Goal: Task Accomplishment & Management: Manage account settings

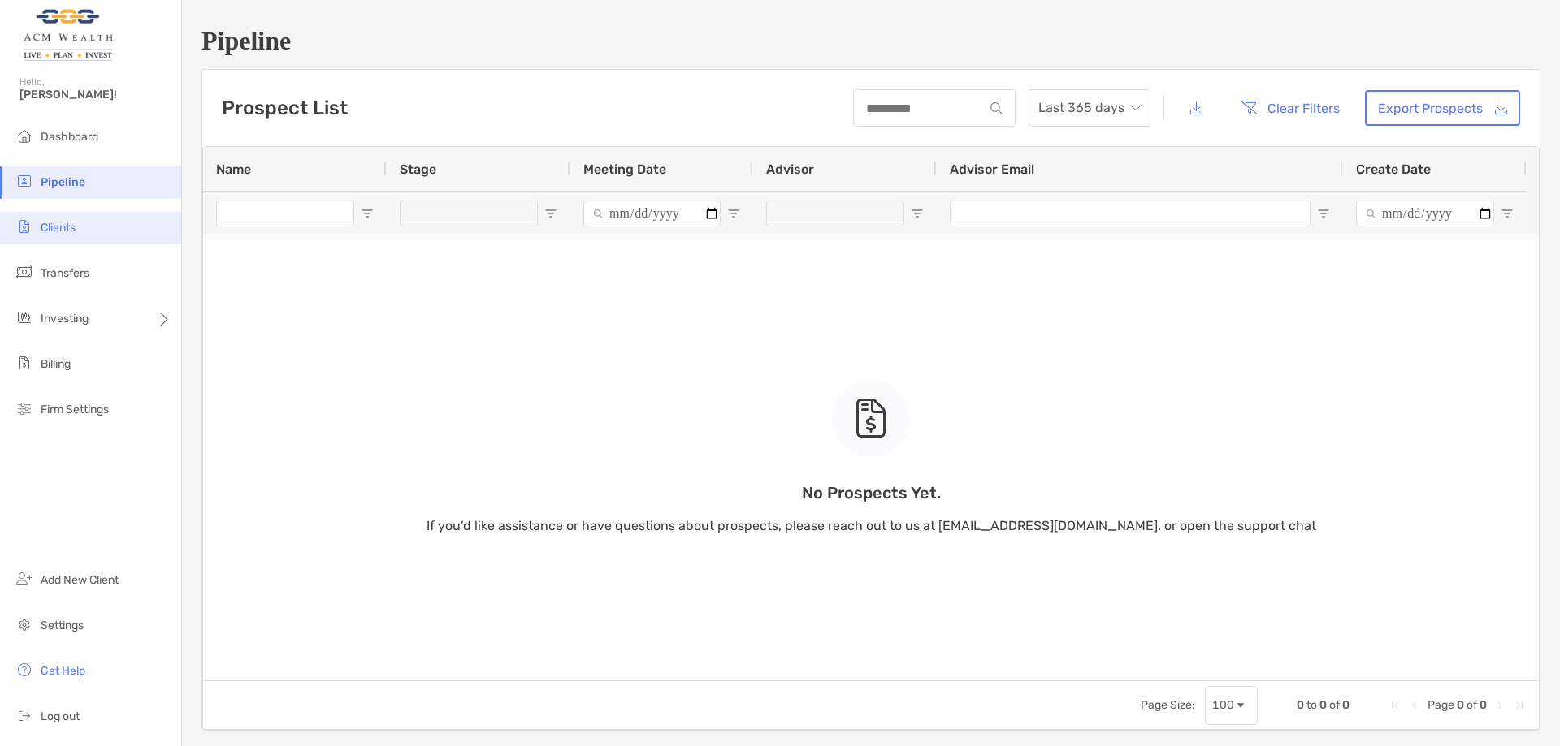
click at [73, 231] on span "Clients" at bounding box center [58, 228] width 35 height 14
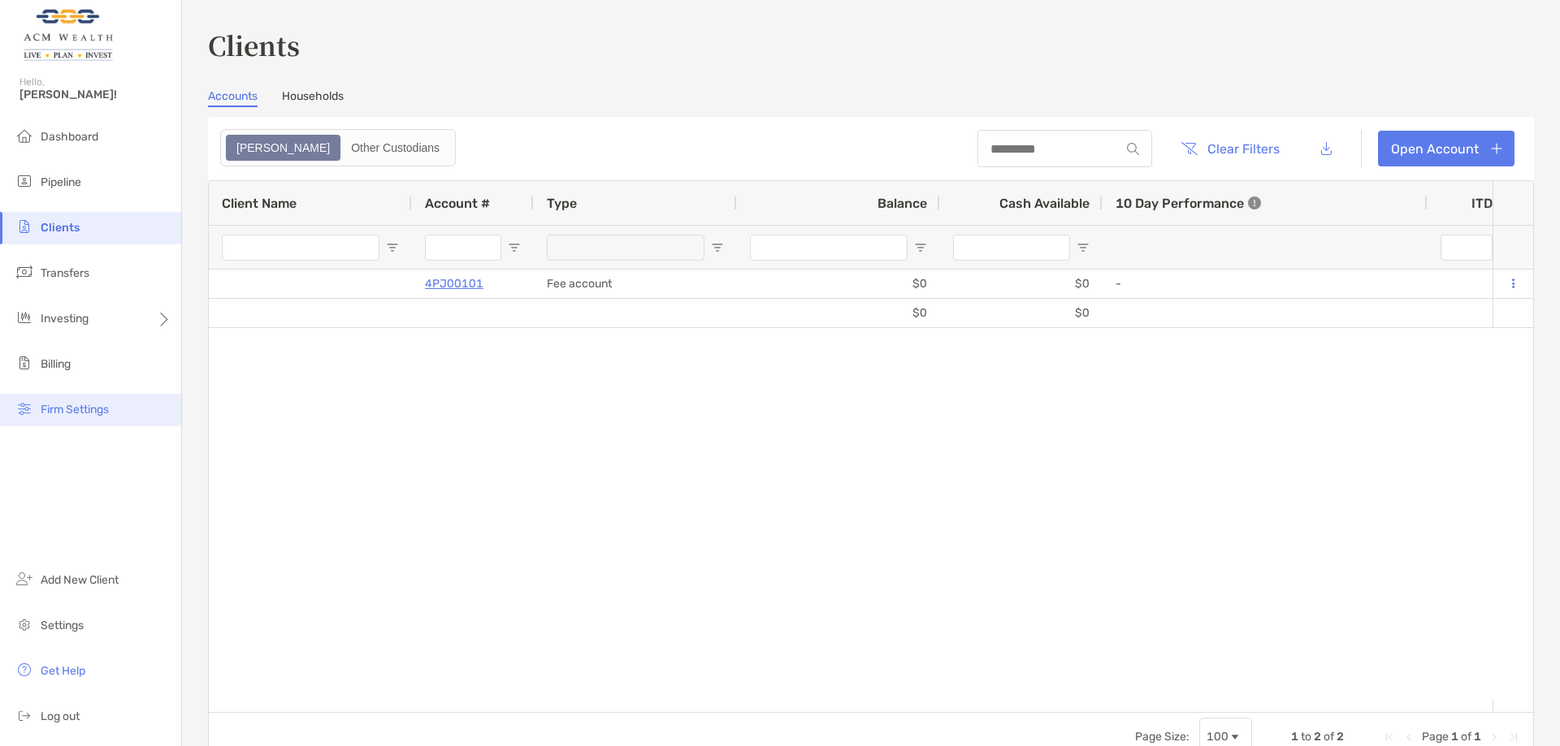
click at [101, 413] on span "Firm Settings" at bounding box center [75, 410] width 68 height 14
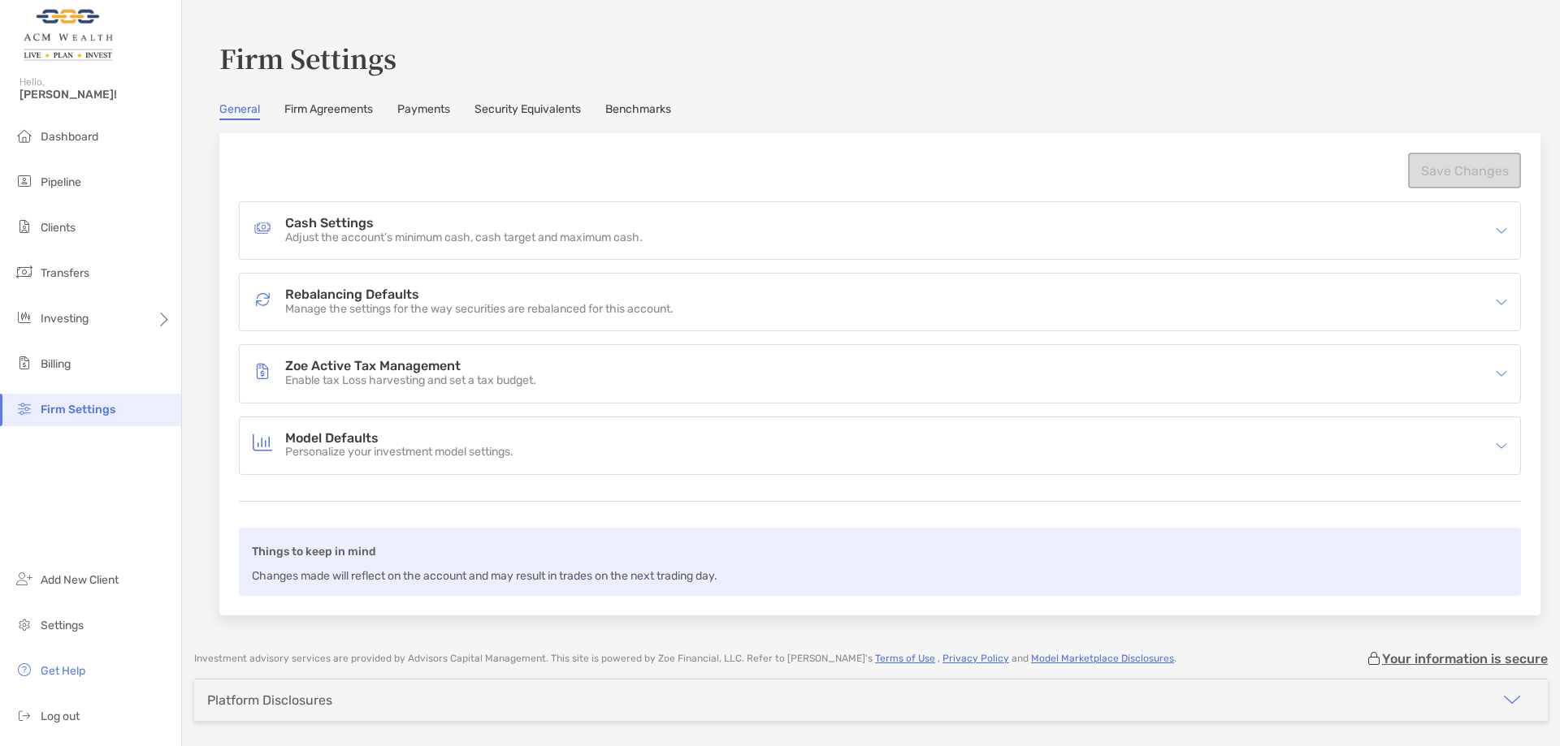
click at [469, 244] on p "Adjust the account’s minimum cash, cash target and maximum cash." at bounding box center [463, 238] width 357 height 14
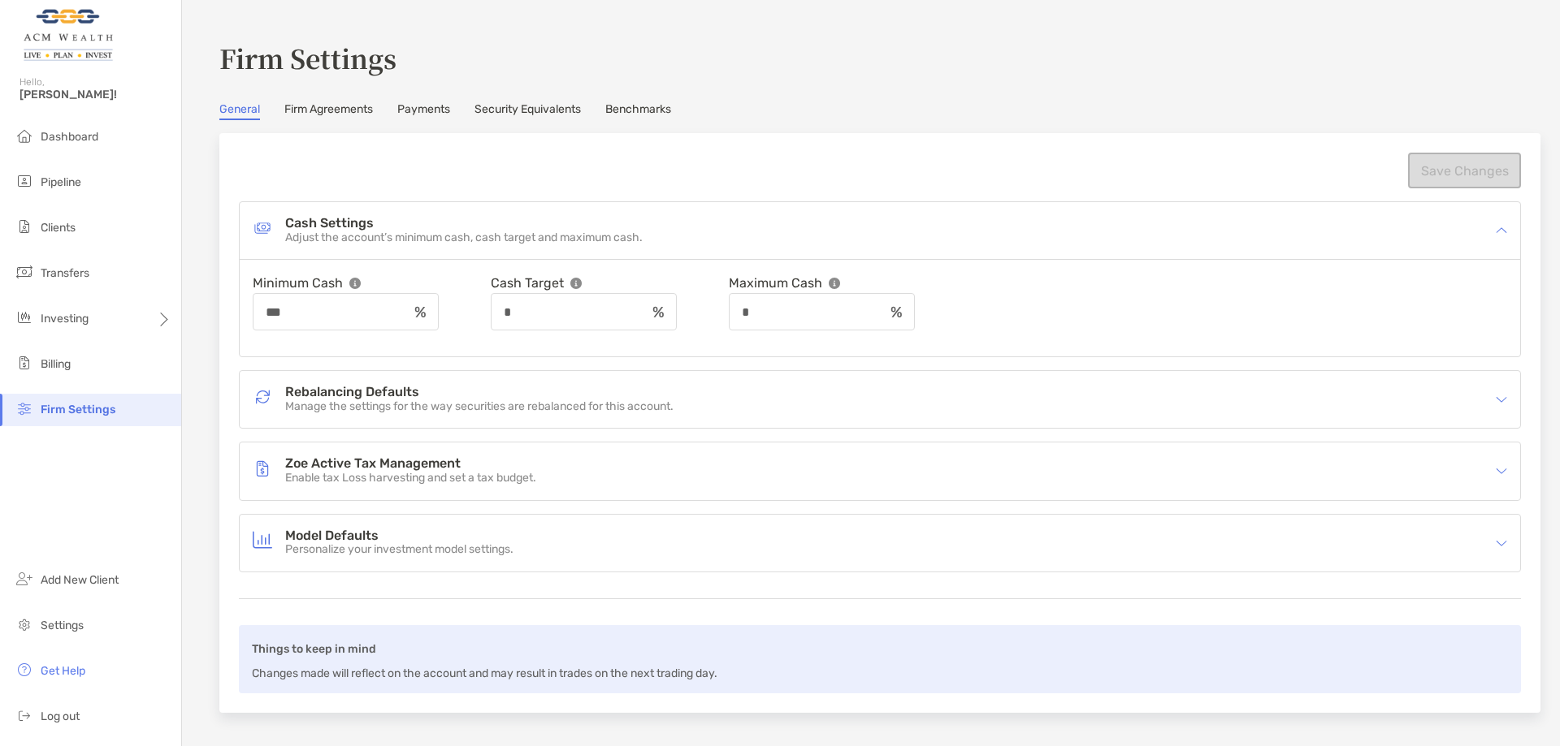
click at [485, 407] on p "Manage the settings for the way securities are rebalanced for this account." at bounding box center [479, 407] width 388 height 14
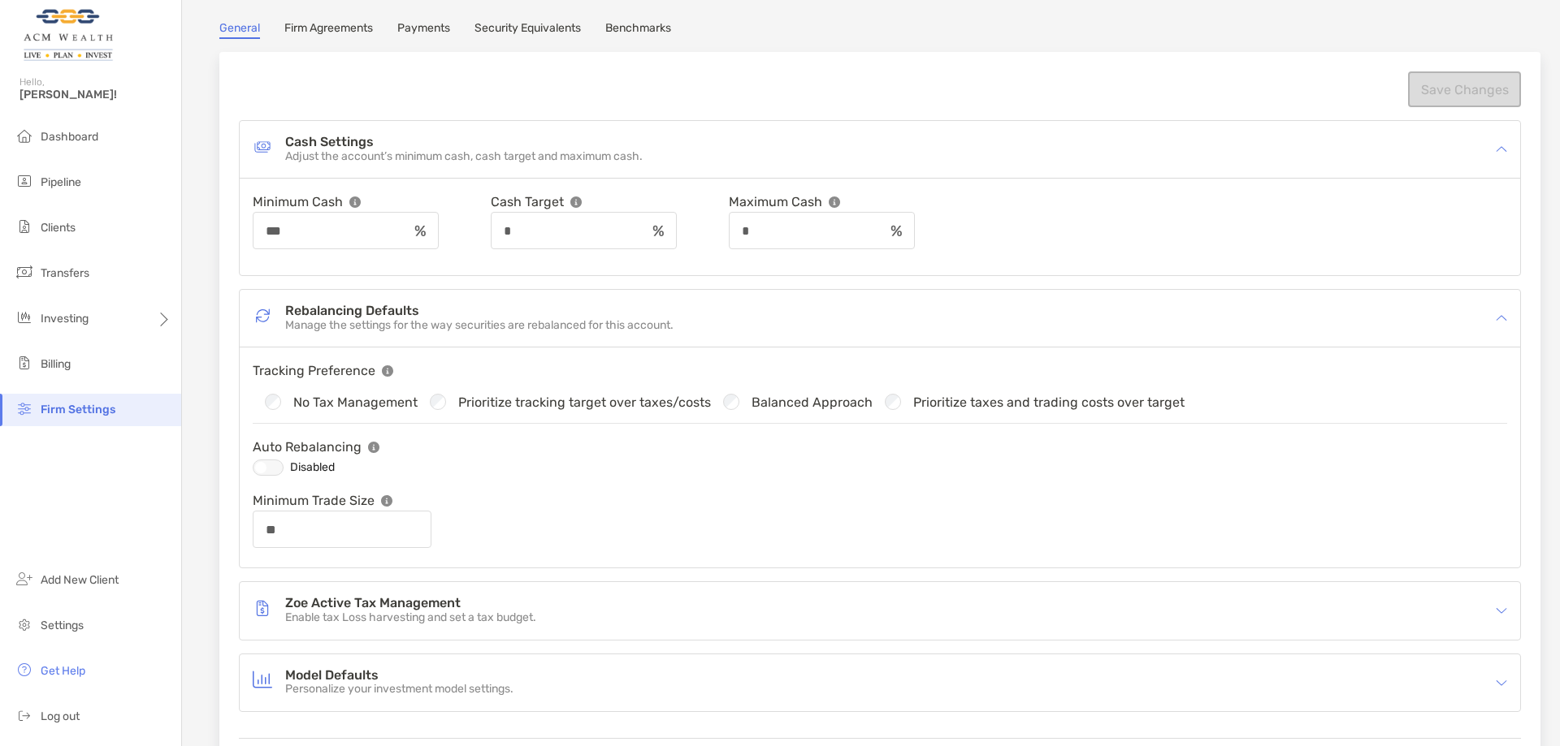
scroll to position [244, 0]
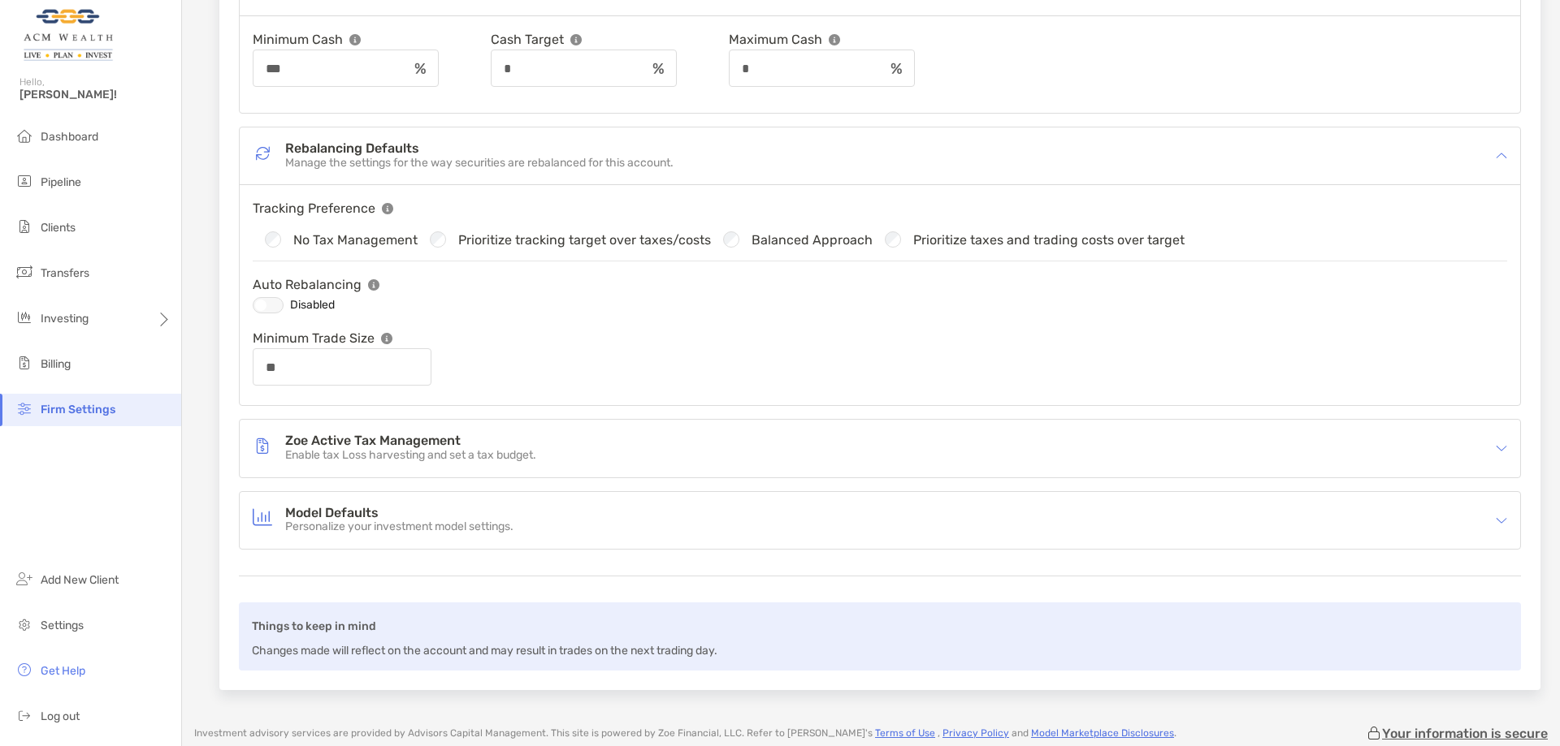
click at [513, 508] on h4 "Model Defaults" at bounding box center [399, 514] width 228 height 14
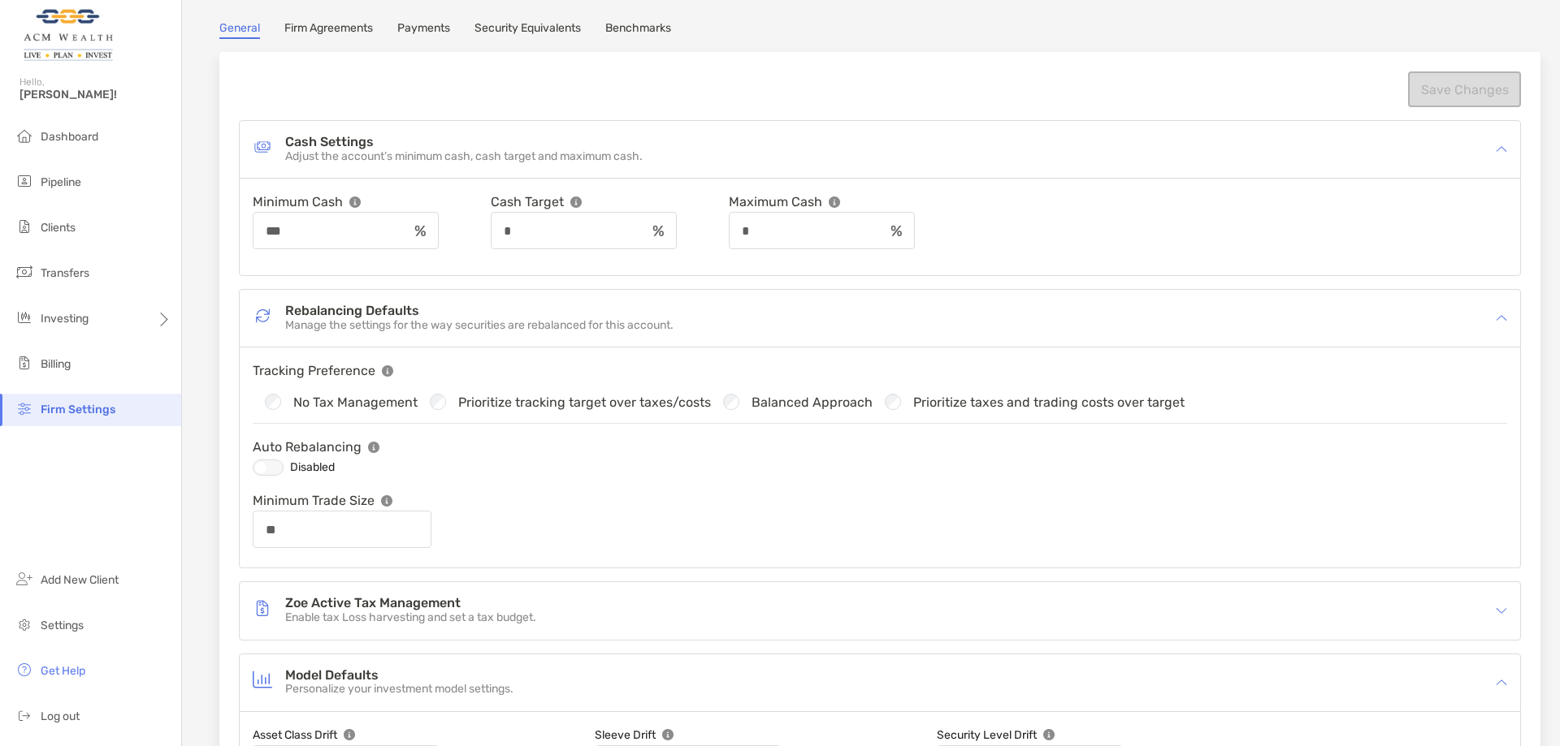
scroll to position [0, 0]
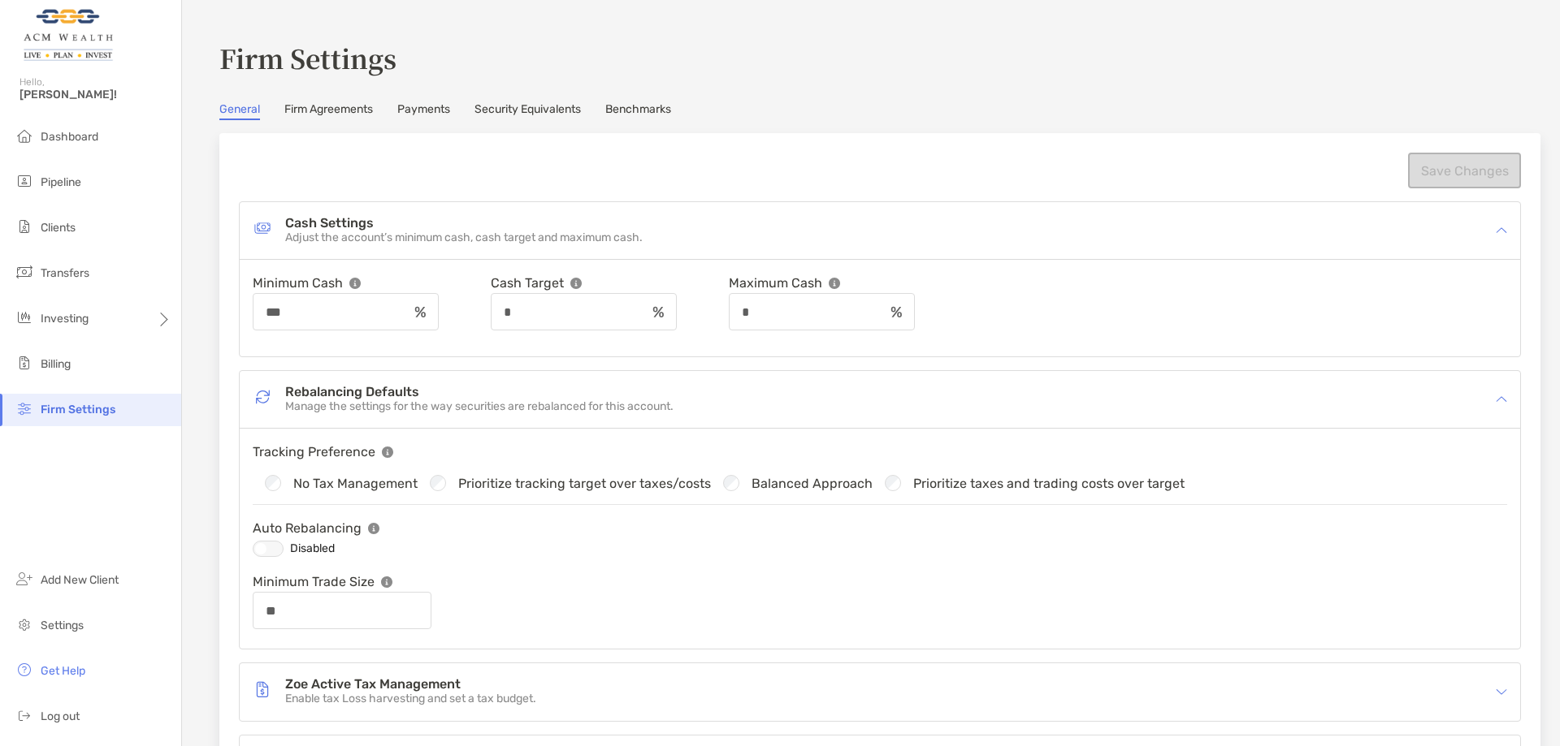
click at [358, 110] on link "Firm Agreements" at bounding box center [328, 111] width 89 height 18
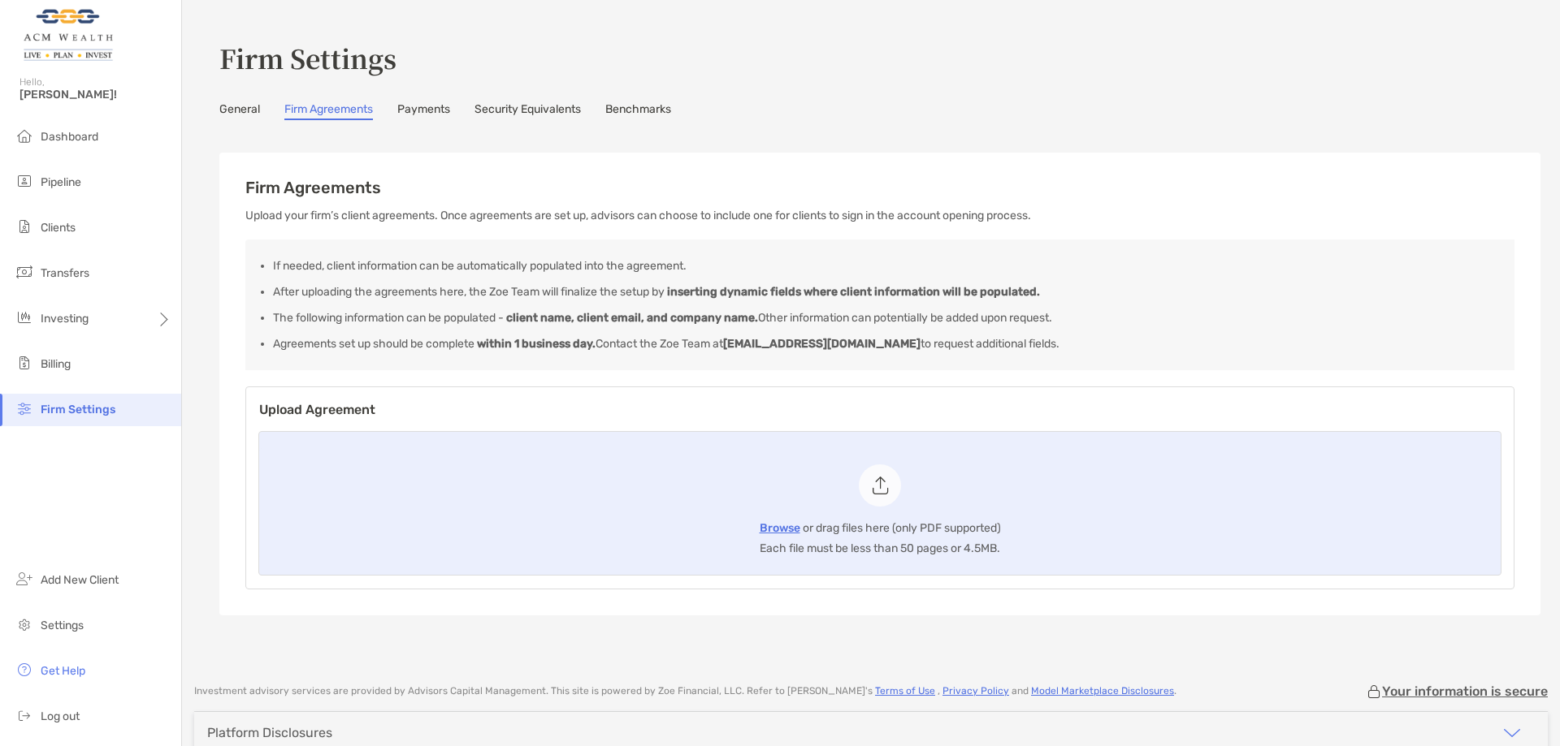
click at [447, 111] on link "Payments" at bounding box center [423, 111] width 53 height 18
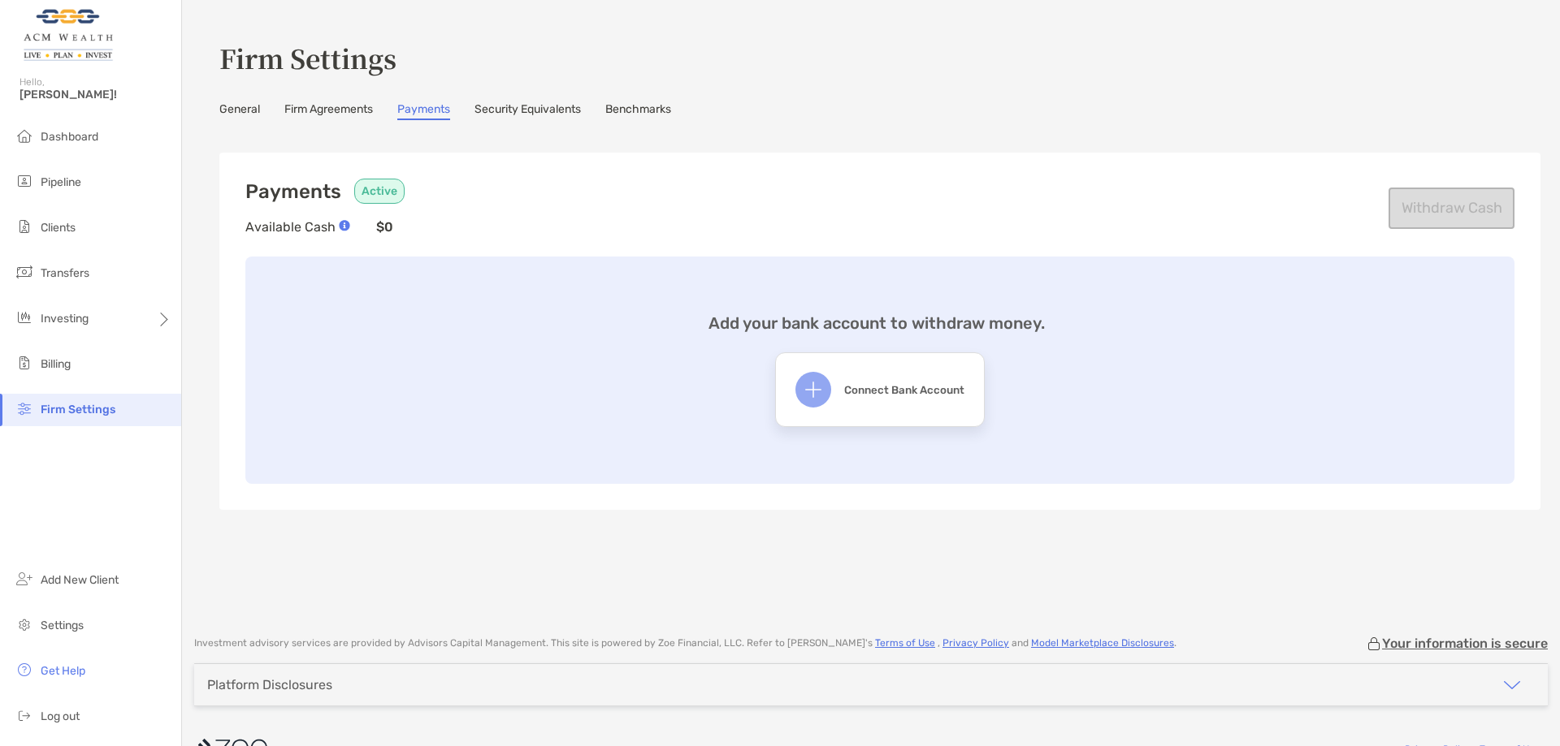
click at [507, 104] on link "Security Equivalents" at bounding box center [527, 111] width 106 height 18
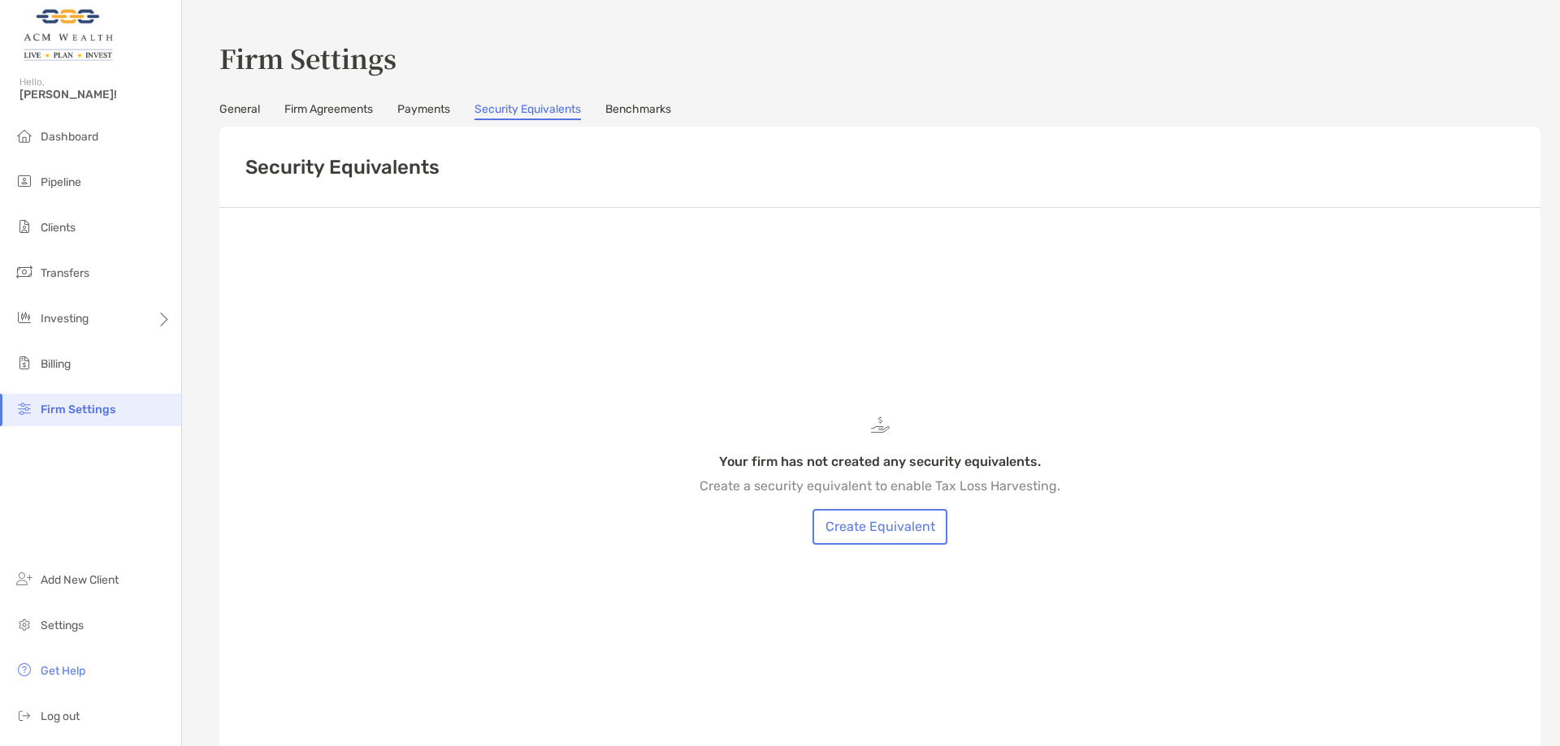
click at [624, 114] on link "Benchmarks" at bounding box center [638, 111] width 66 height 18
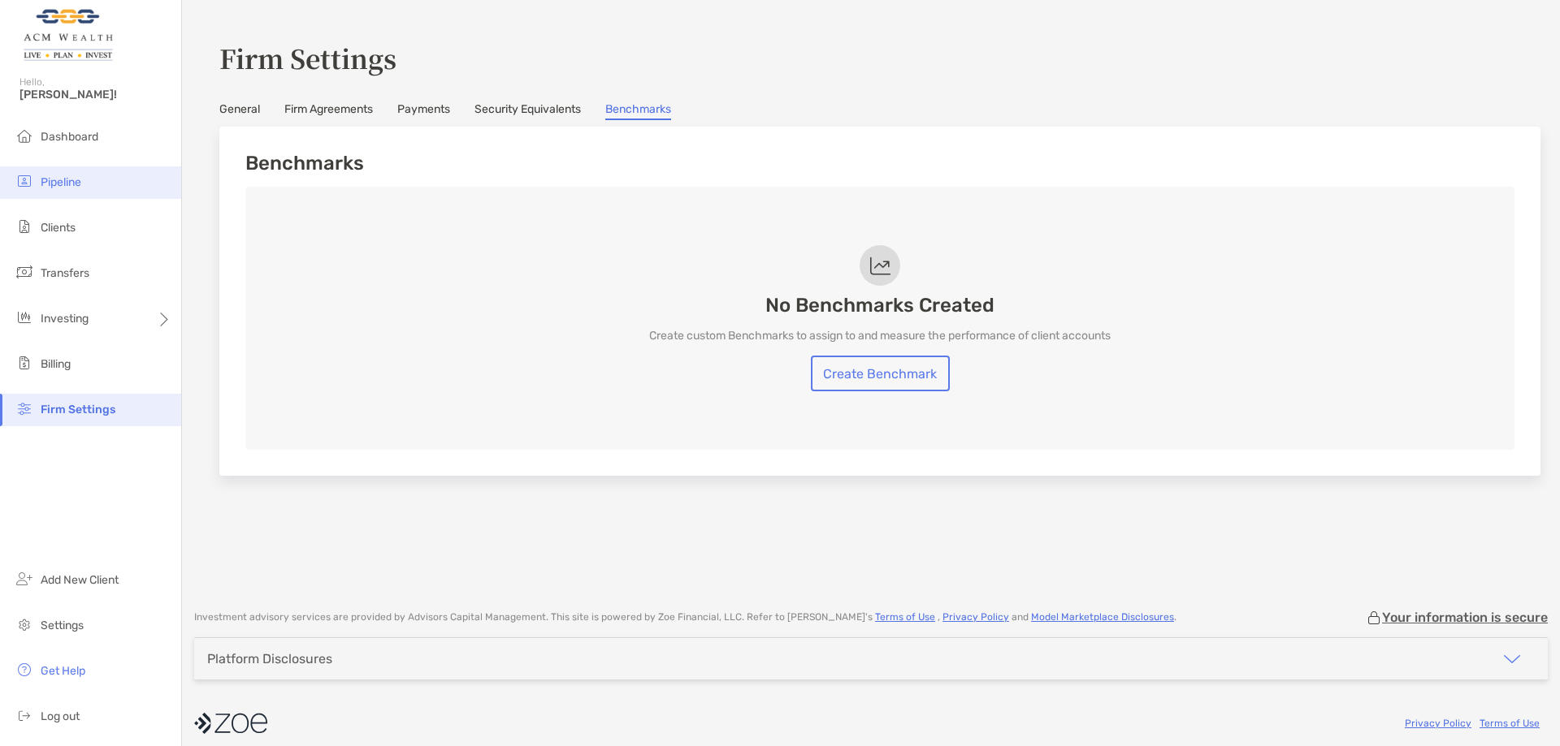
click at [92, 183] on li "Pipeline" at bounding box center [90, 183] width 181 height 32
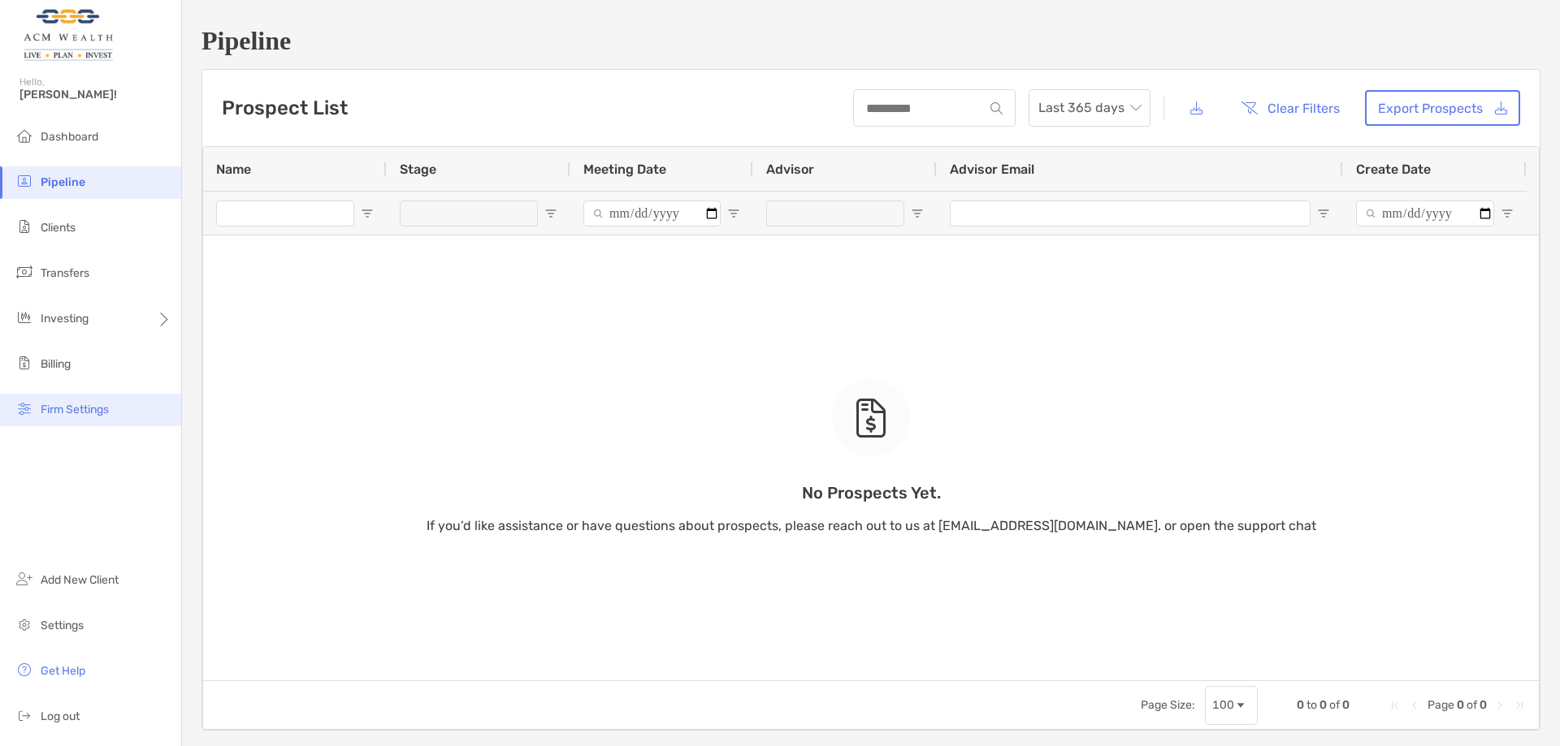
click at [104, 406] on span "Firm Settings" at bounding box center [75, 410] width 68 height 14
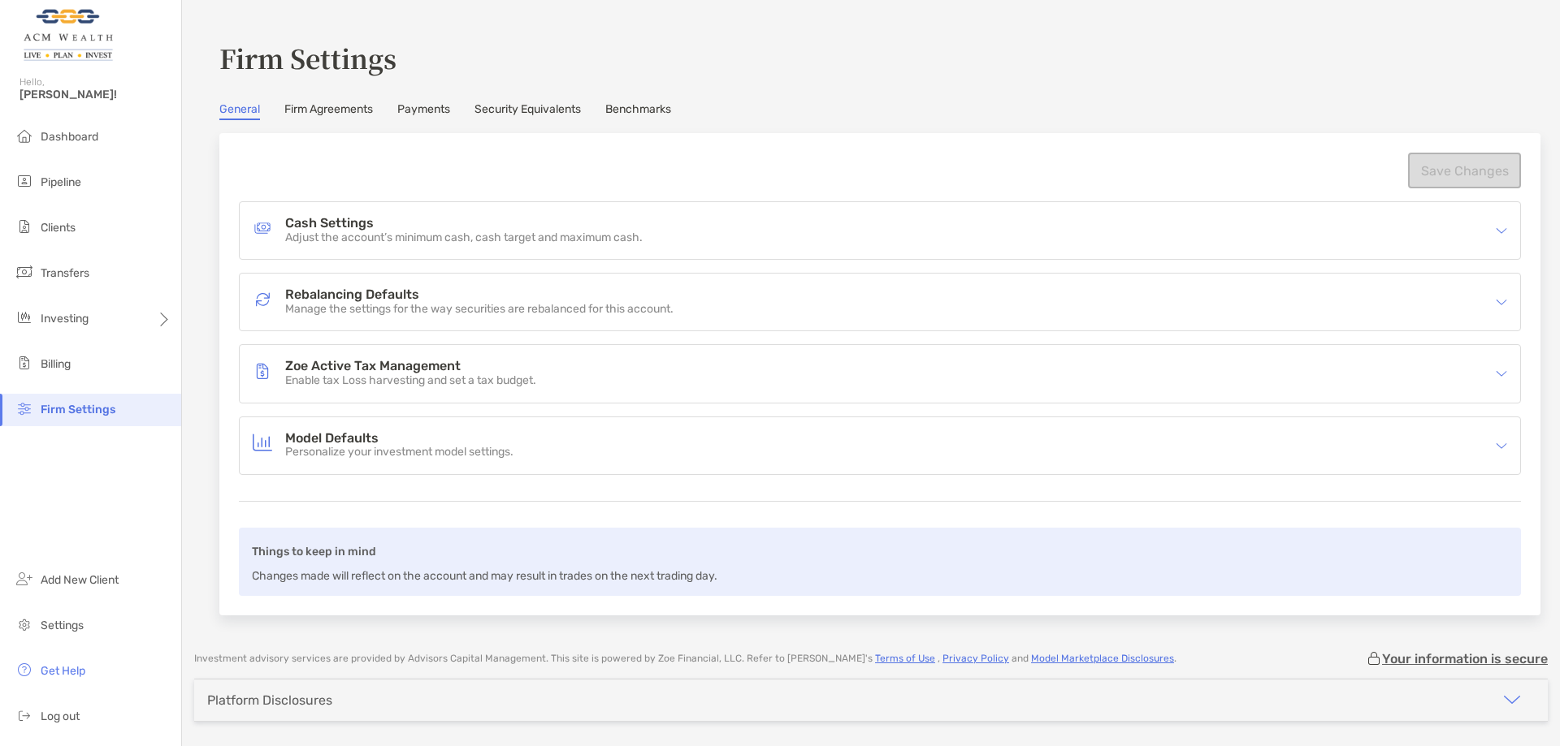
click at [407, 229] on h4 "Cash Settings" at bounding box center [463, 224] width 357 height 14
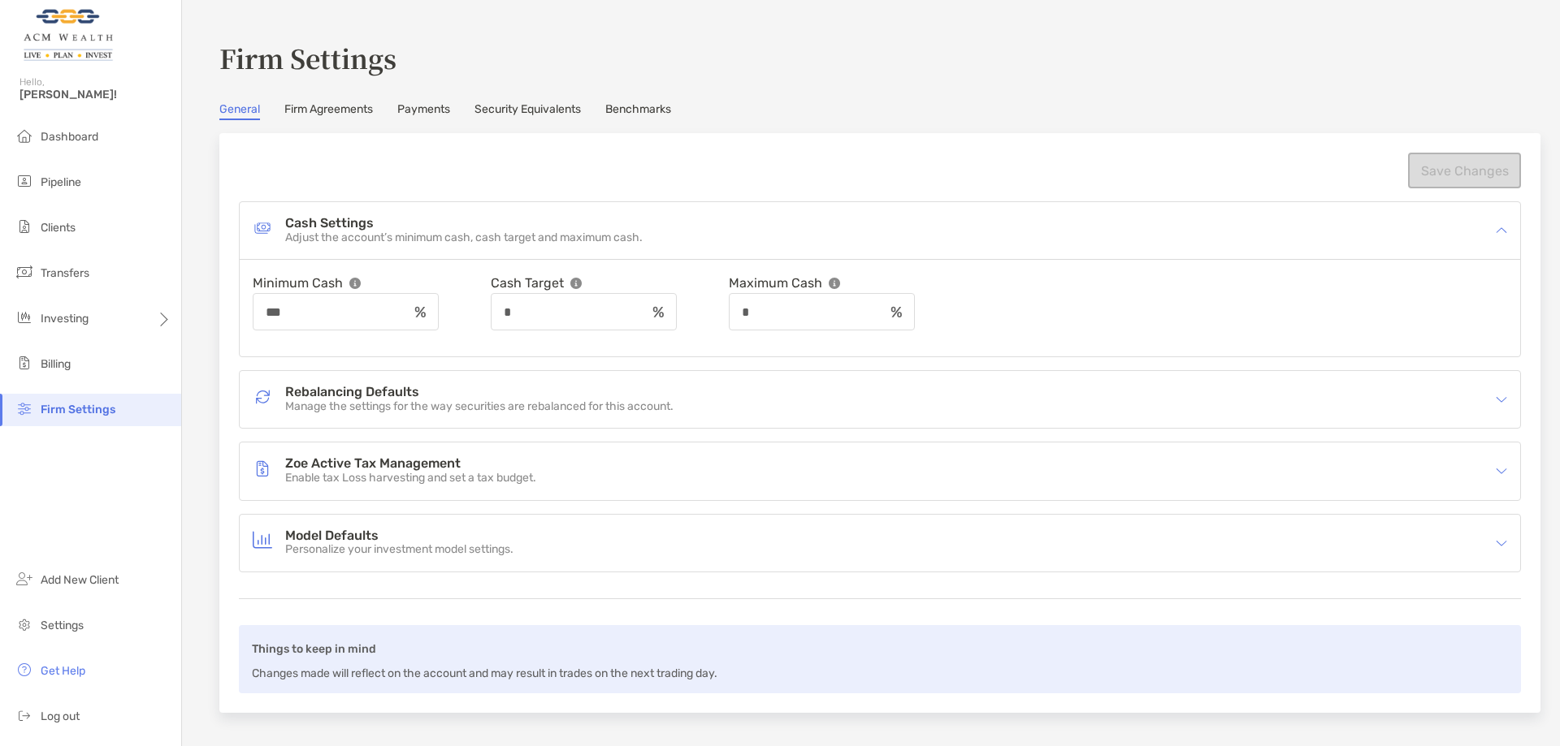
click at [416, 395] on h4 "Rebalancing Defaults" at bounding box center [479, 393] width 388 height 14
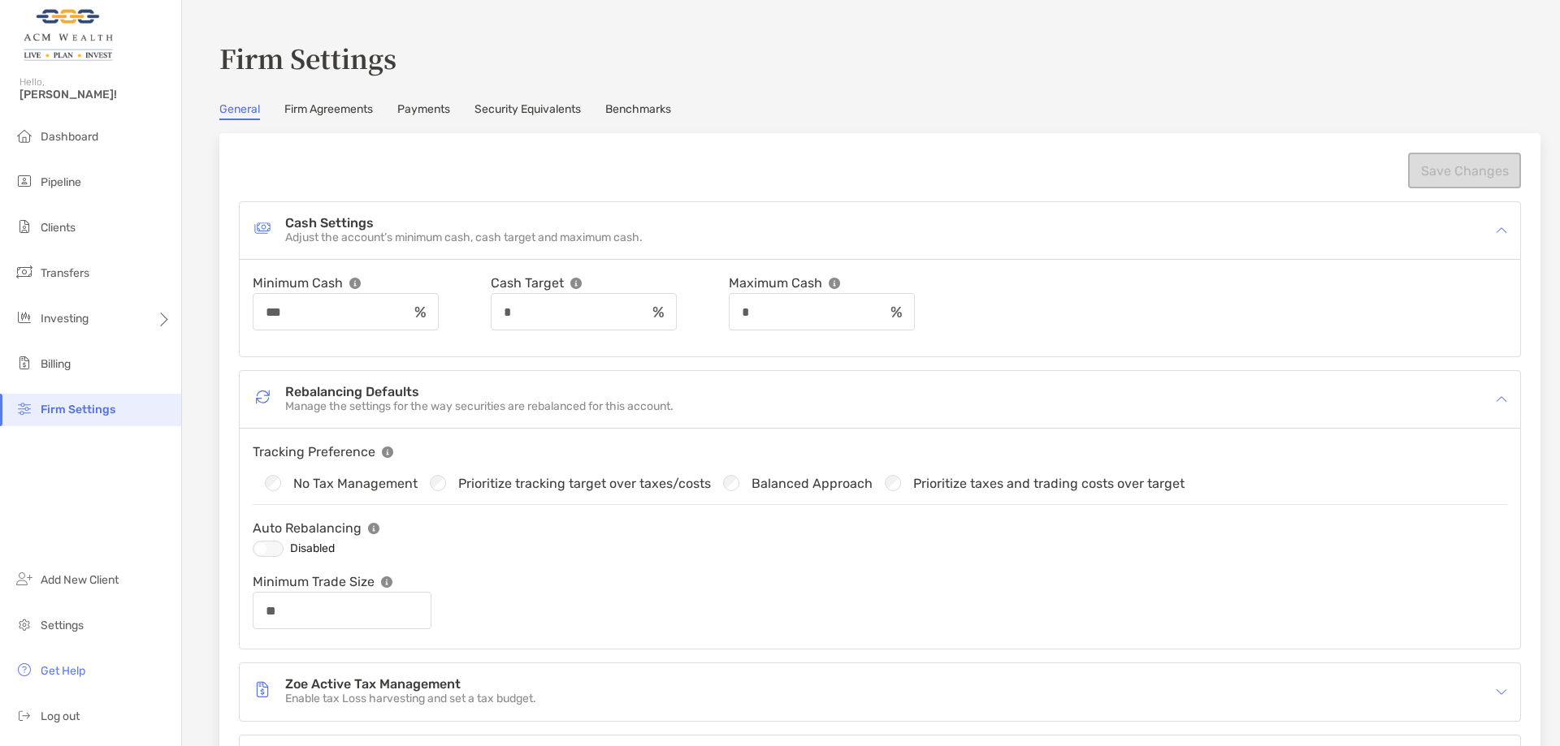
click at [424, 405] on p "Manage the settings for the way securities are rebalanced for this account." at bounding box center [479, 407] width 388 height 14
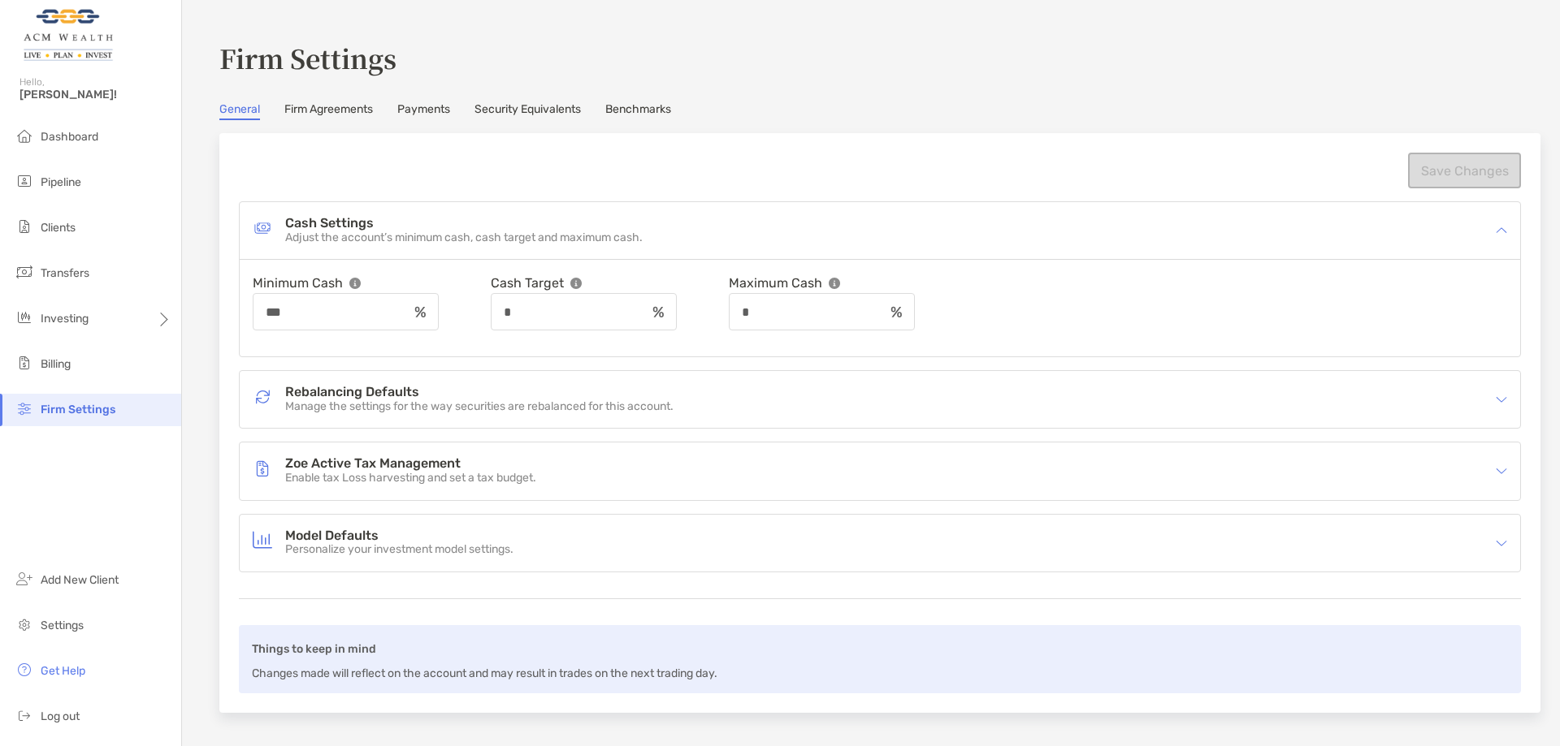
click at [363, 540] on h4 "Model Defaults" at bounding box center [399, 537] width 228 height 14
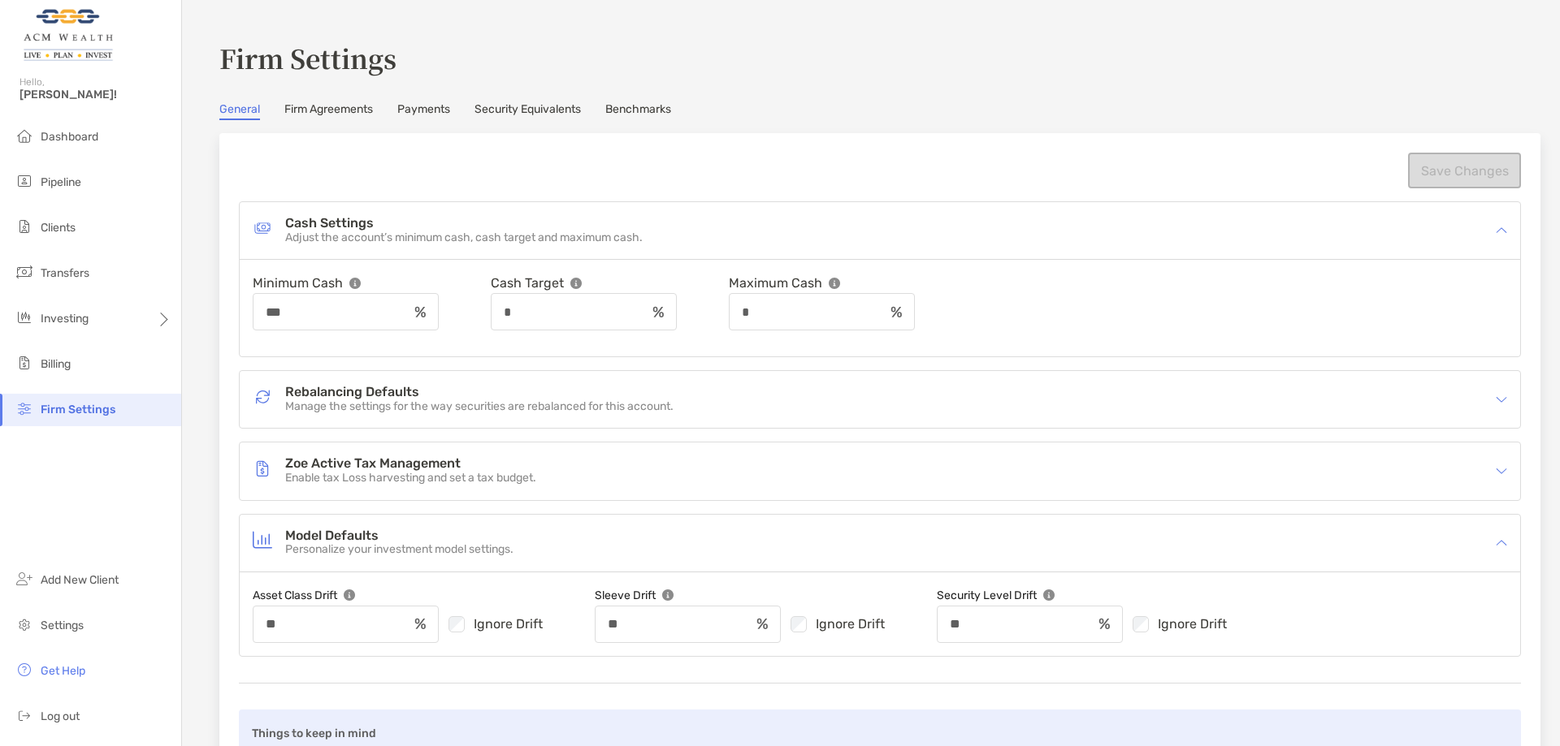
scroll to position [81, 0]
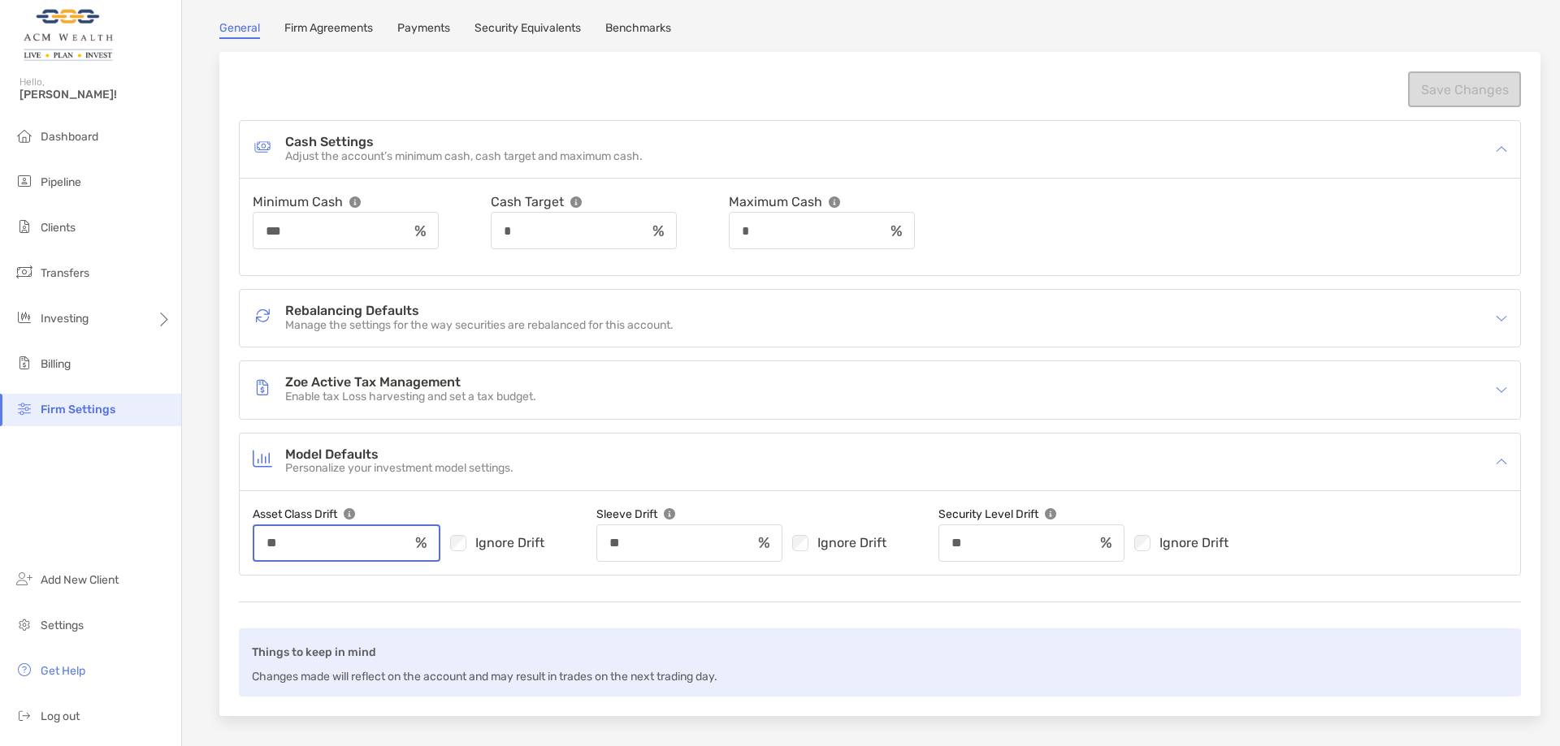
click at [341, 549] on input "**" at bounding box center [331, 543] width 154 height 14
click at [336, 549] on input "**" at bounding box center [331, 543] width 154 height 14
drag, startPoint x: 316, startPoint y: 543, endPoint x: 227, endPoint y: 529, distance: 90.5
click at [210, 535] on section "Firm Settings General Firm Agreements Payments Security Equivalents Benchmarks …" at bounding box center [871, 327] width 1378 height 817
type input "**"
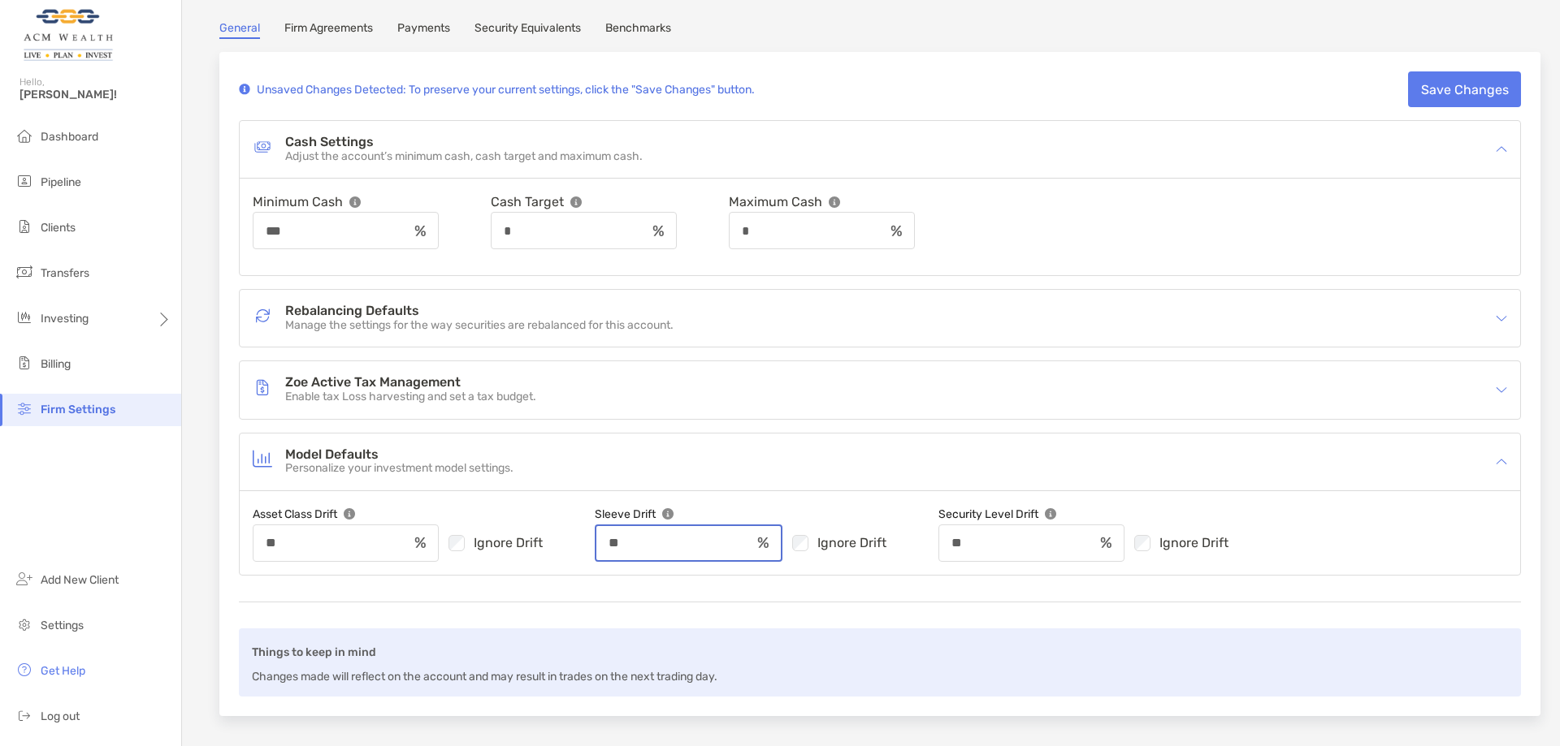
drag, startPoint x: 660, startPoint y: 547, endPoint x: 602, endPoint y: 545, distance: 57.7
click at [602, 545] on div "Asset Class Drift ** Ignore Drift Sleeve Drift ** Ignore Drift Security Level D…" at bounding box center [880, 533] width 1254 height 58
type input "**"
drag, startPoint x: 1031, startPoint y: 536, endPoint x: 939, endPoint y: 541, distance: 91.9
click at [939, 541] on div "Asset Class Drift ** Ignore Drift Sleeve Drift ** Ignore Drift Security Level D…" at bounding box center [880, 533] width 1254 height 58
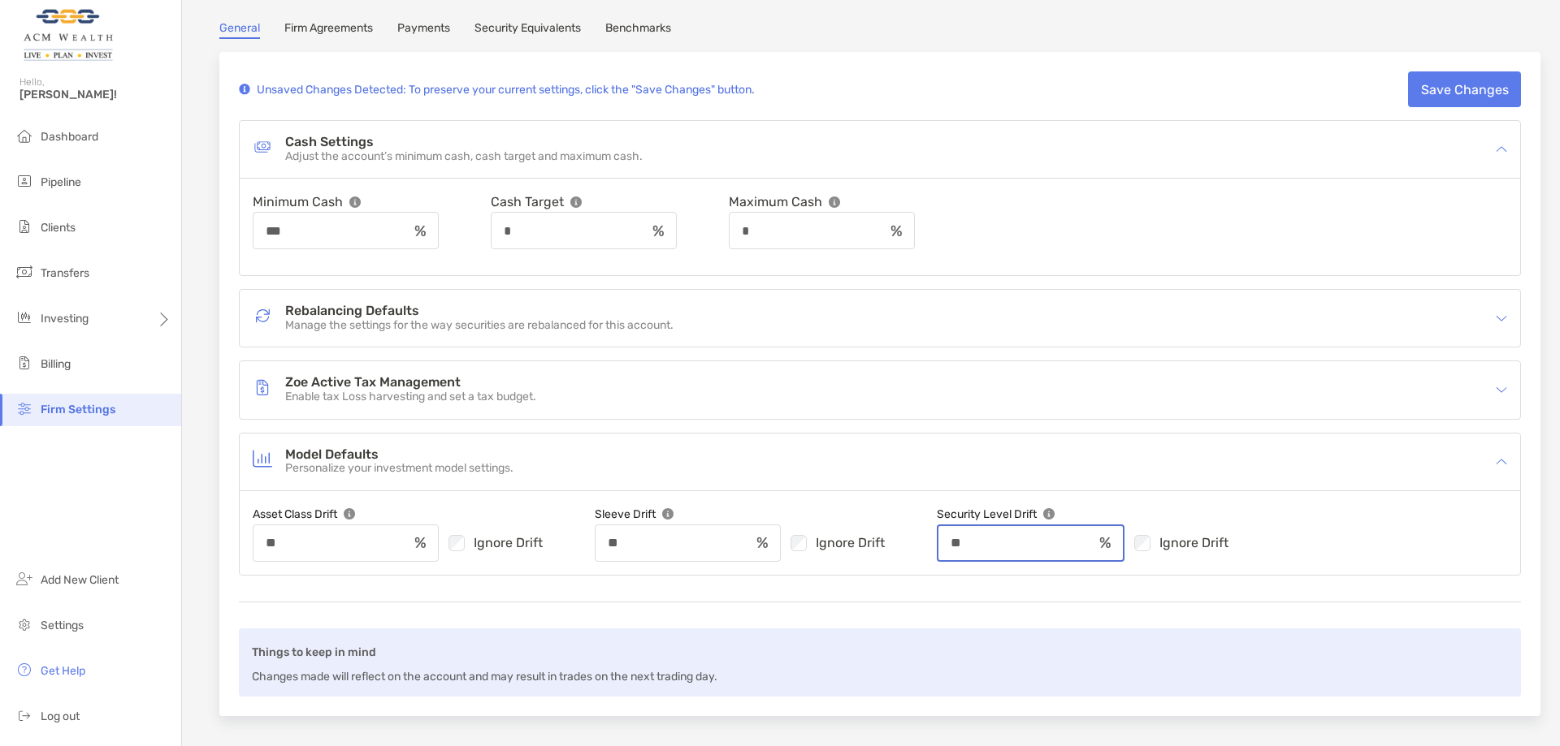
type input "**"
click at [859, 619] on div "Things to keep in mind Changes made will reflect on the account and may result …" at bounding box center [880, 649] width 1282 height 95
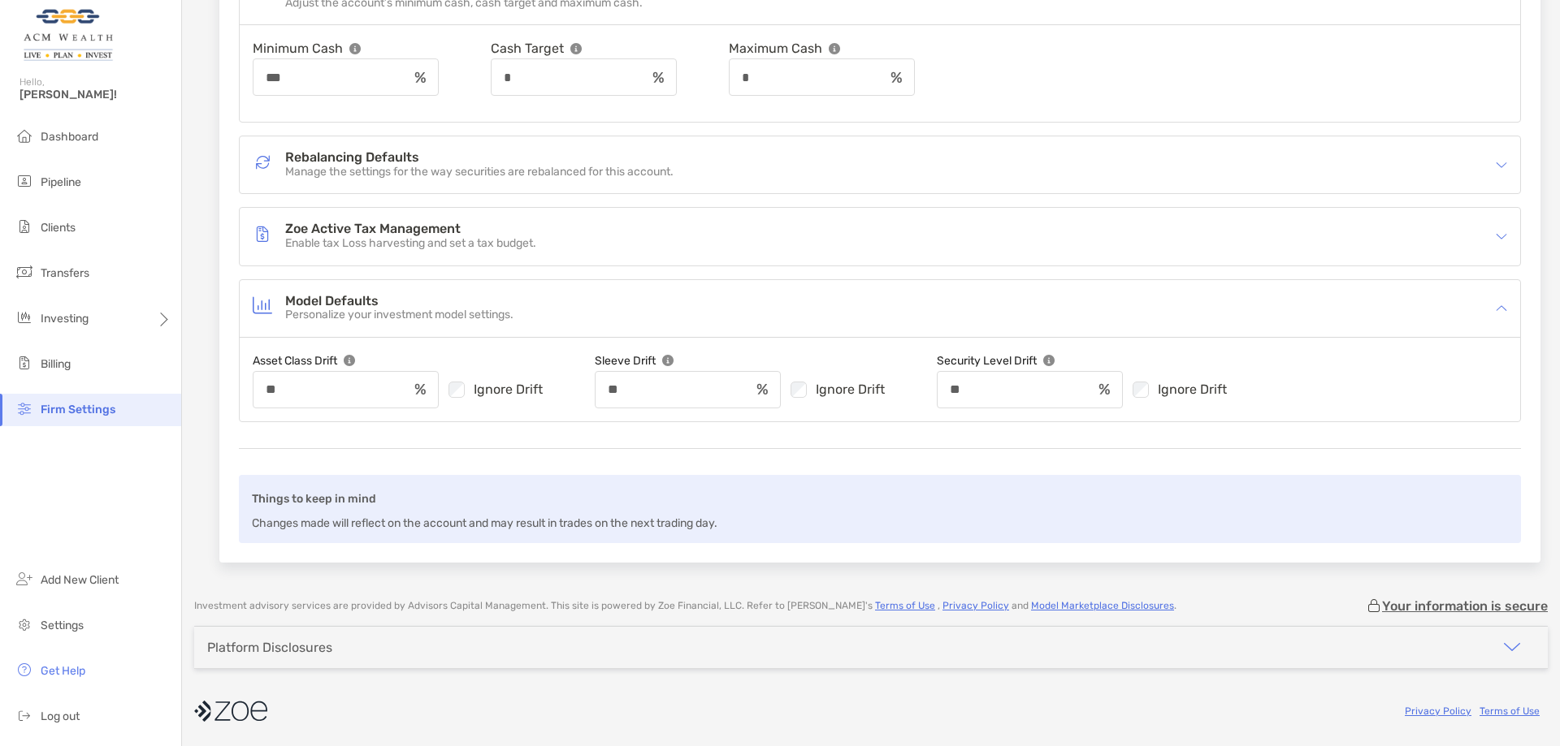
scroll to position [0, 0]
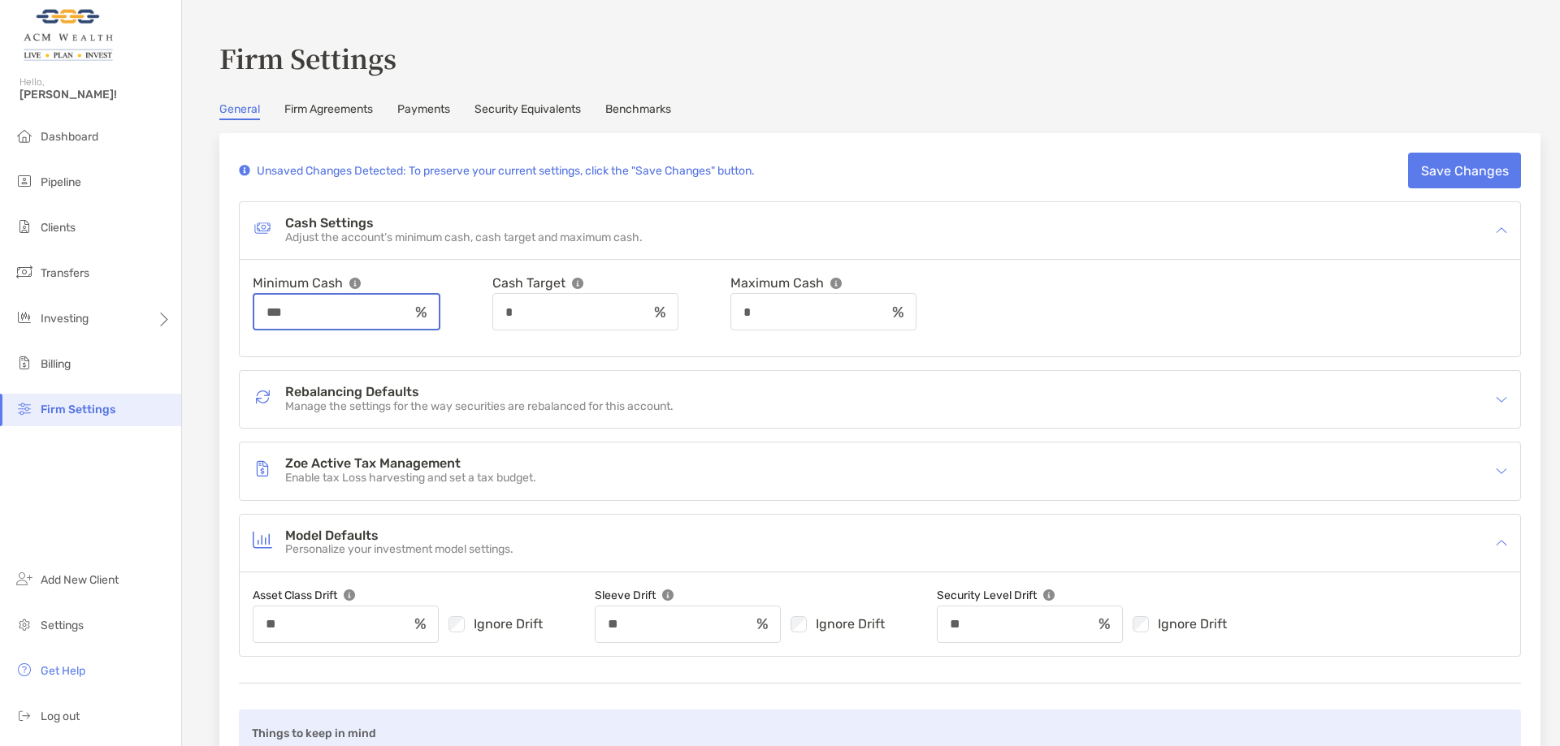
drag, startPoint x: 279, startPoint y: 309, endPoint x: 250, endPoint y: 300, distance: 30.8
click at [250, 300] on div "Minimum Cash *** Cash Target * Maximum Cash *" at bounding box center [880, 308] width 1280 height 97
click at [563, 318] on input "*" at bounding box center [569, 312] width 154 height 14
click at [1433, 173] on button "Save Changes" at bounding box center [1464, 171] width 113 height 36
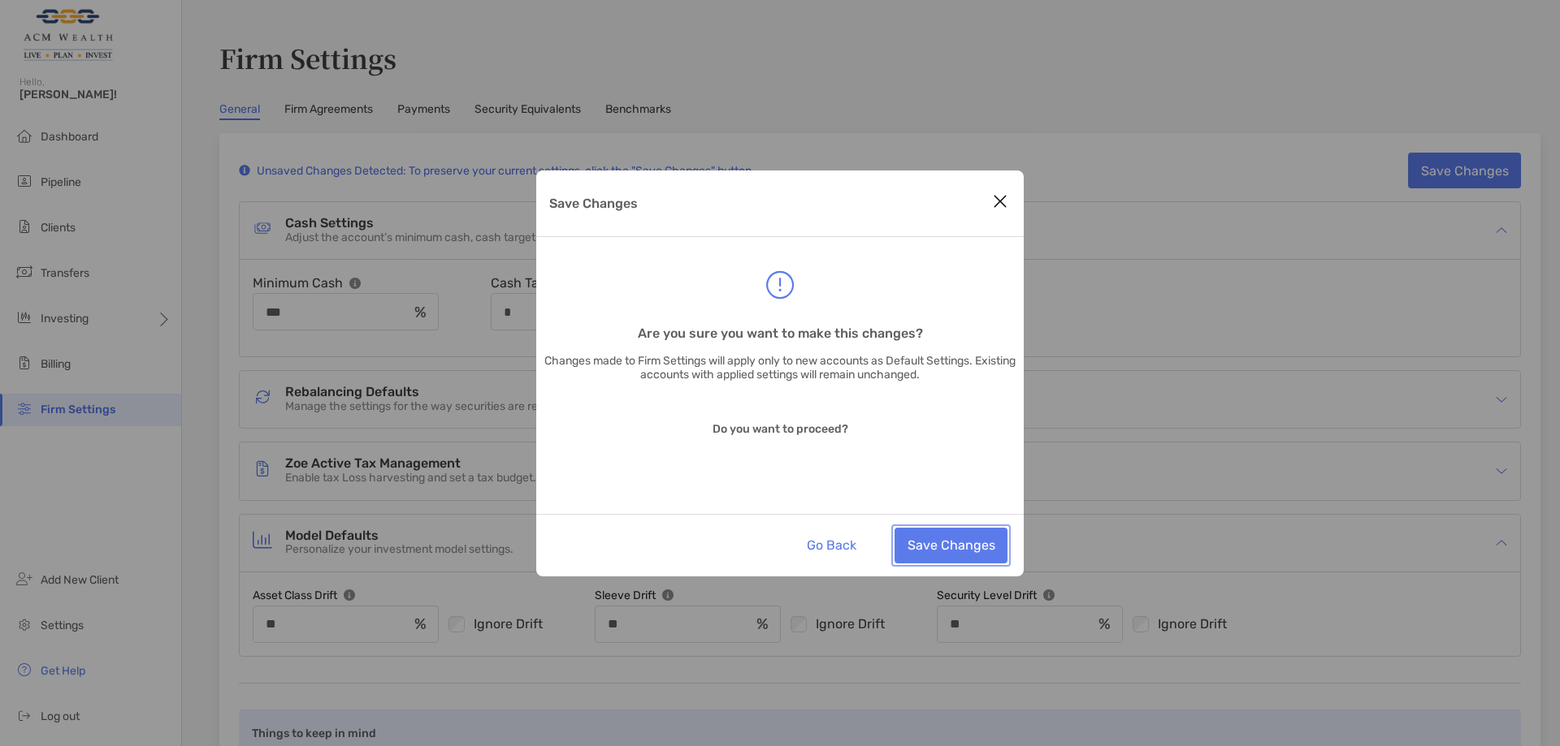
click at [908, 536] on button "Save Changes" at bounding box center [950, 546] width 113 height 36
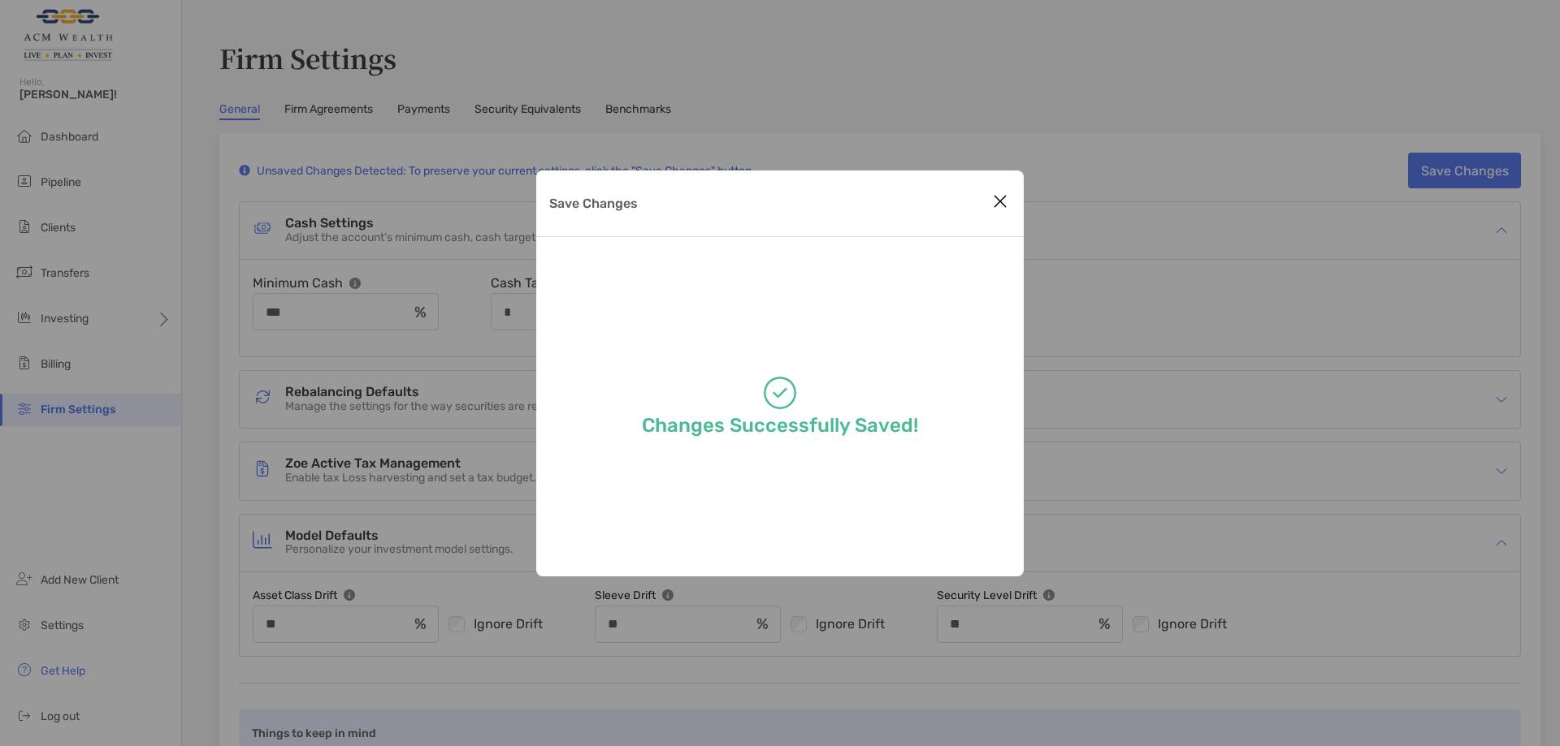
click at [994, 205] on div "Save Changes Changes Successfully Saved!" at bounding box center [779, 374] width 487 height 406
click at [996, 202] on icon "Close modal" at bounding box center [1000, 201] width 15 height 19
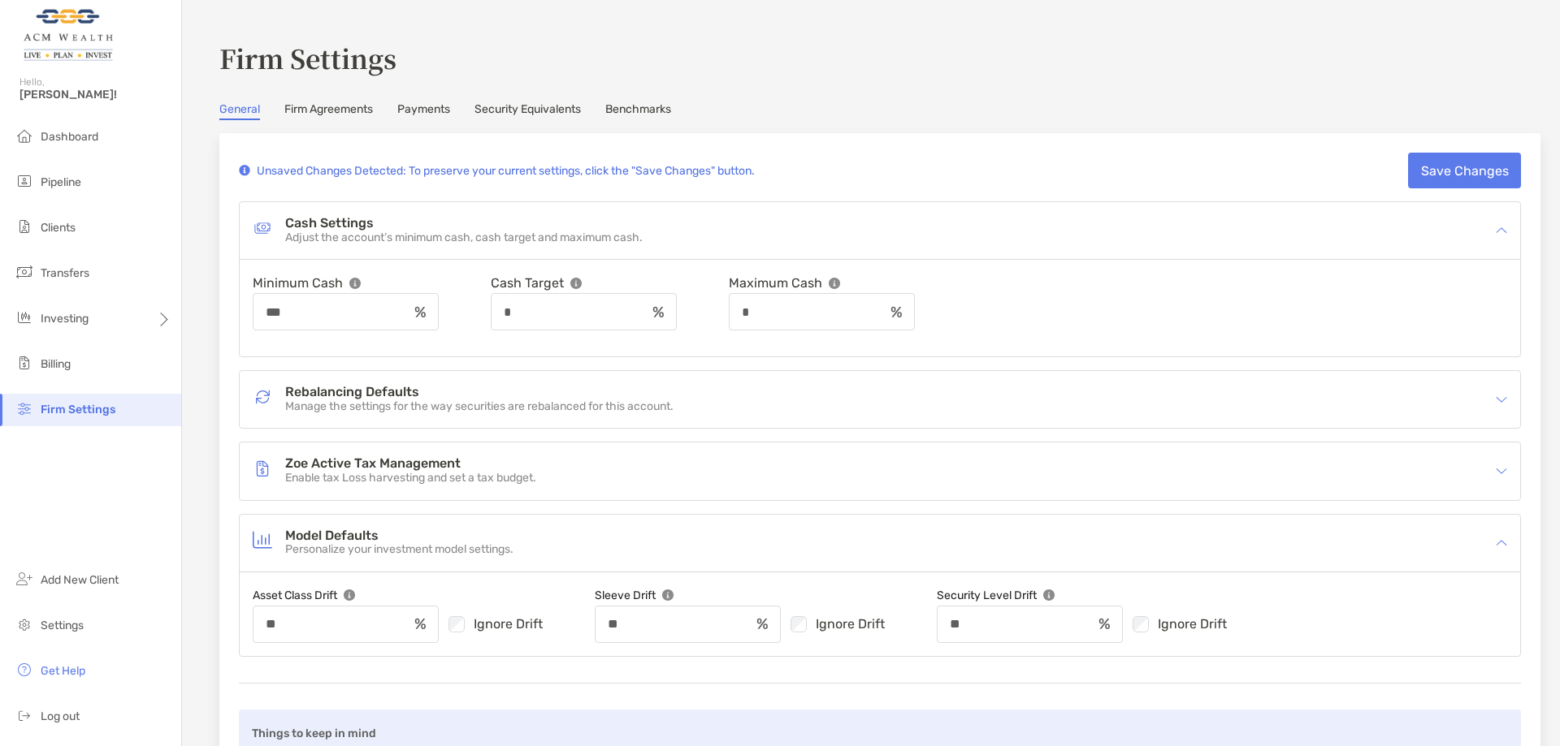
click at [467, 415] on div "Rebalancing Defaults Manage the settings for the way securities are rebalanced …" at bounding box center [869, 399] width 1233 height 37
type input "**"
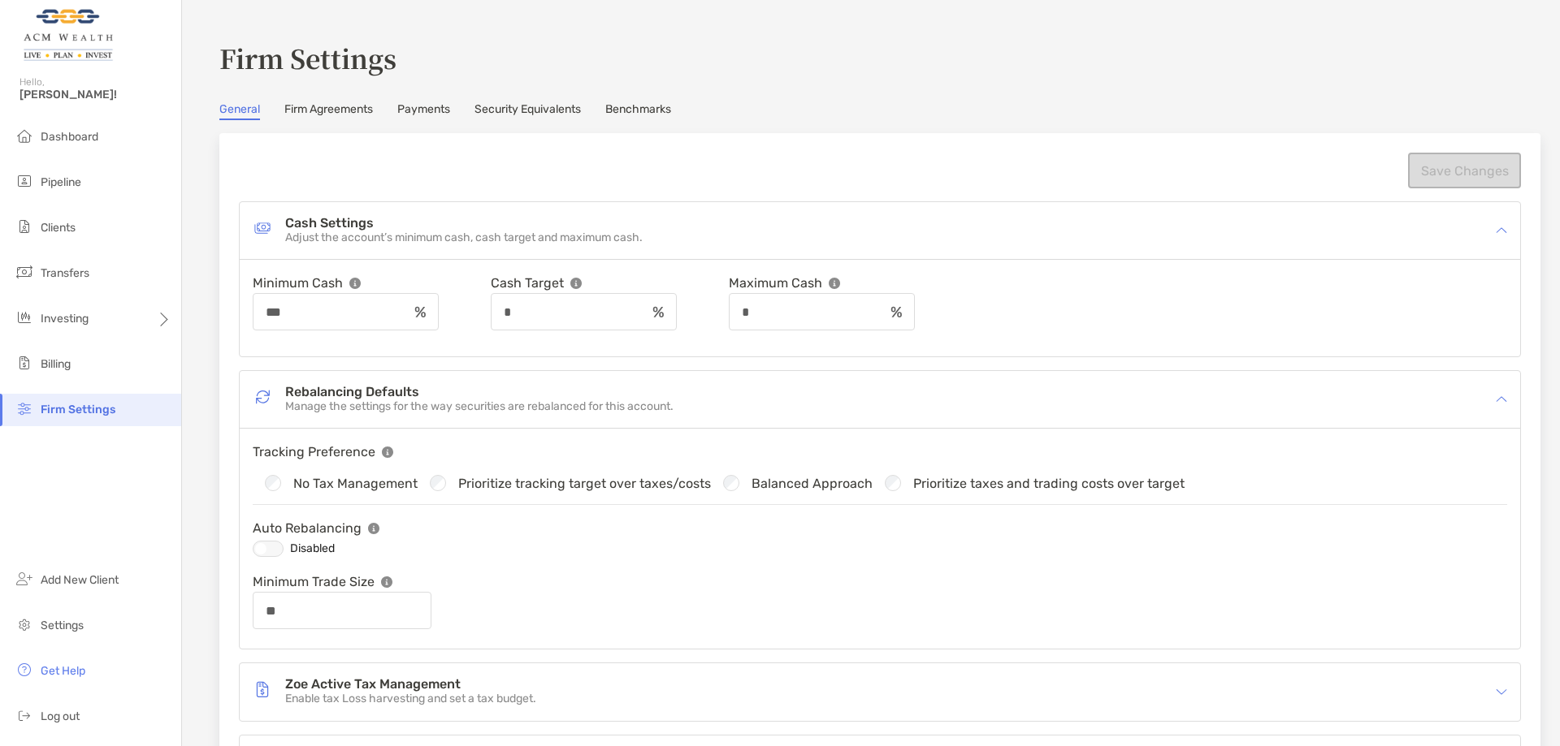
scroll to position [81, 0]
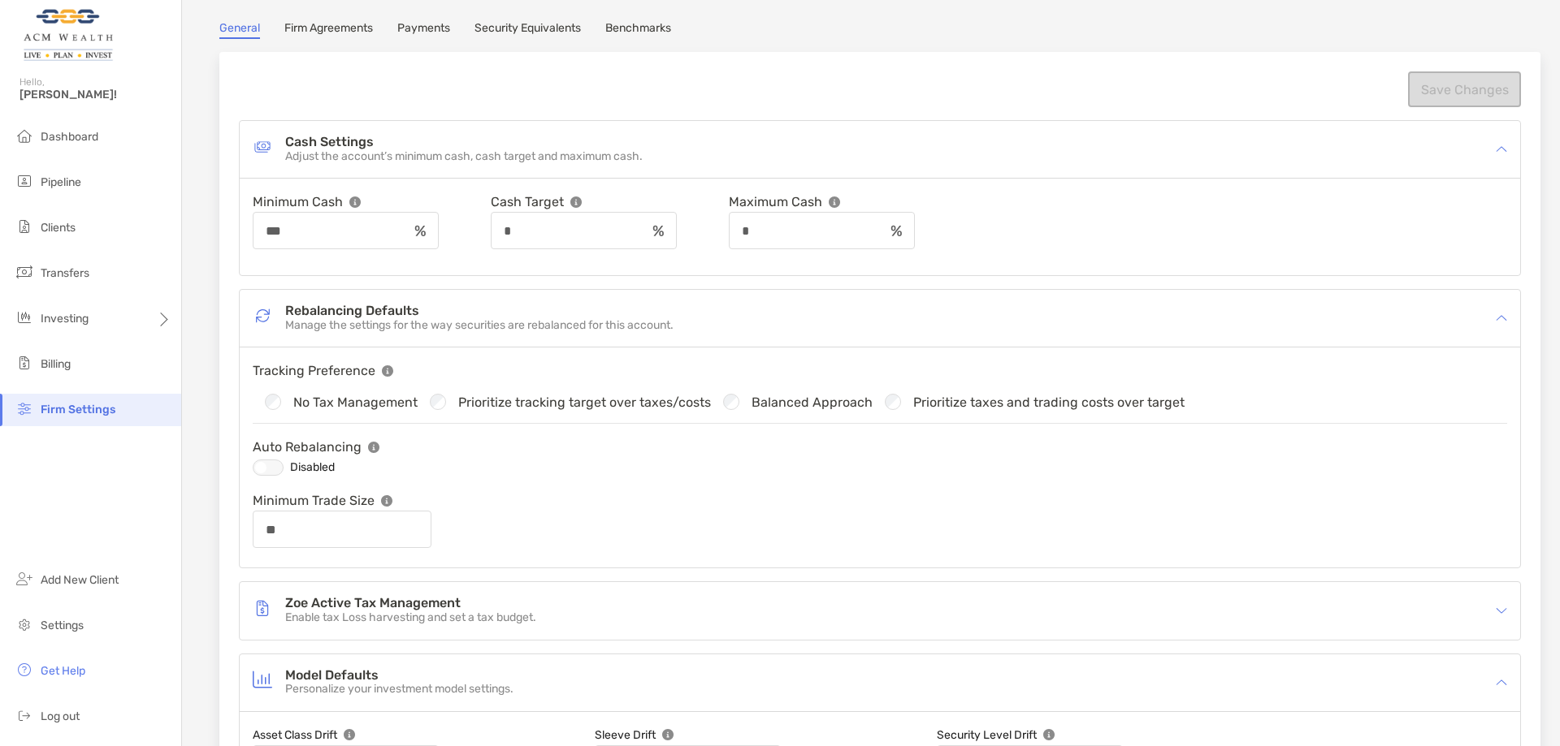
click at [387, 501] on img at bounding box center [386, 500] width 11 height 11
click at [500, 514] on div "Minimum Trade Size **" at bounding box center [880, 520] width 1254 height 58
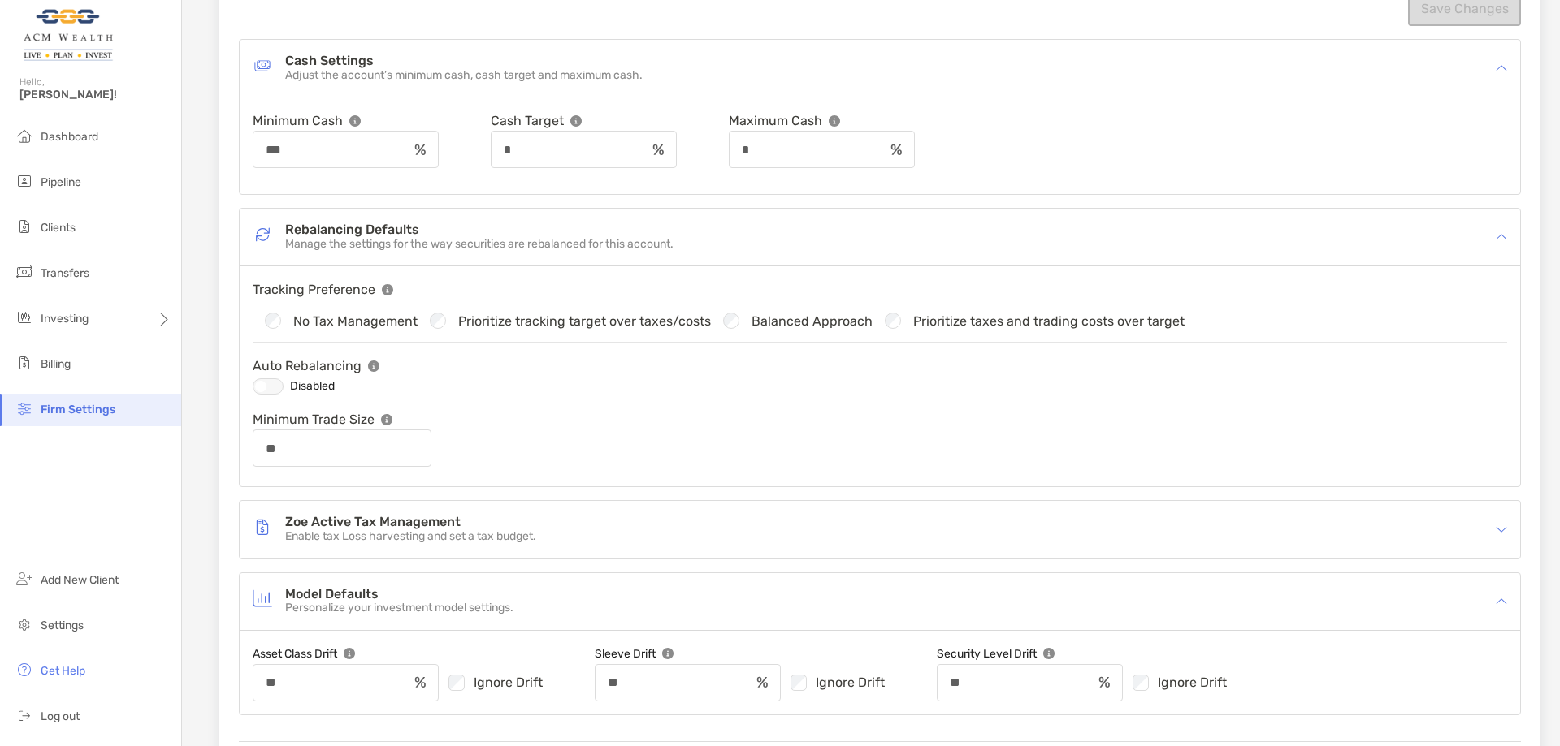
click at [500, 514] on div "Zoe Active Tax Management Enable tax Loss harvesting and set a tax budget." at bounding box center [869, 529] width 1233 height 37
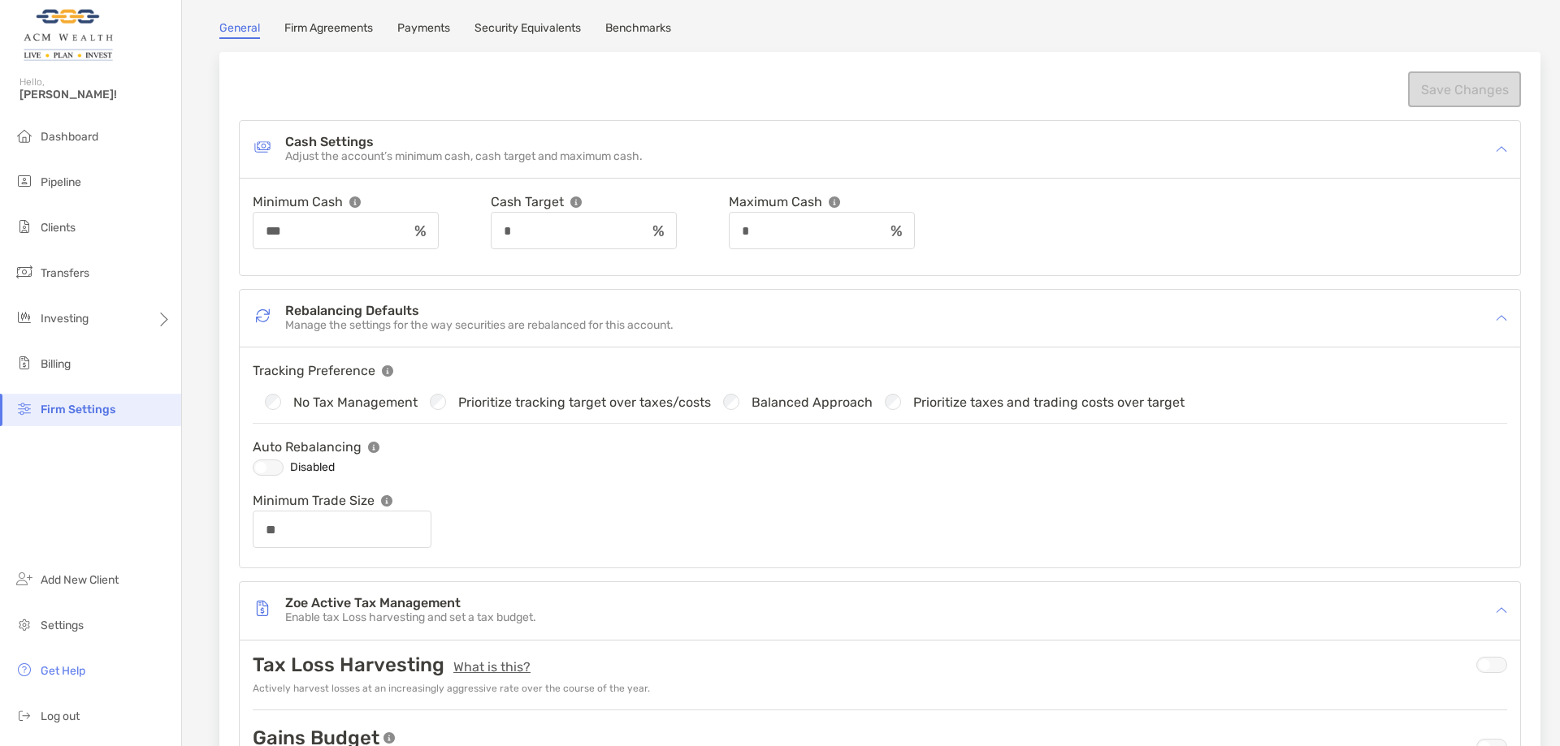
scroll to position [0, 0]
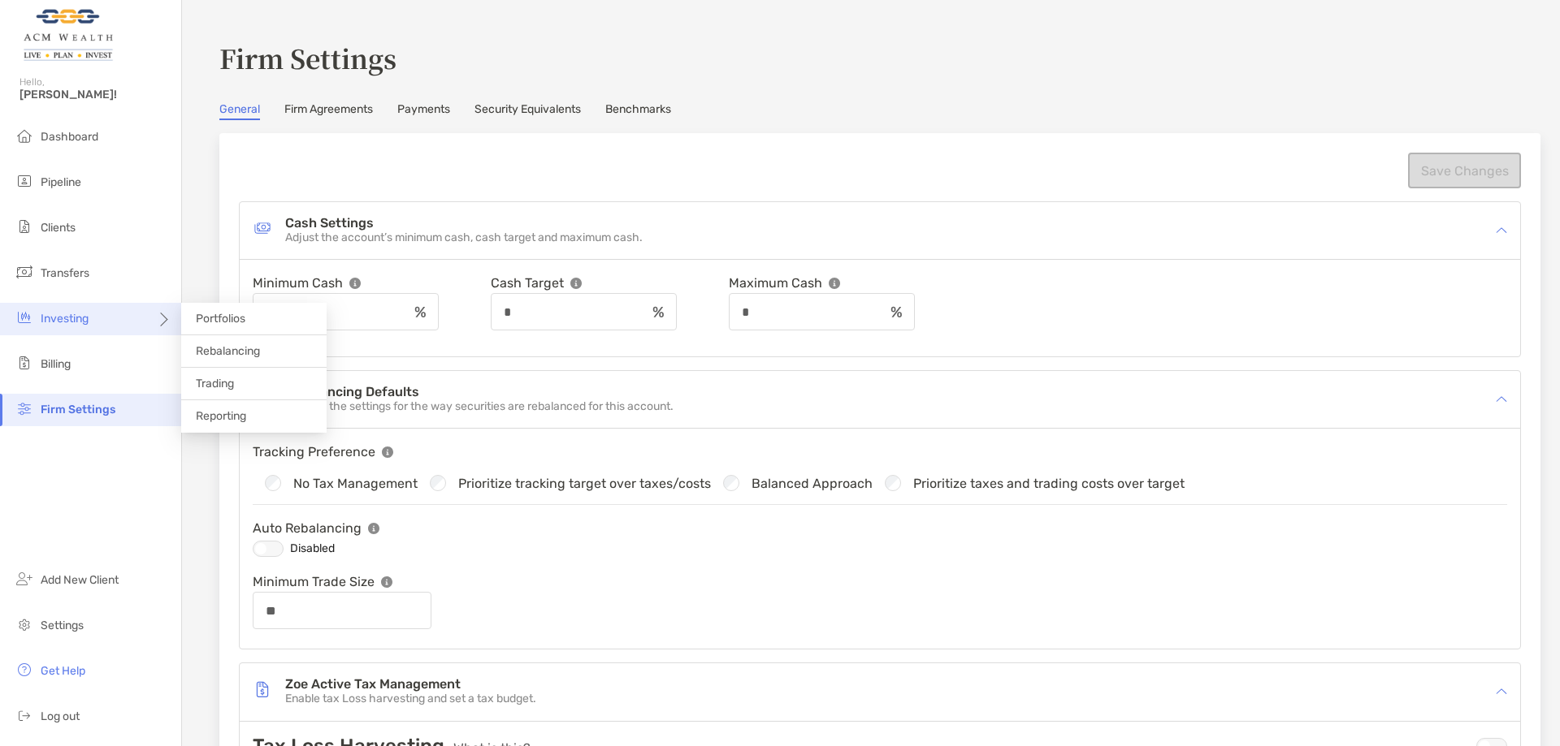
click at [106, 322] on div "Investing" at bounding box center [90, 319] width 181 height 32
click at [217, 322] on span "Portfolios" at bounding box center [221, 319] width 50 height 14
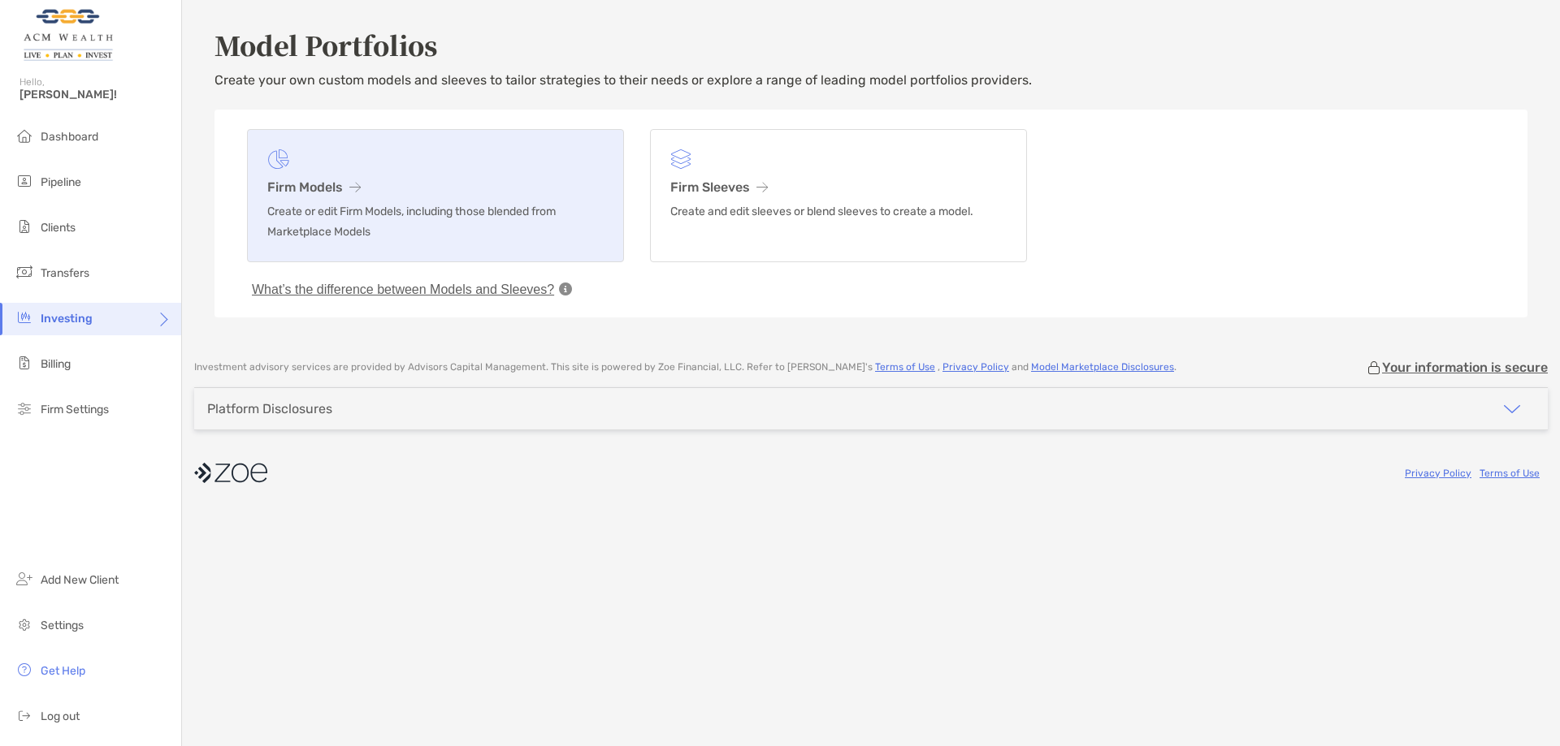
click at [398, 210] on p "Create or edit Firm Models, including those blended from Marketplace Models" at bounding box center [435, 221] width 336 height 41
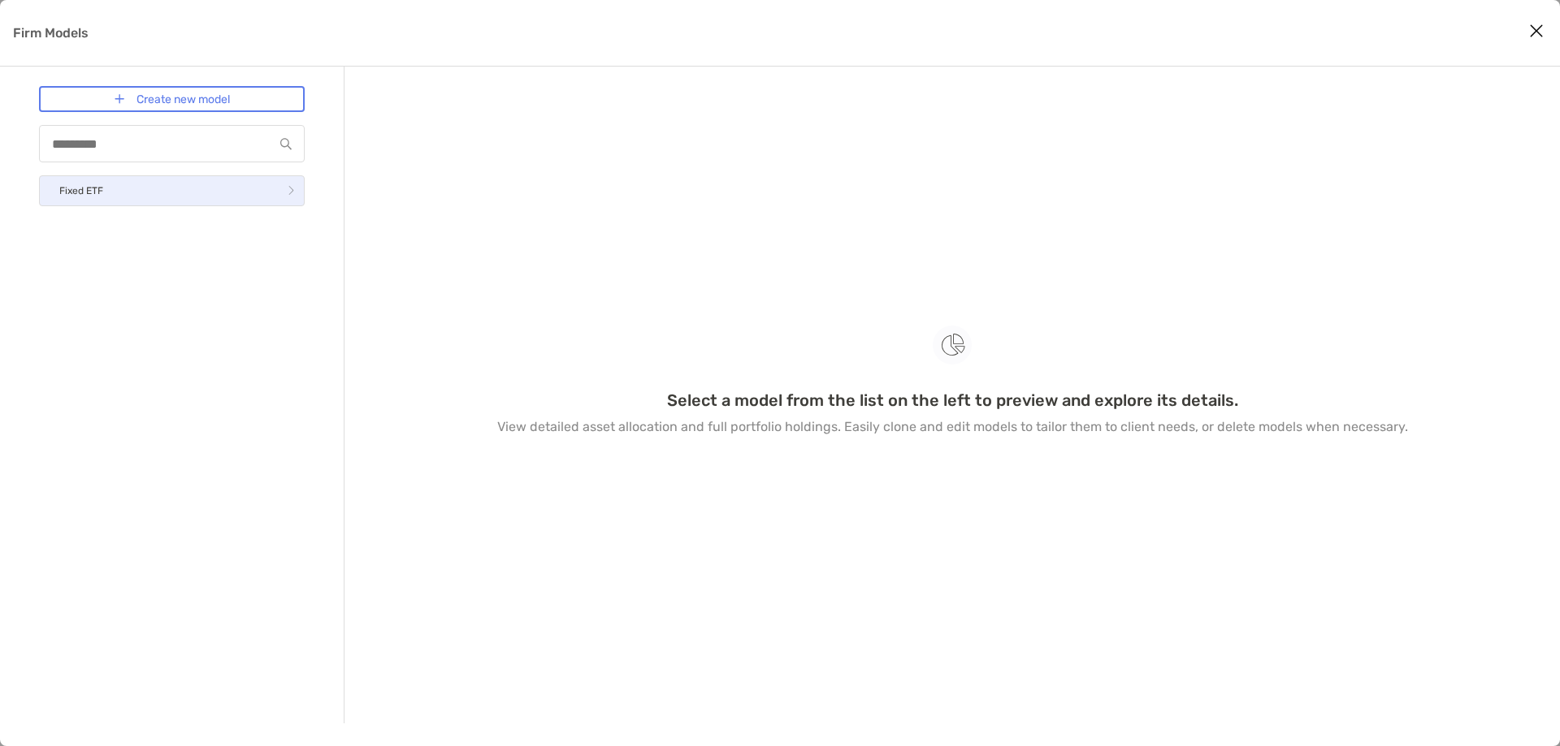
click at [191, 197] on link "Fixed ETF" at bounding box center [172, 190] width 266 height 31
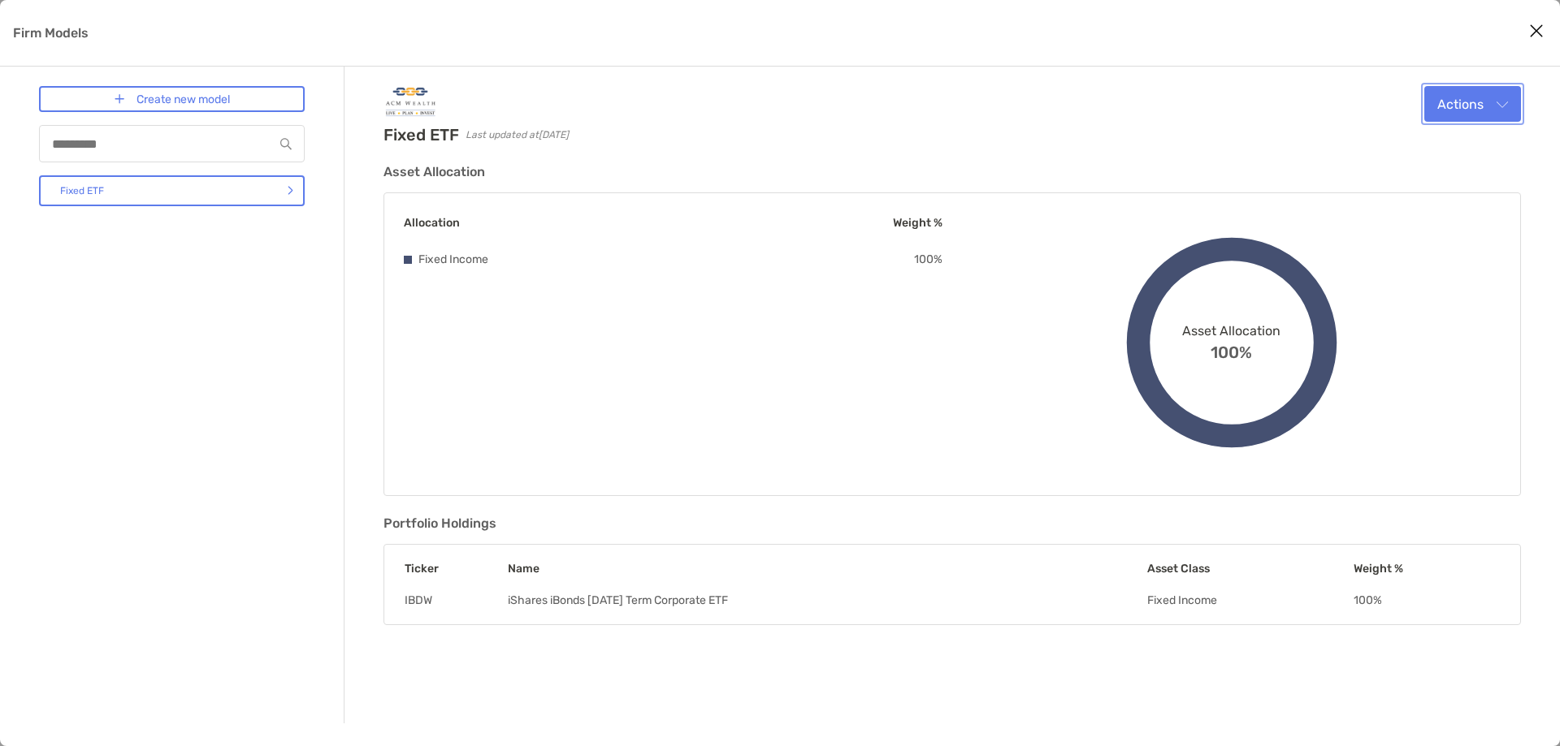
click at [1447, 97] on button "Actions" at bounding box center [1472, 104] width 97 height 36
drag, startPoint x: 1286, startPoint y: 97, endPoint x: 595, endPoint y: 106, distance: 690.5
click at [1263, 97] on div "Fixed ETF Last updated at [DATE] Actions Edit Clone Delete" at bounding box center [951, 115] width 1137 height 58
click at [214, 301] on div "Create new model Fixed ETF" at bounding box center [172, 395] width 266 height 618
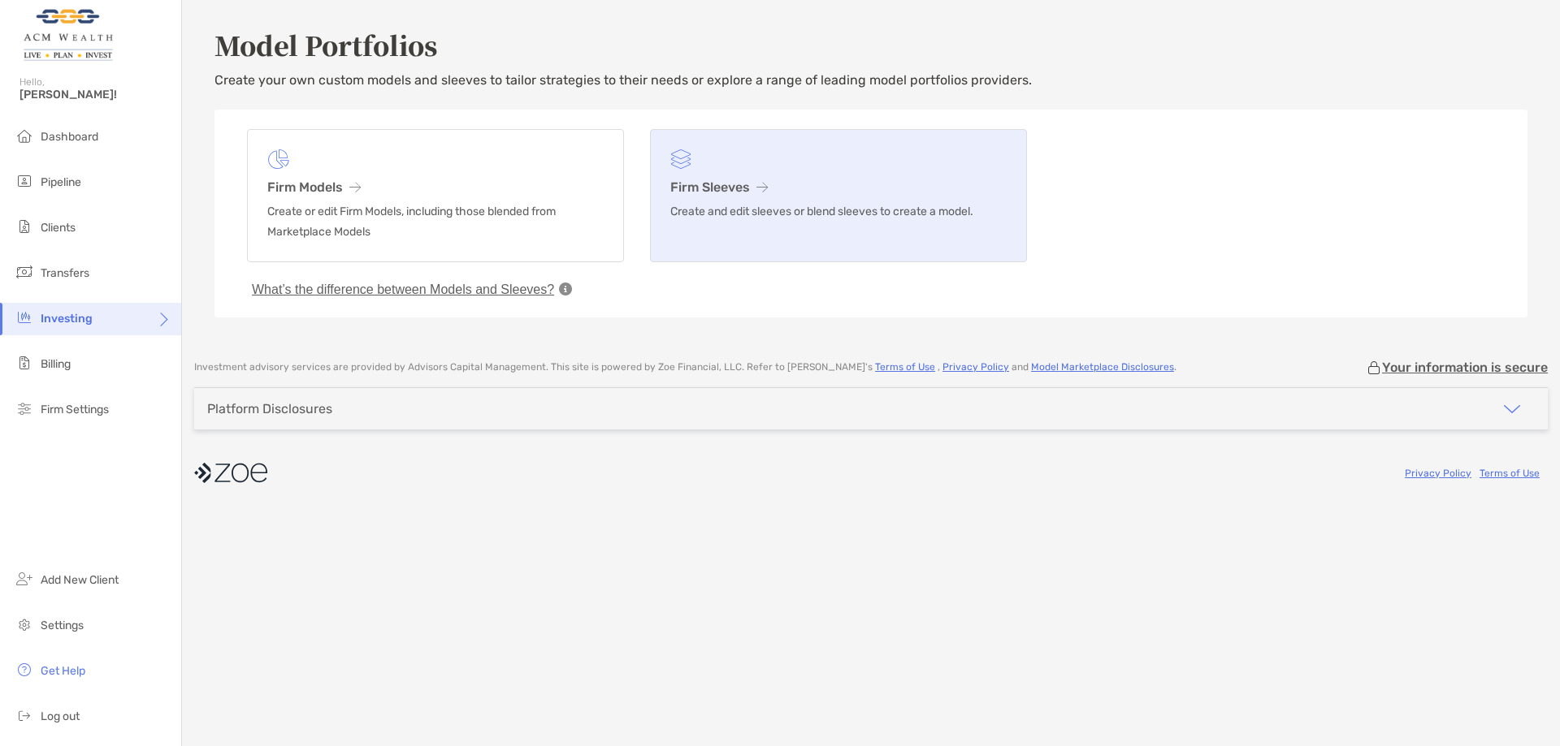
click at [707, 210] on p "Create and edit sleeves or blend sleeves to create a model." at bounding box center [838, 211] width 336 height 20
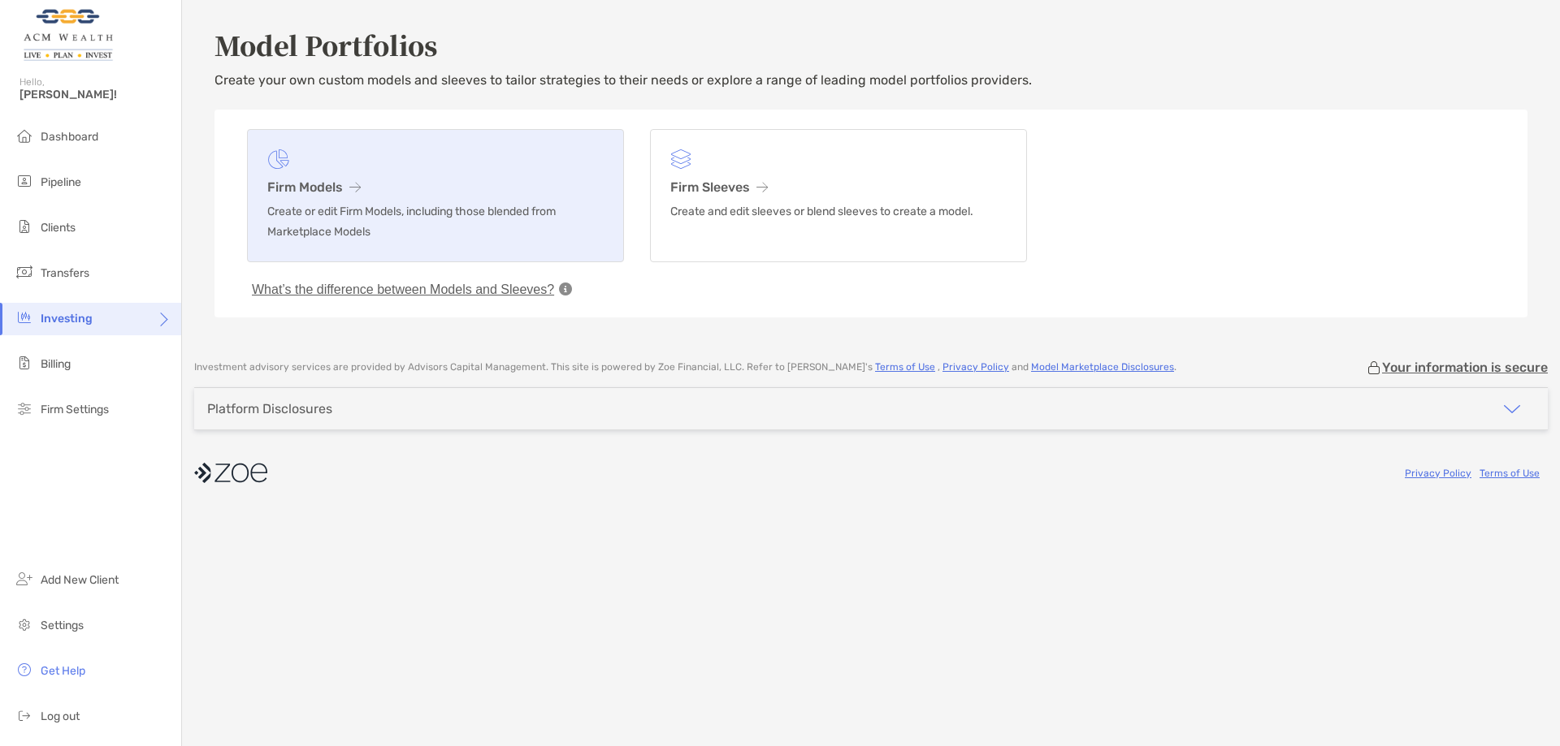
click at [435, 248] on link "Firm Models Create or edit Firm Models, including those blended from Marketplac…" at bounding box center [435, 195] width 377 height 133
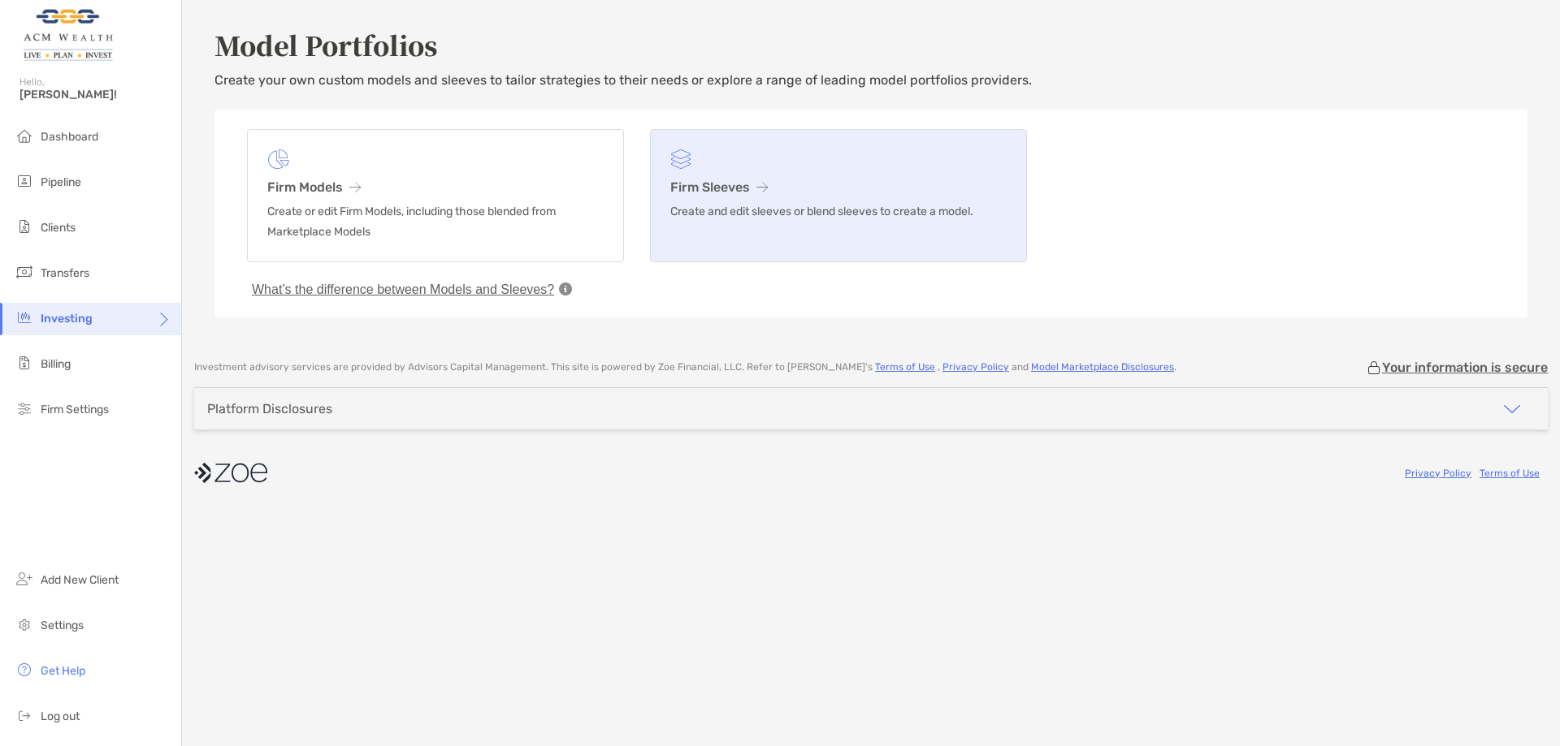
click at [812, 202] on p "Create and edit sleeves or blend sleeves to create a model." at bounding box center [838, 211] width 336 height 20
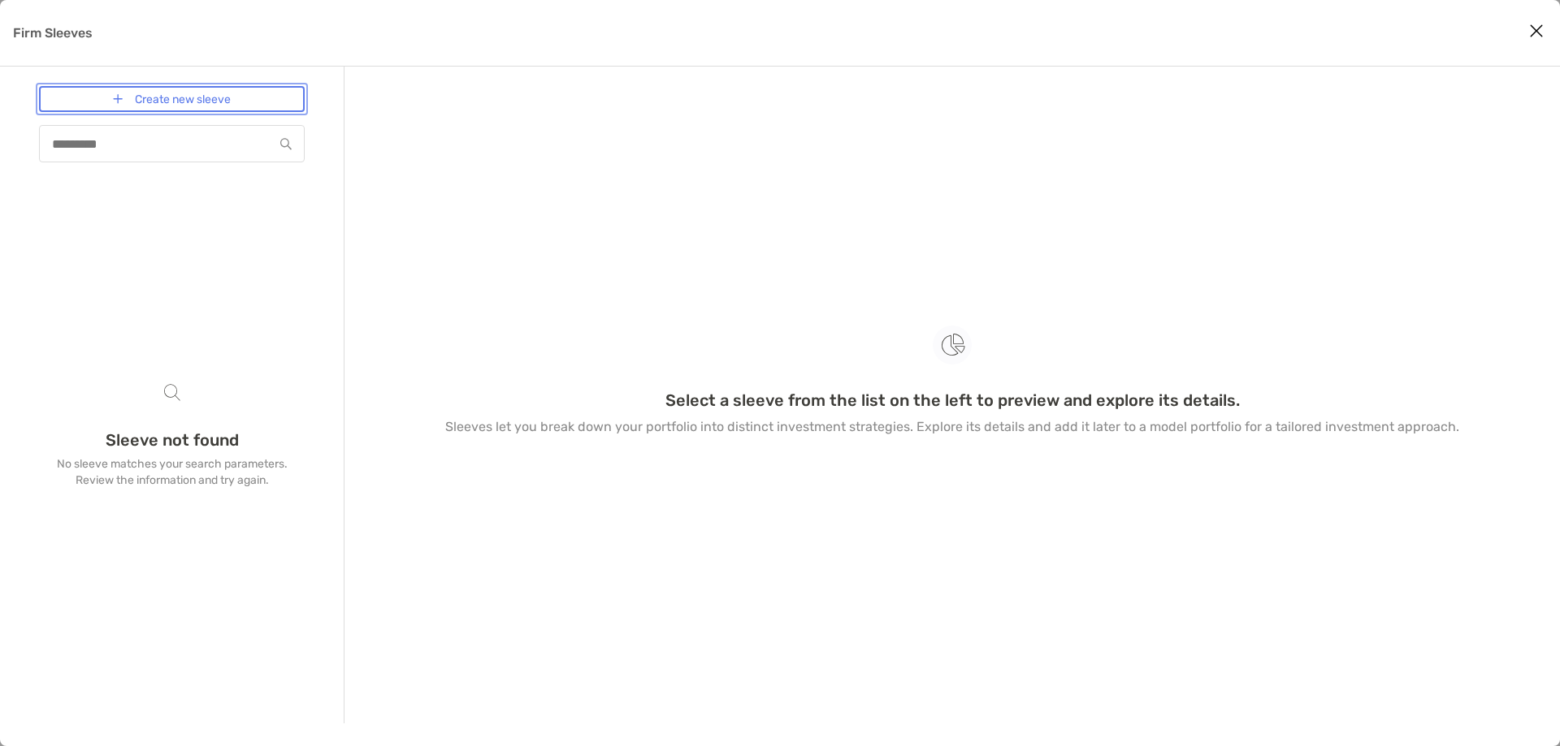
click at [207, 104] on link "Create new sleeve" at bounding box center [172, 99] width 266 height 26
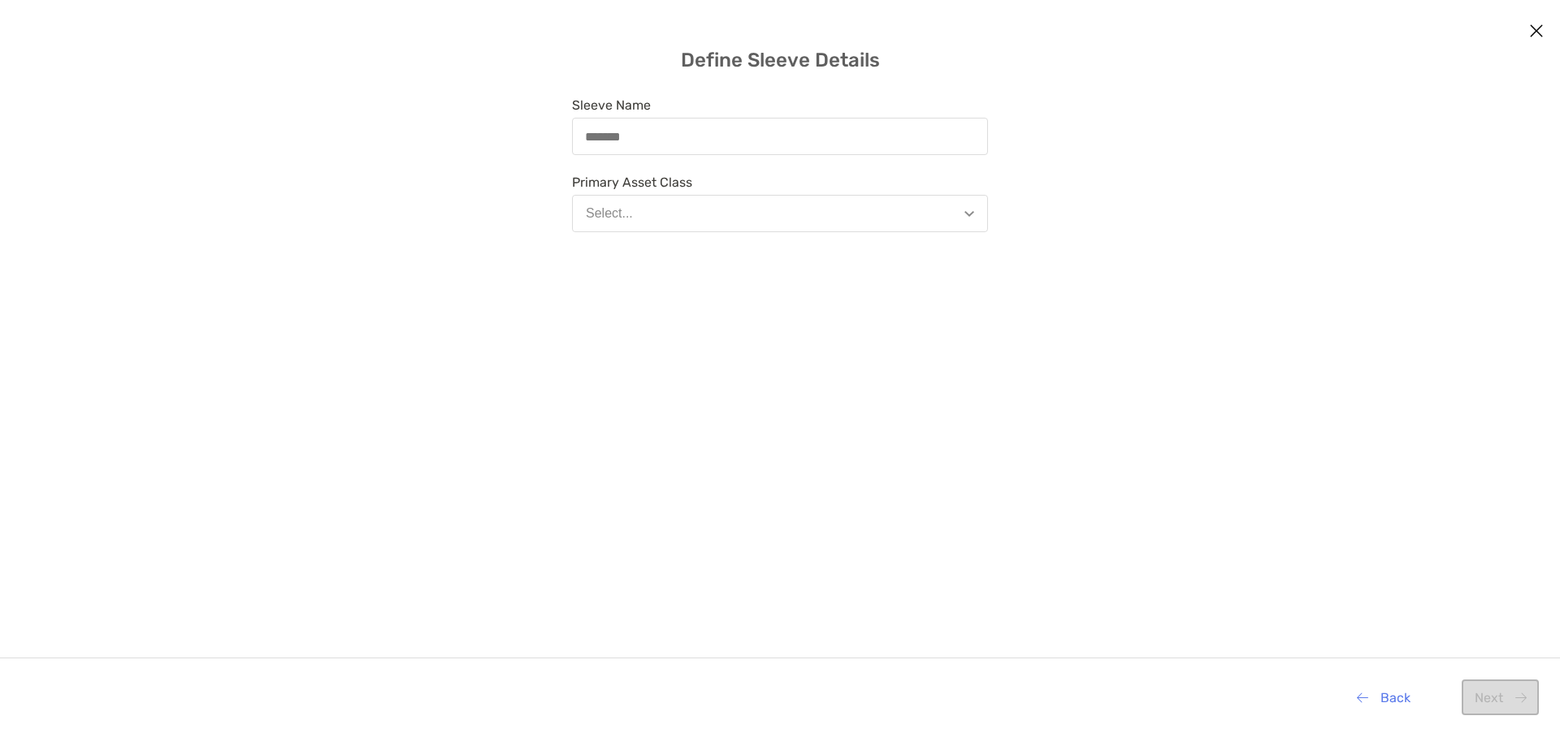
click at [670, 221] on button "Select..." at bounding box center [780, 213] width 416 height 37
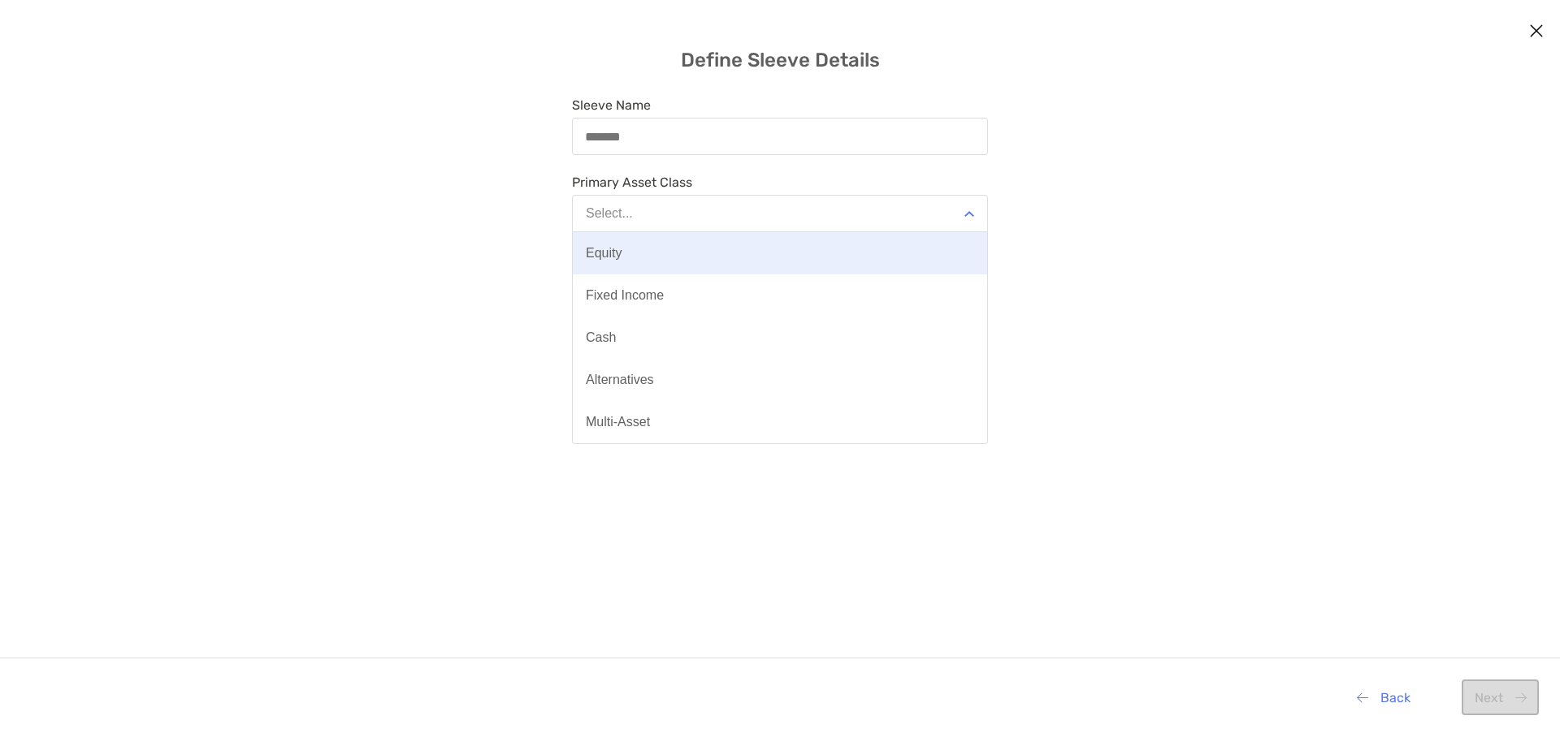
click at [655, 261] on button "Equity" at bounding box center [780, 253] width 414 height 42
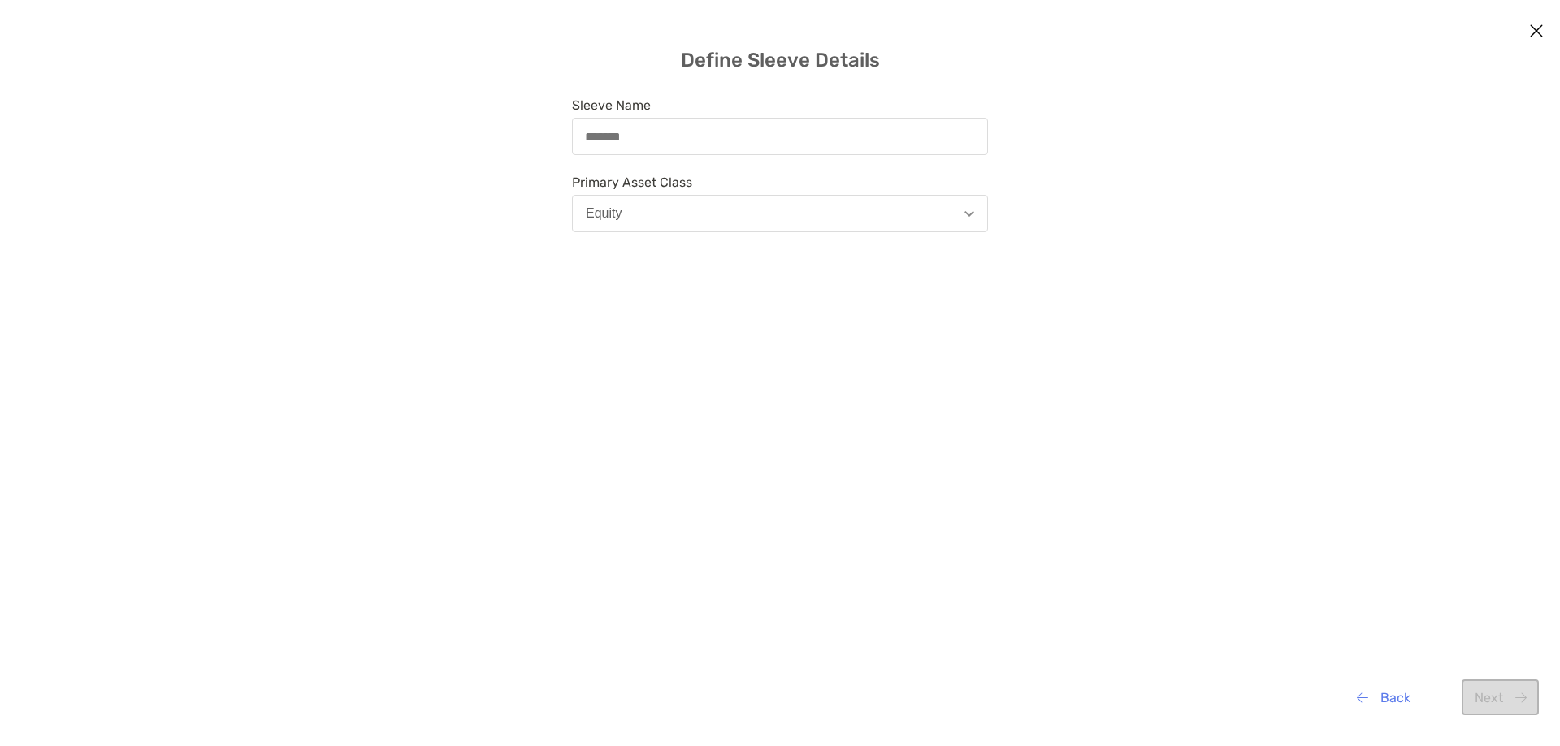
click at [690, 157] on div "Sleeve Name Primary Asset Class Equity" at bounding box center [780, 370] width 416 height 547
click at [688, 146] on div "modal" at bounding box center [780, 136] width 416 height 37
click at [688, 144] on input "Sleeve Name" at bounding box center [779, 137] width 413 height 14
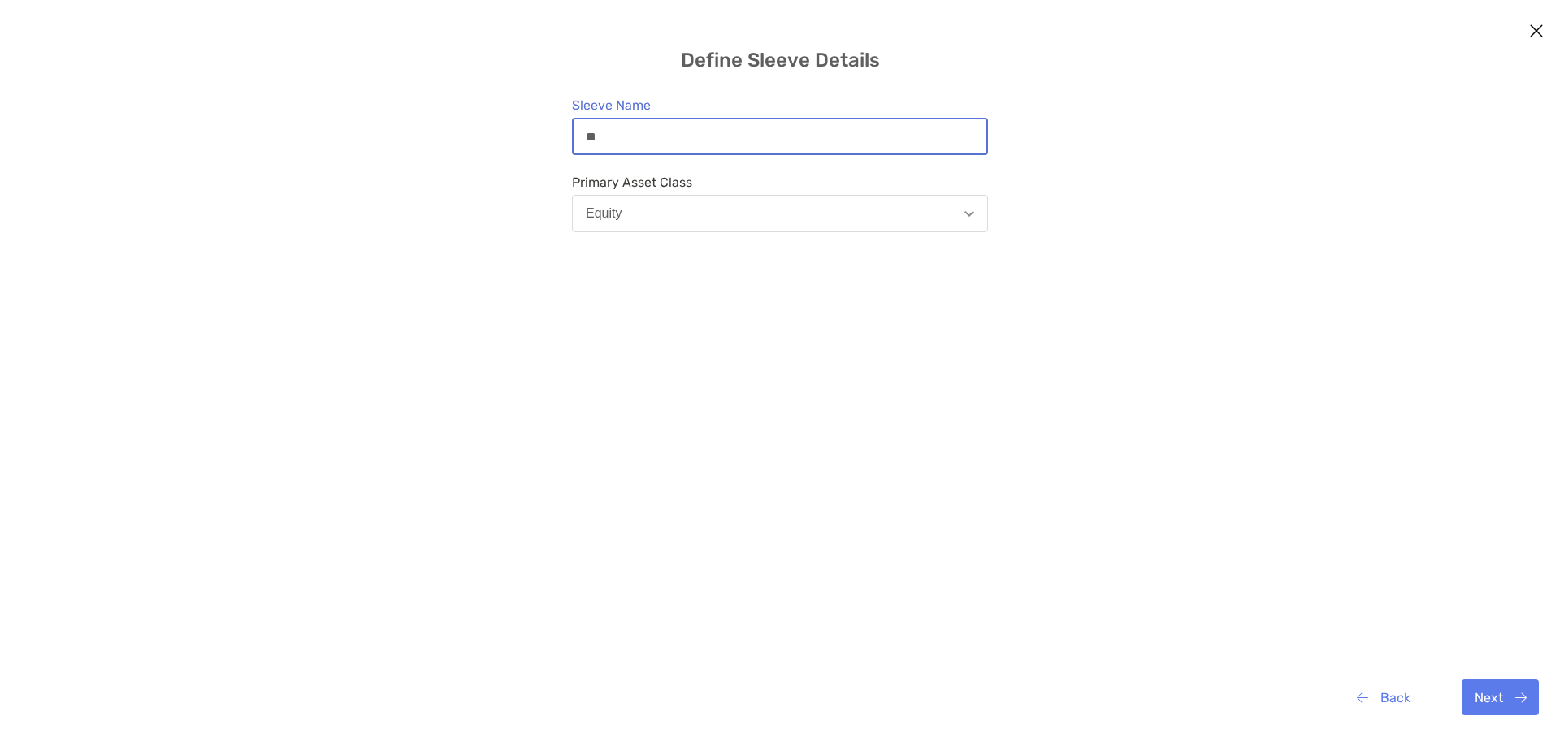
type input "**"
click at [718, 281] on div "Sleeve Name ** Primary Asset Class Equity" at bounding box center [780, 370] width 416 height 547
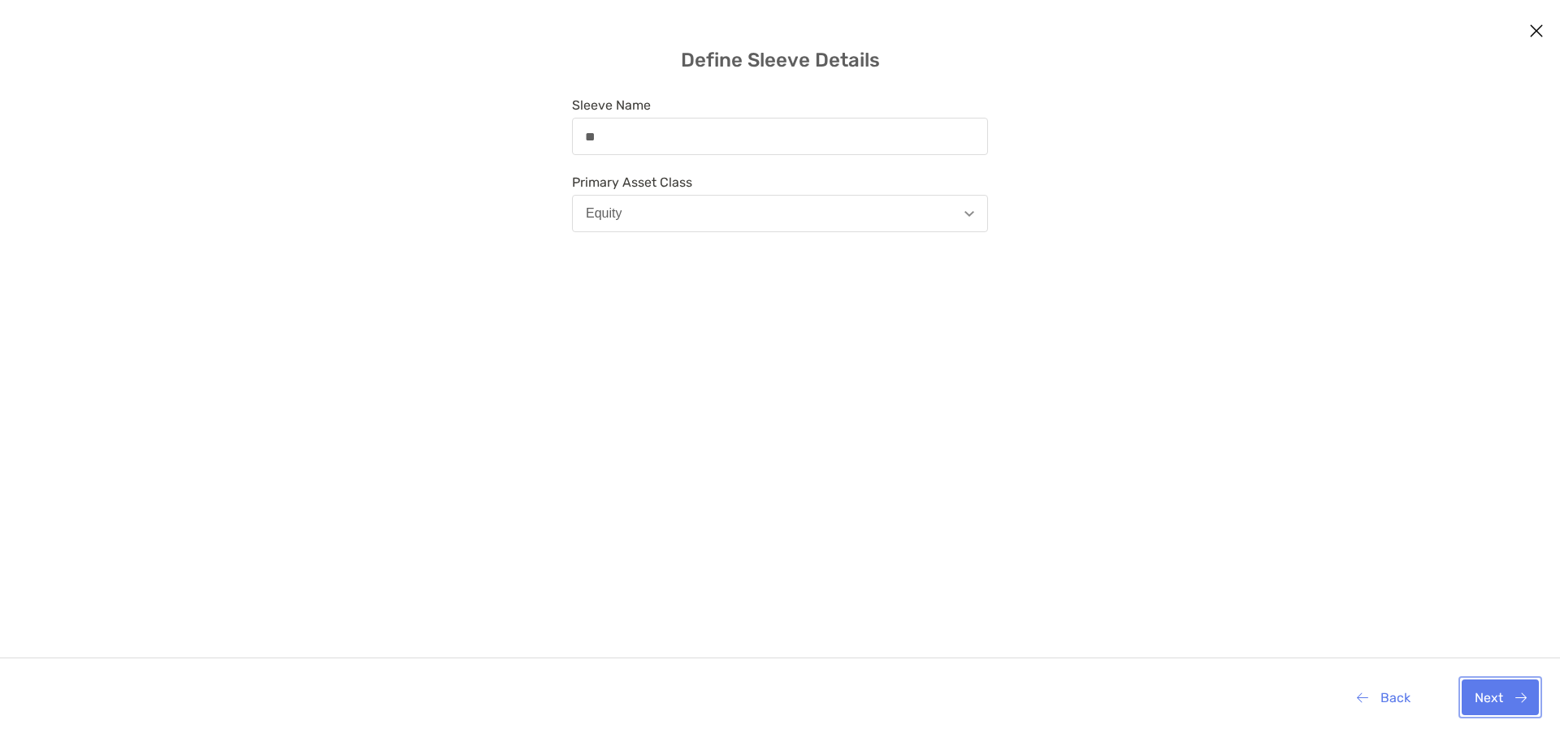
click at [1486, 698] on button "Next" at bounding box center [1499, 698] width 77 height 36
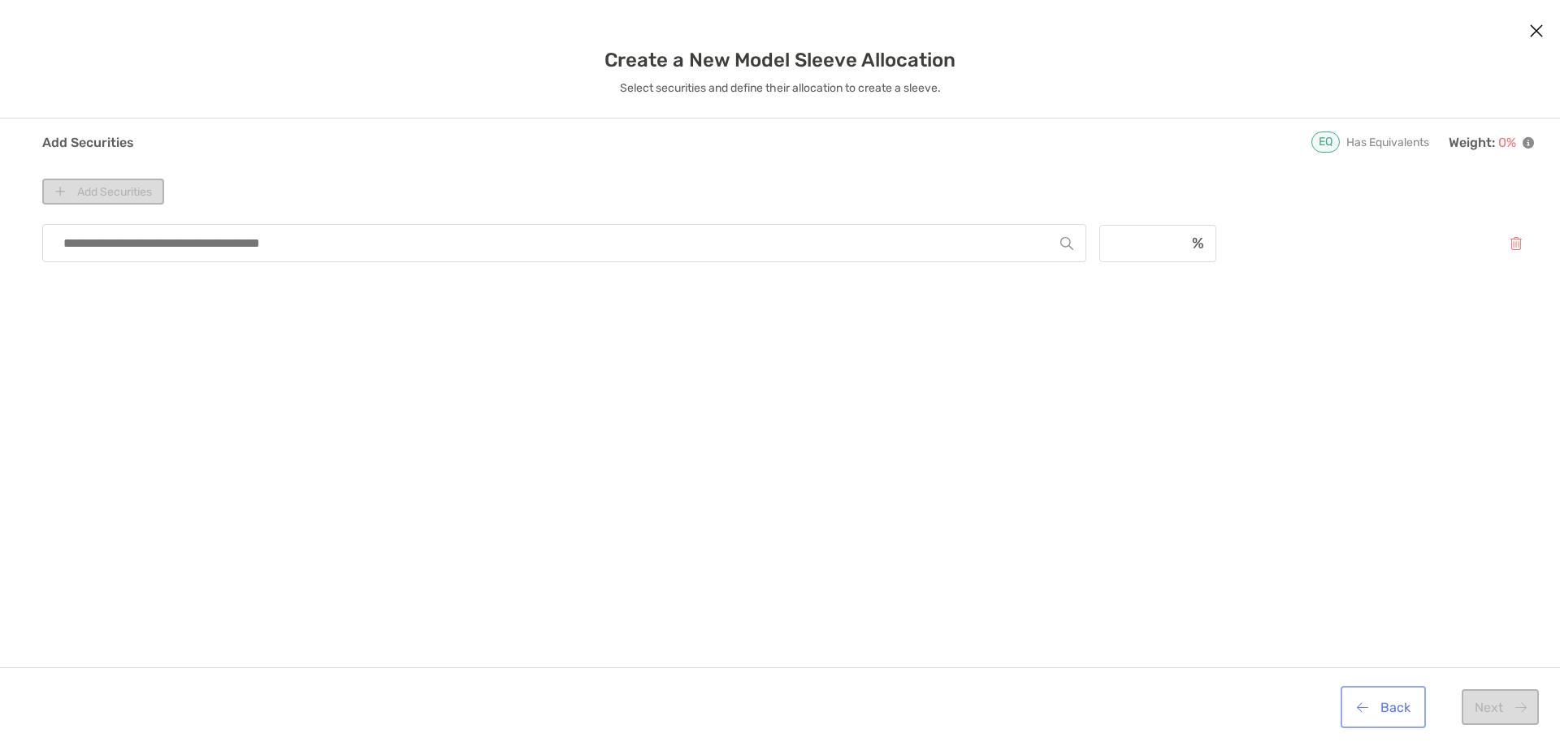
click at [1412, 707] on button "Back" at bounding box center [1382, 708] width 79 height 36
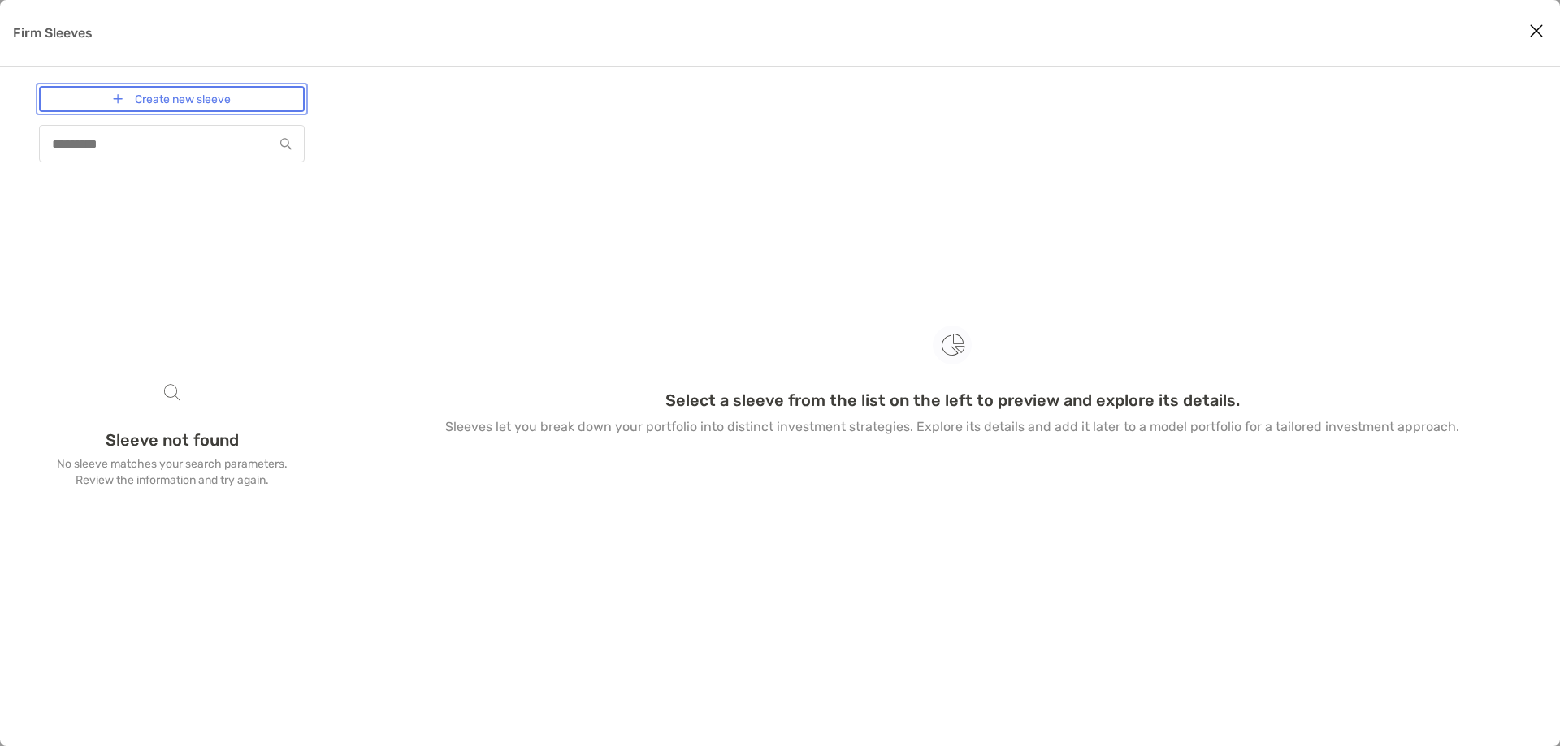
click at [118, 106] on link "Create new sleeve" at bounding box center [172, 99] width 266 height 26
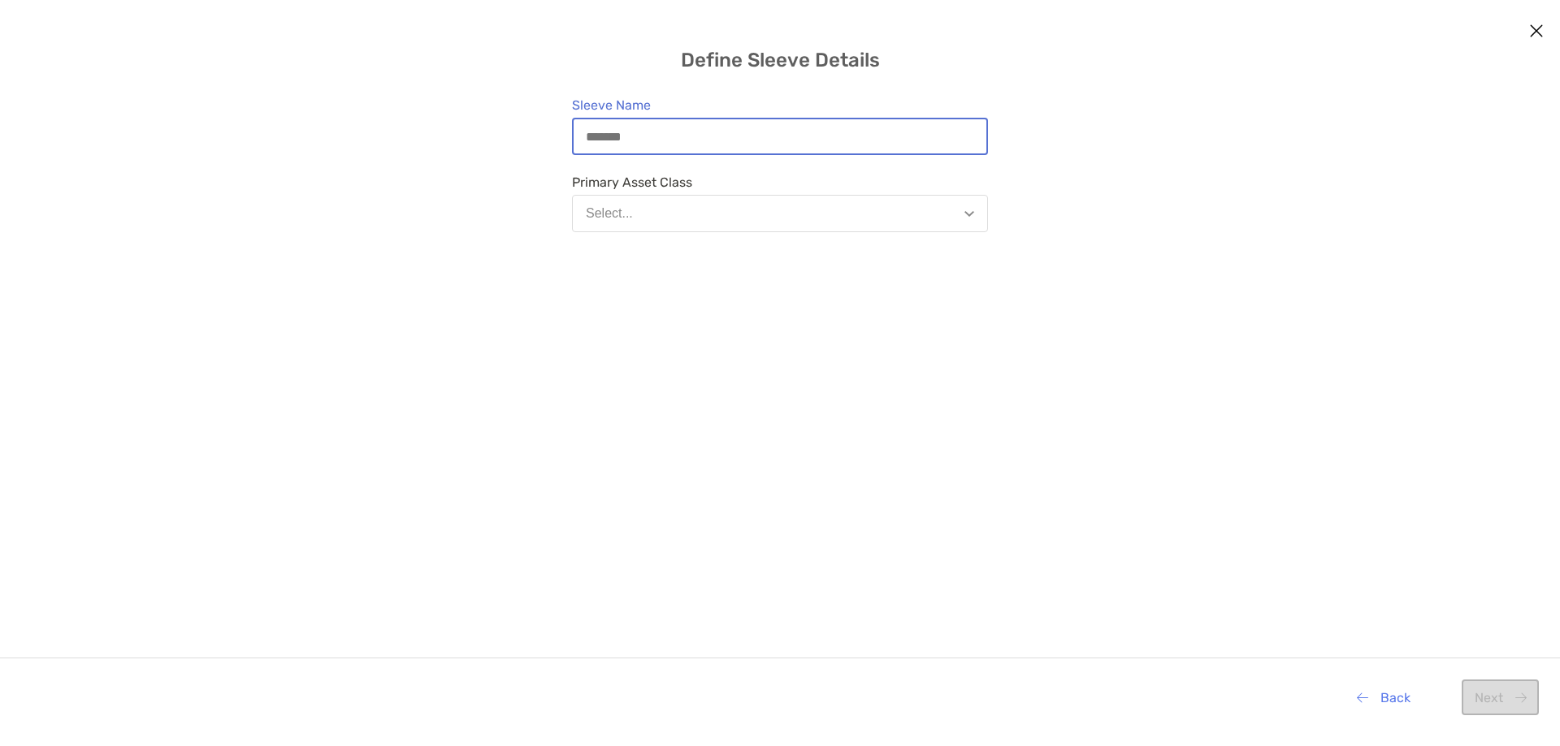
click at [686, 144] on input "Sleeve Name" at bounding box center [779, 137] width 413 height 14
type input "**"
drag, startPoint x: 683, startPoint y: 190, endPoint x: 673, endPoint y: 198, distance: 12.7
click at [680, 192] on div "Primary Asset Class Select..." at bounding box center [780, 204] width 416 height 58
click at [672, 202] on button "Select..." at bounding box center [780, 213] width 416 height 37
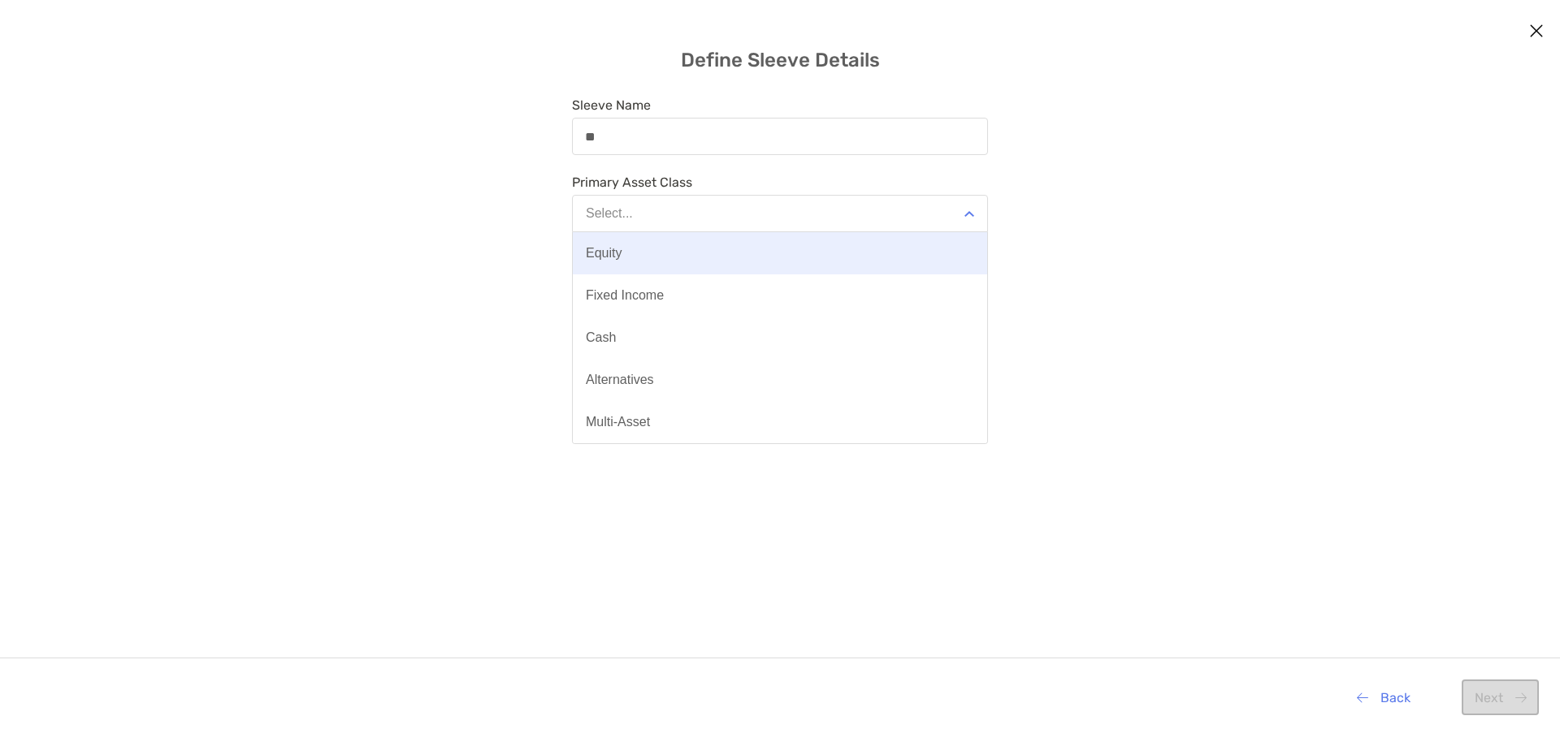
click at [660, 243] on button "Equity" at bounding box center [780, 253] width 414 height 42
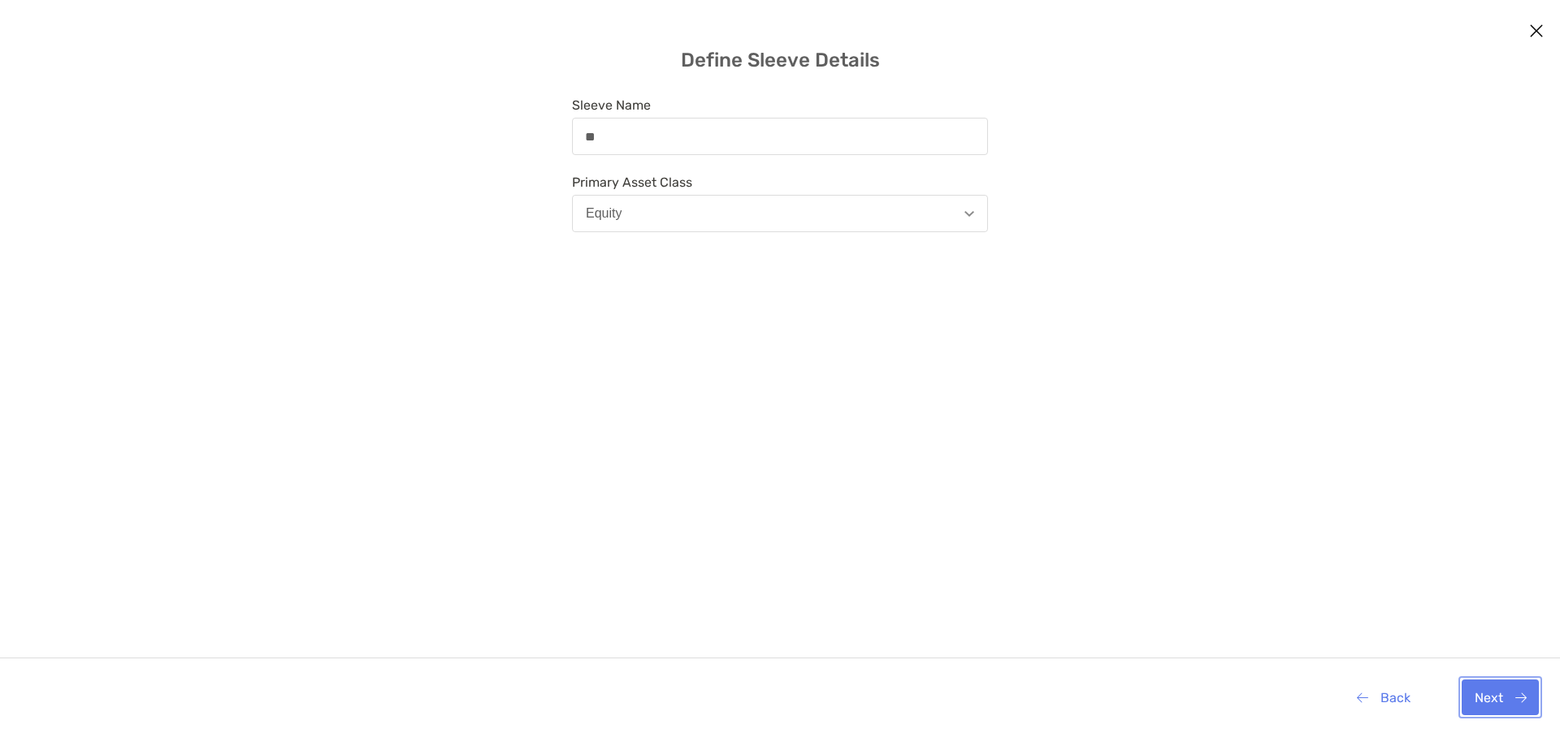
click at [1491, 706] on button "Next" at bounding box center [1499, 698] width 77 height 36
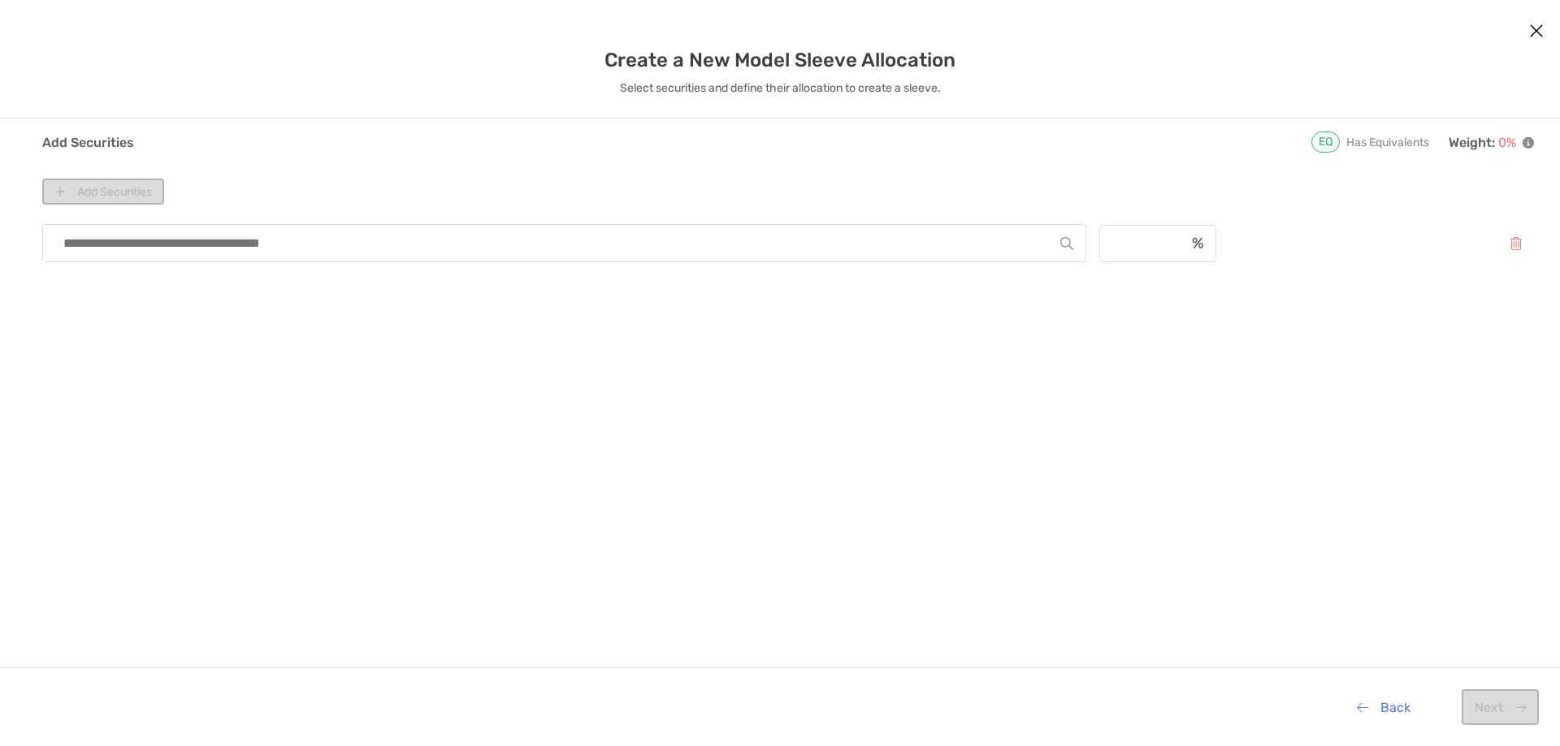
click at [755, 245] on input "modal" at bounding box center [557, 243] width 1005 height 37
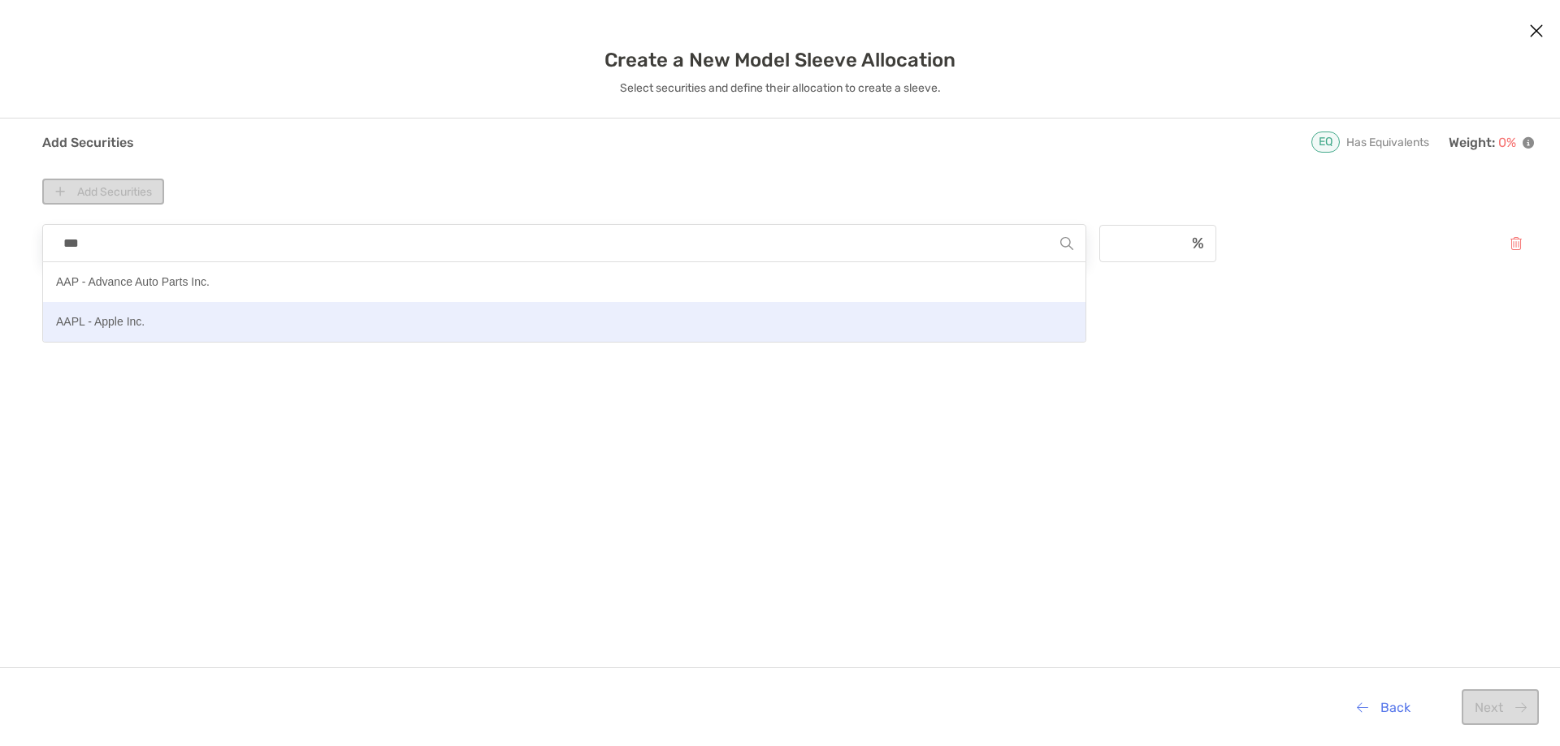
click at [158, 312] on button "AAPL - Apple Inc." at bounding box center [564, 322] width 1042 height 40
type input "**********"
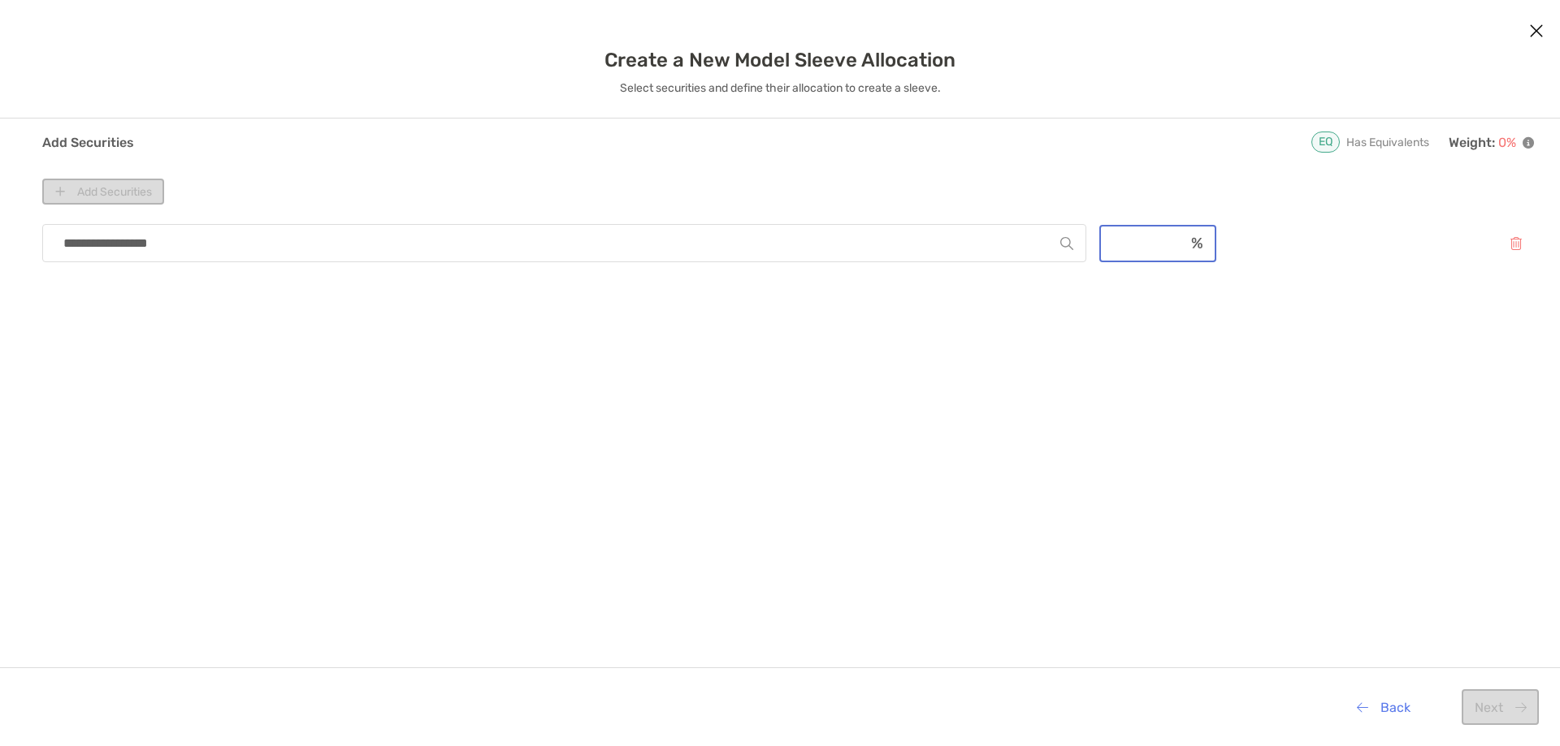
click at [1126, 239] on input "modal" at bounding box center [1143, 243] width 84 height 14
type input "***"
click at [1481, 707] on button "Next" at bounding box center [1499, 708] width 77 height 36
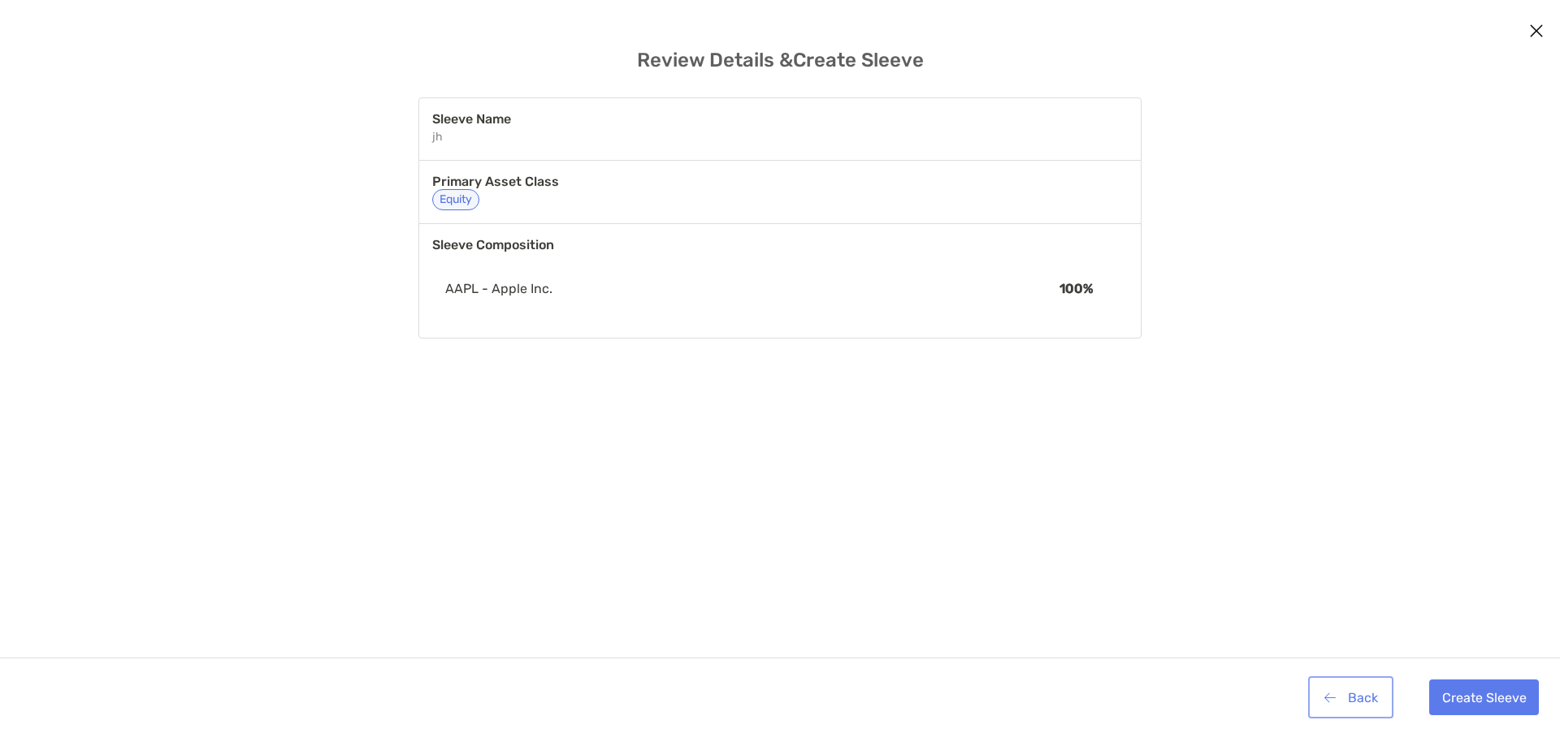
click at [1343, 694] on button "Back" at bounding box center [1350, 698] width 79 height 36
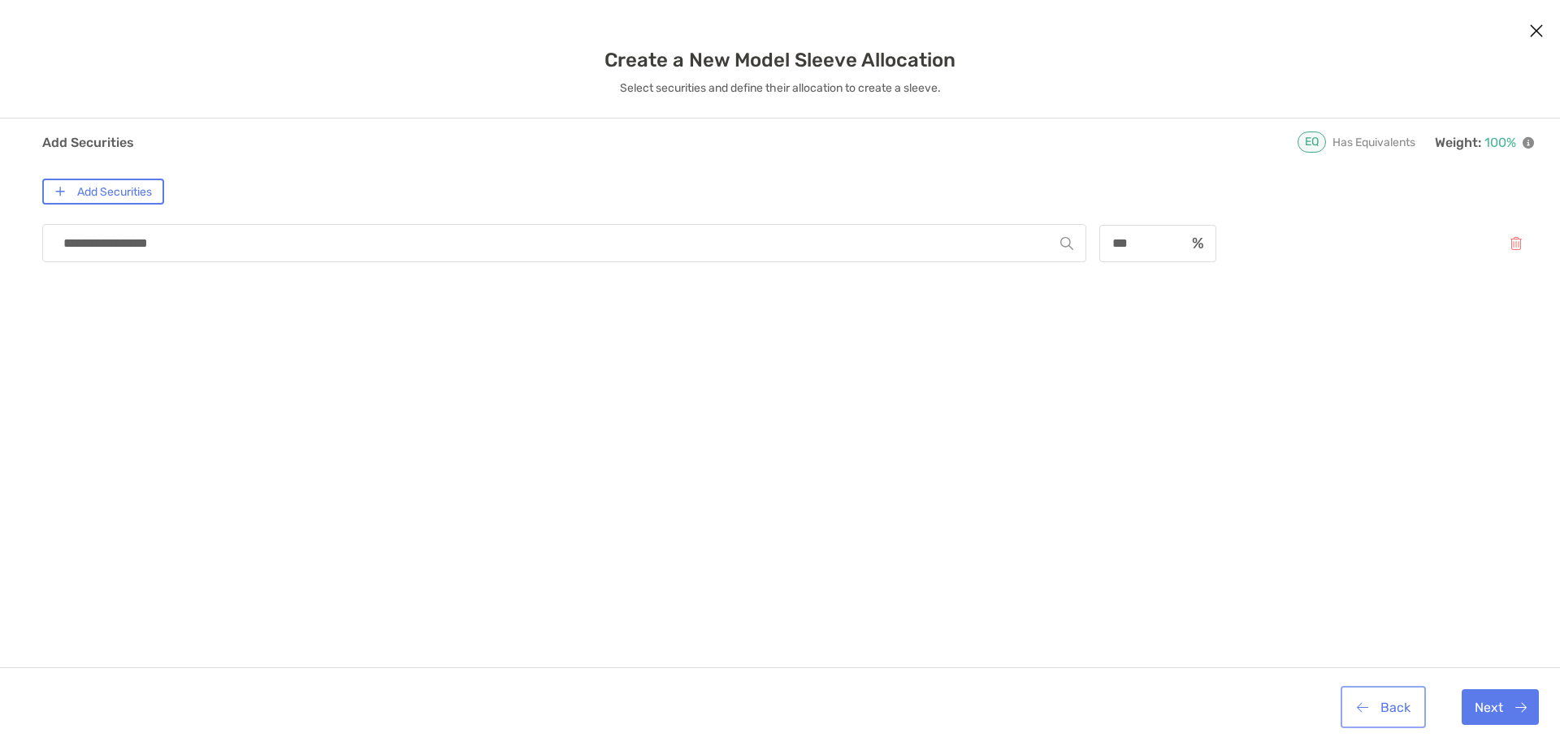
click at [1343, 694] on button "Back" at bounding box center [1382, 708] width 79 height 36
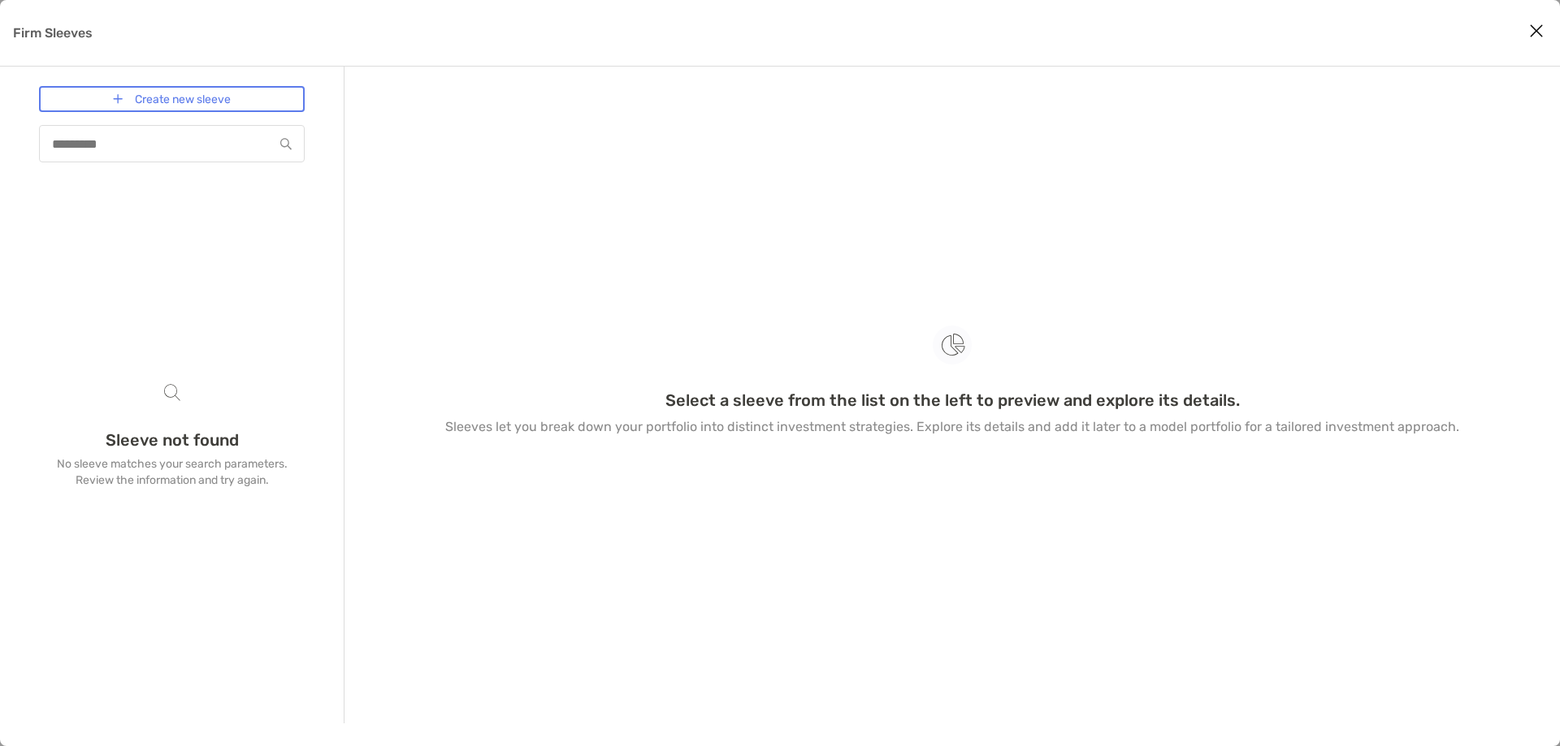
click at [1363, 705] on div "Select a sleeve from the list on the left to preview and explore its details. S…" at bounding box center [951, 395] width 1215 height 657
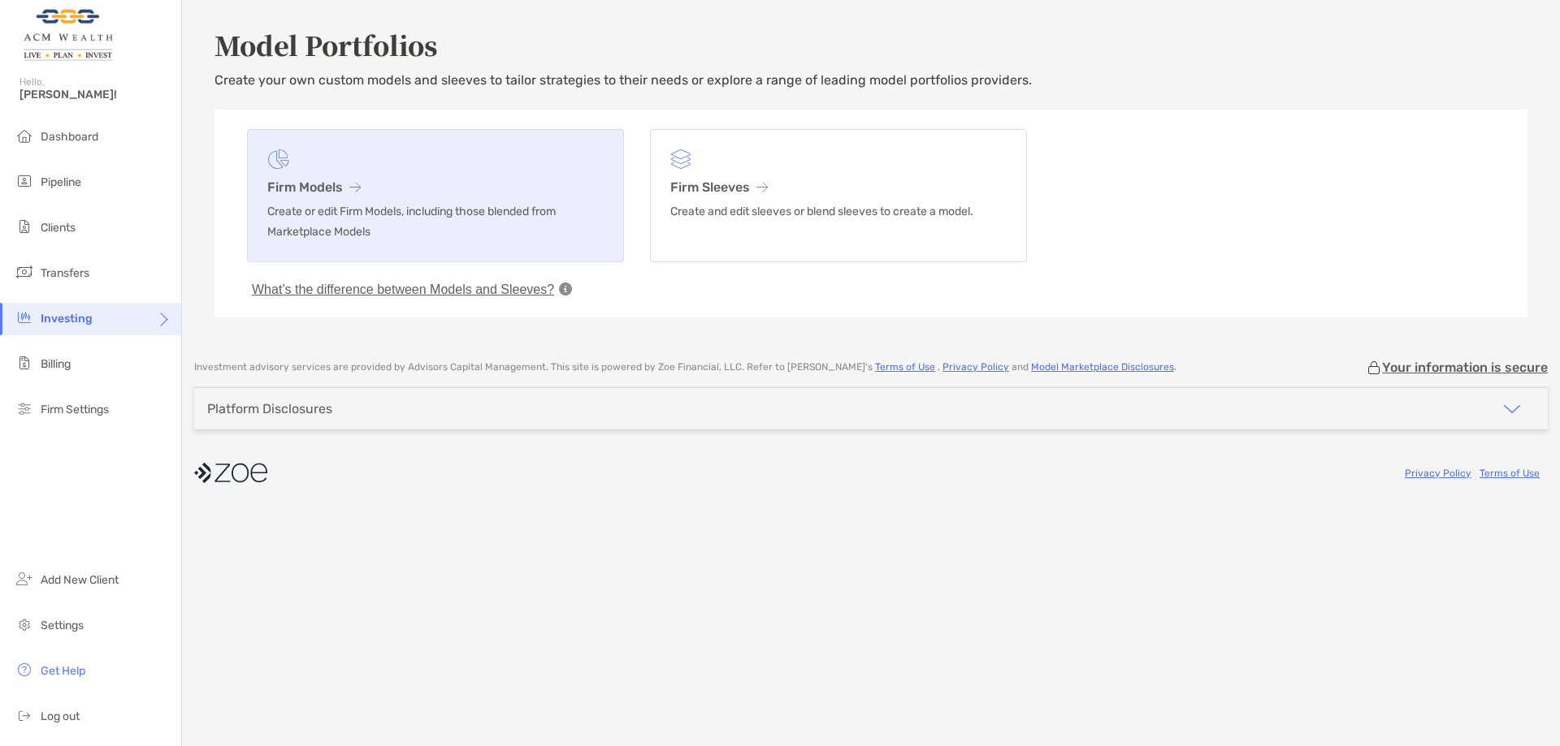
click at [318, 193] on h3 "Firm Models" at bounding box center [435, 187] width 336 height 15
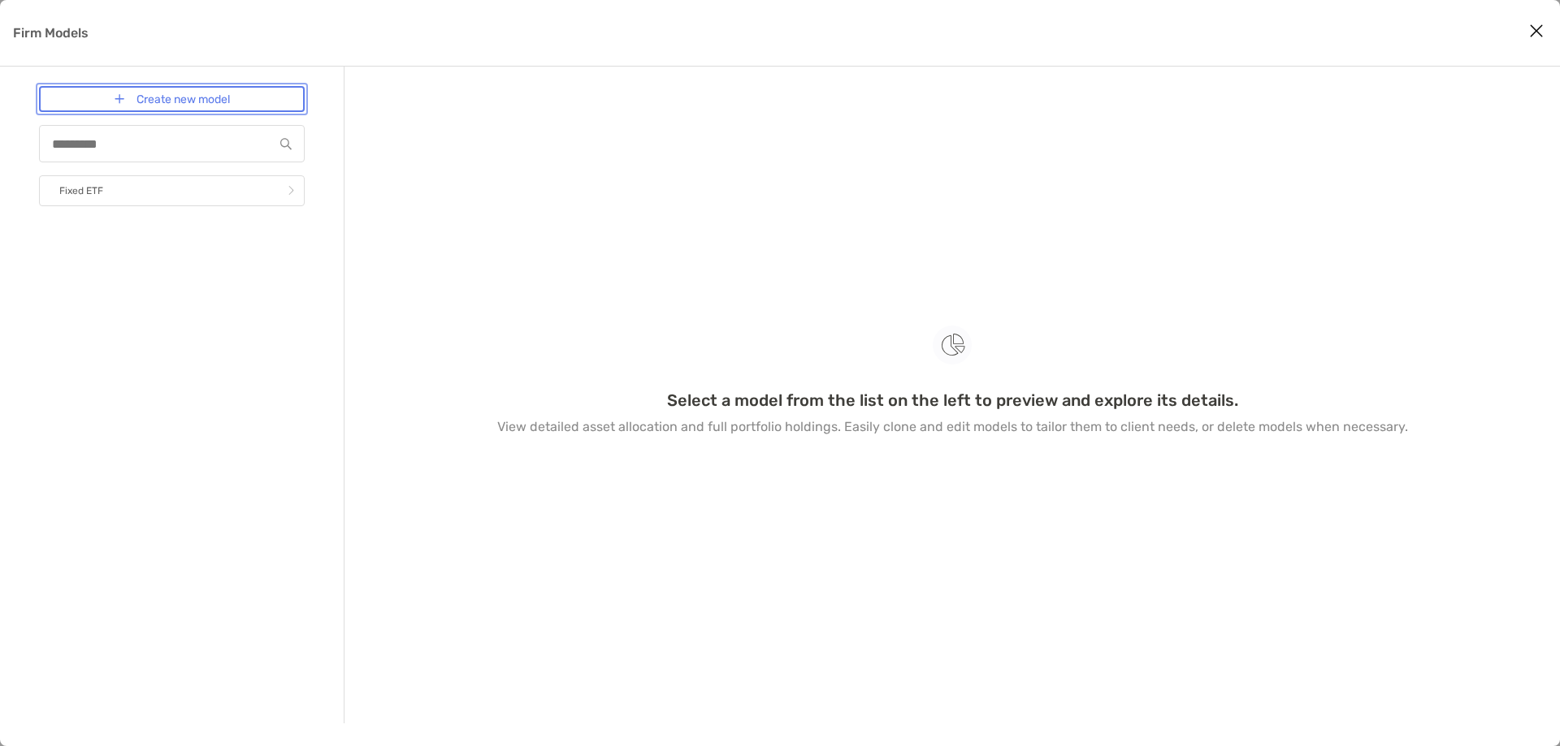
click at [198, 97] on link "Create new model" at bounding box center [172, 99] width 266 height 26
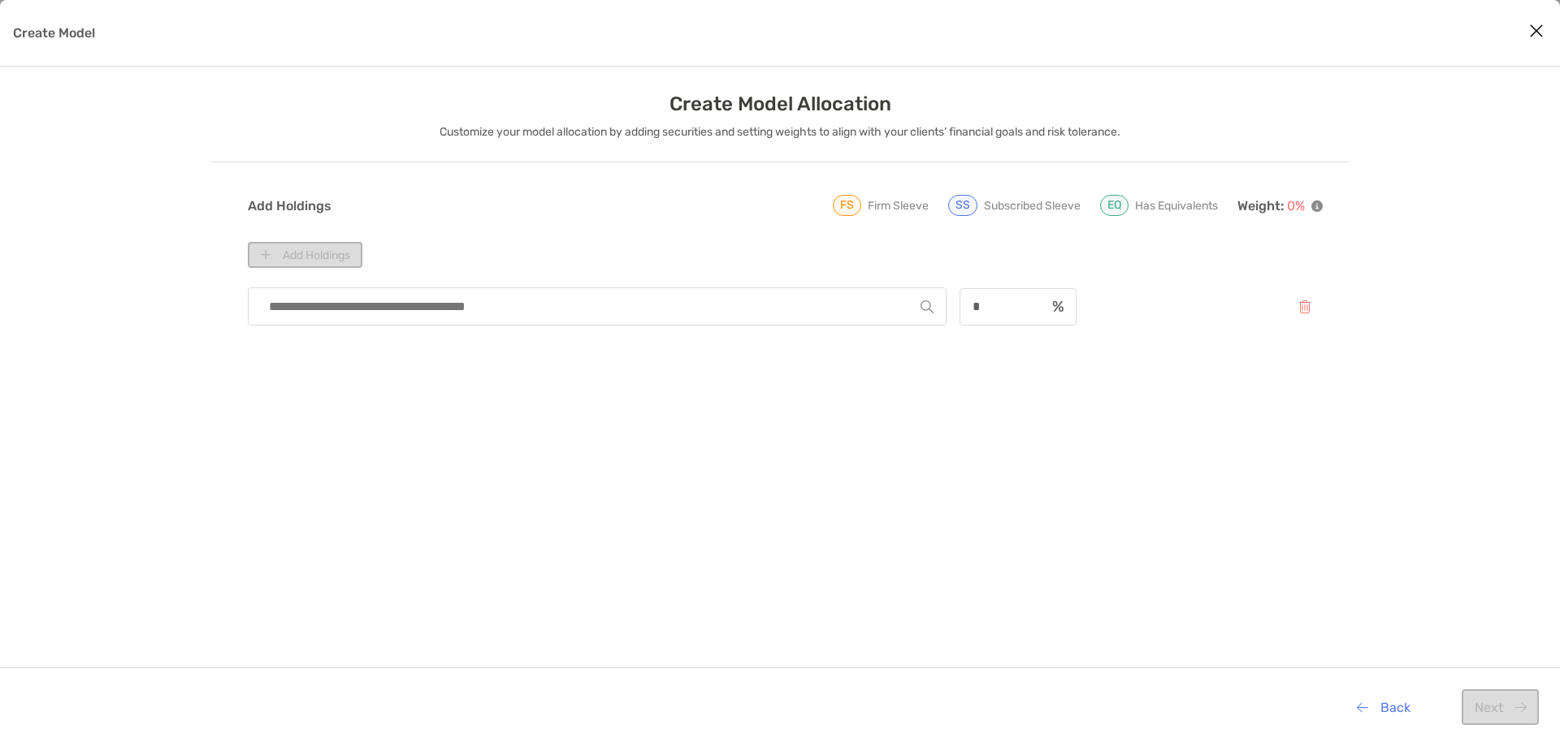
click at [805, 309] on input "Create Model" at bounding box center [591, 306] width 660 height 37
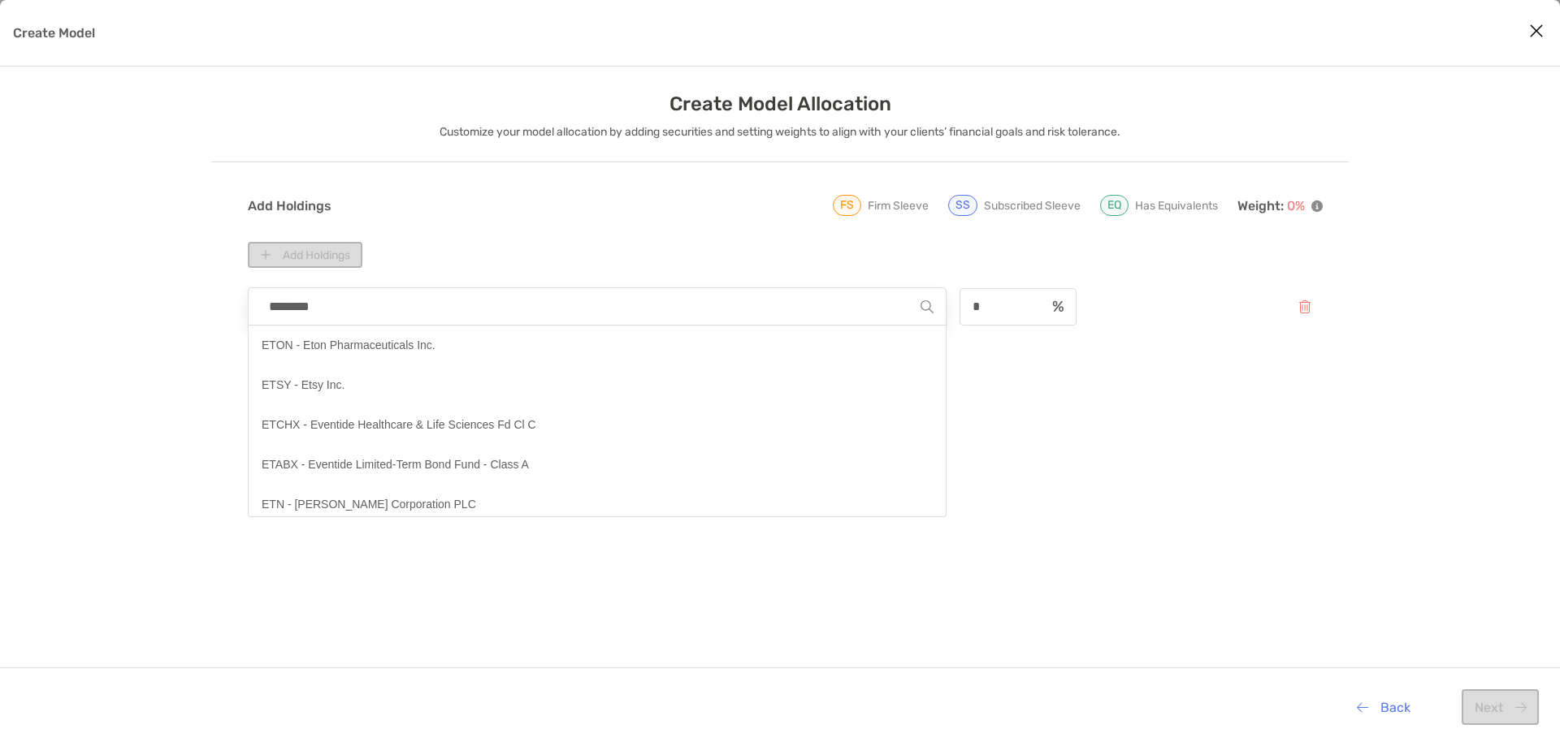
type input "*********"
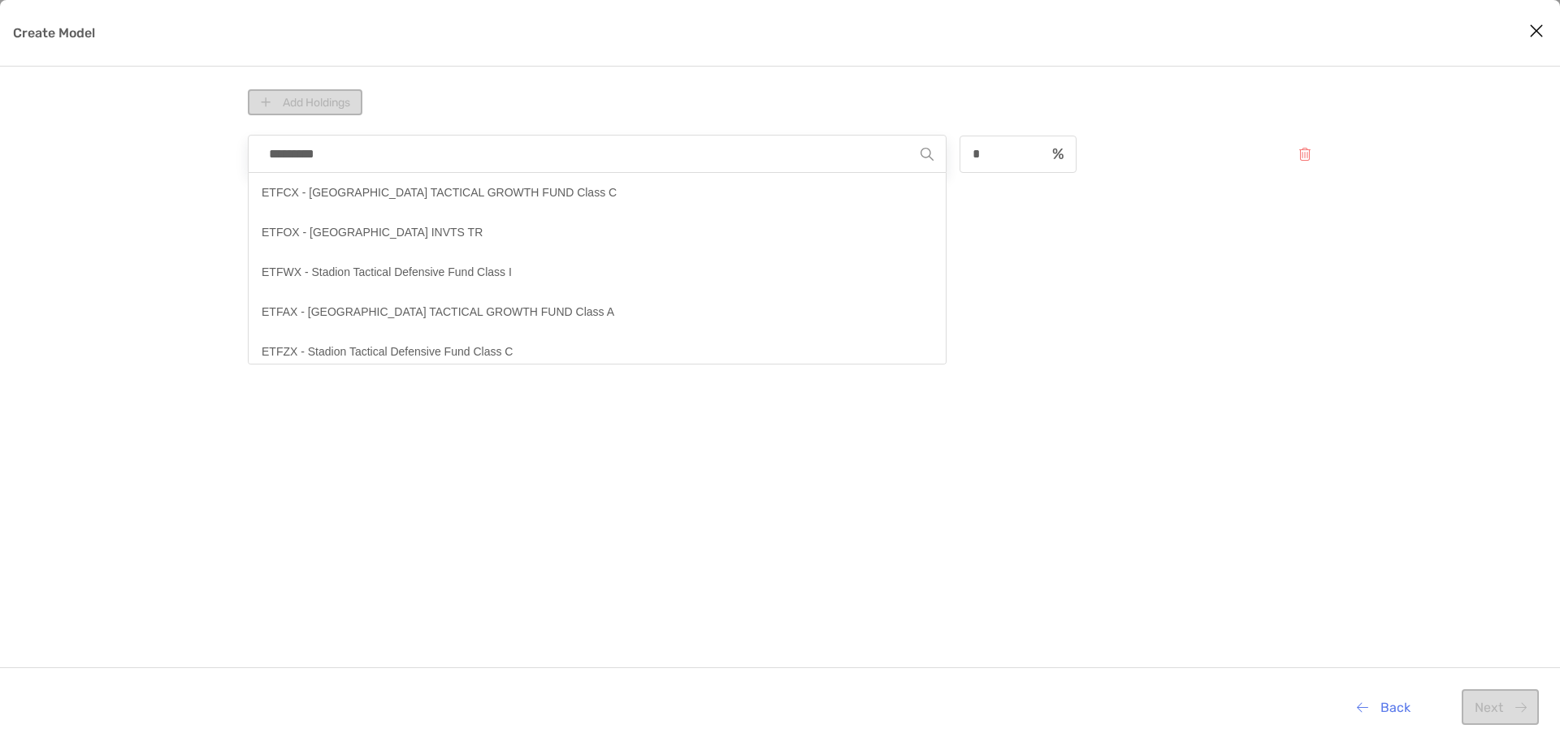
scroll to position [71, 0]
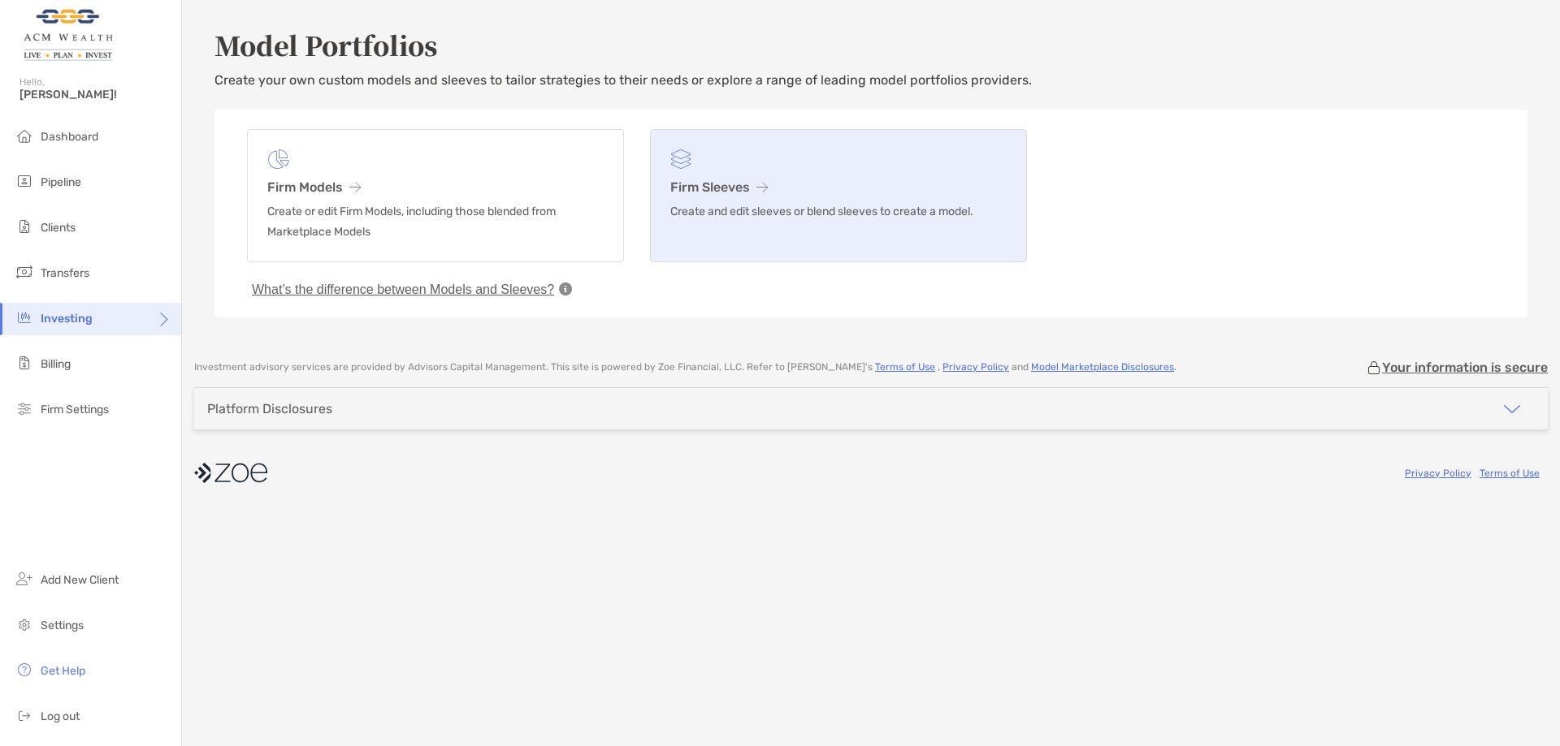
click at [750, 189] on h3 "Firm Sleeves" at bounding box center [838, 187] width 336 height 15
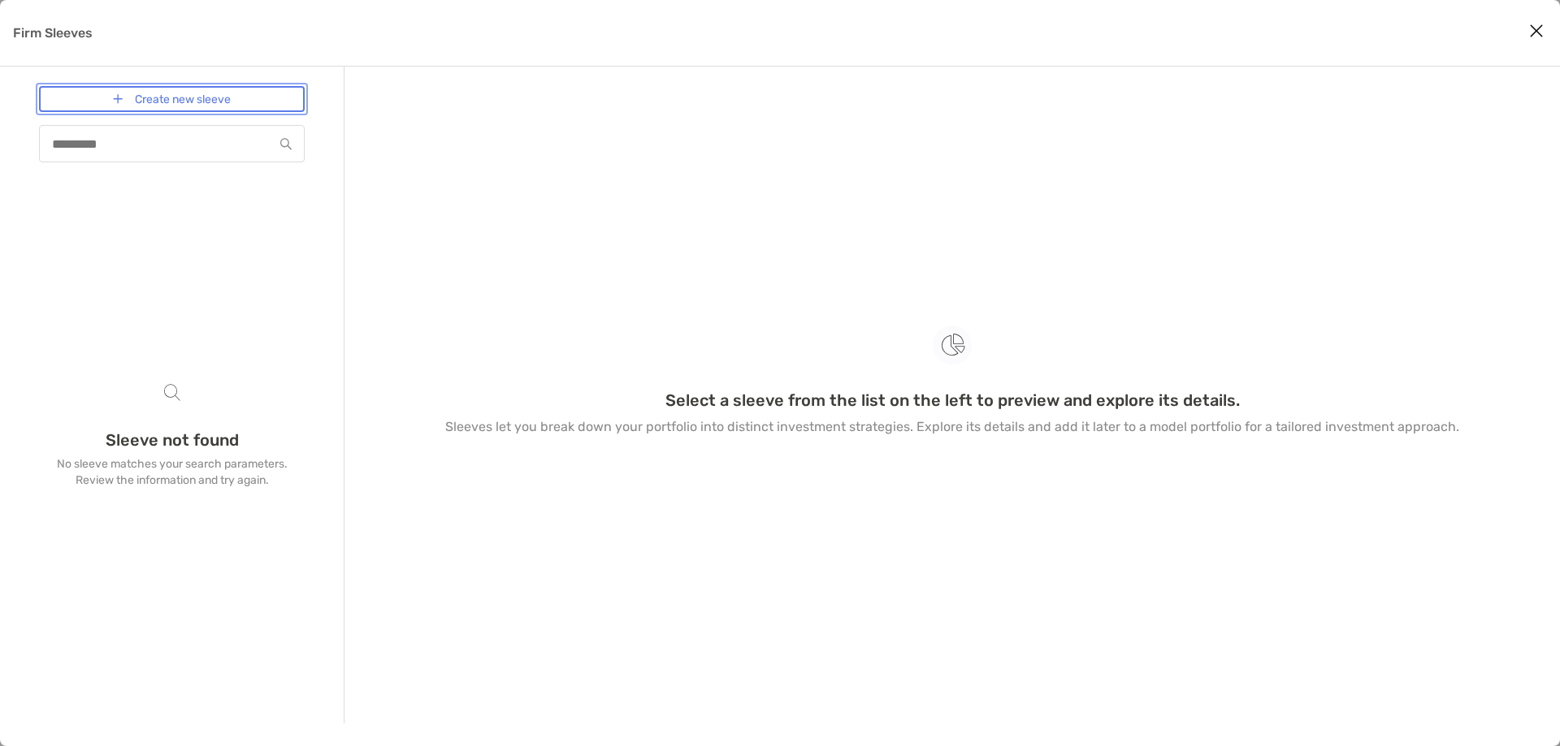
click at [266, 99] on link "Create new sleeve" at bounding box center [172, 99] width 266 height 26
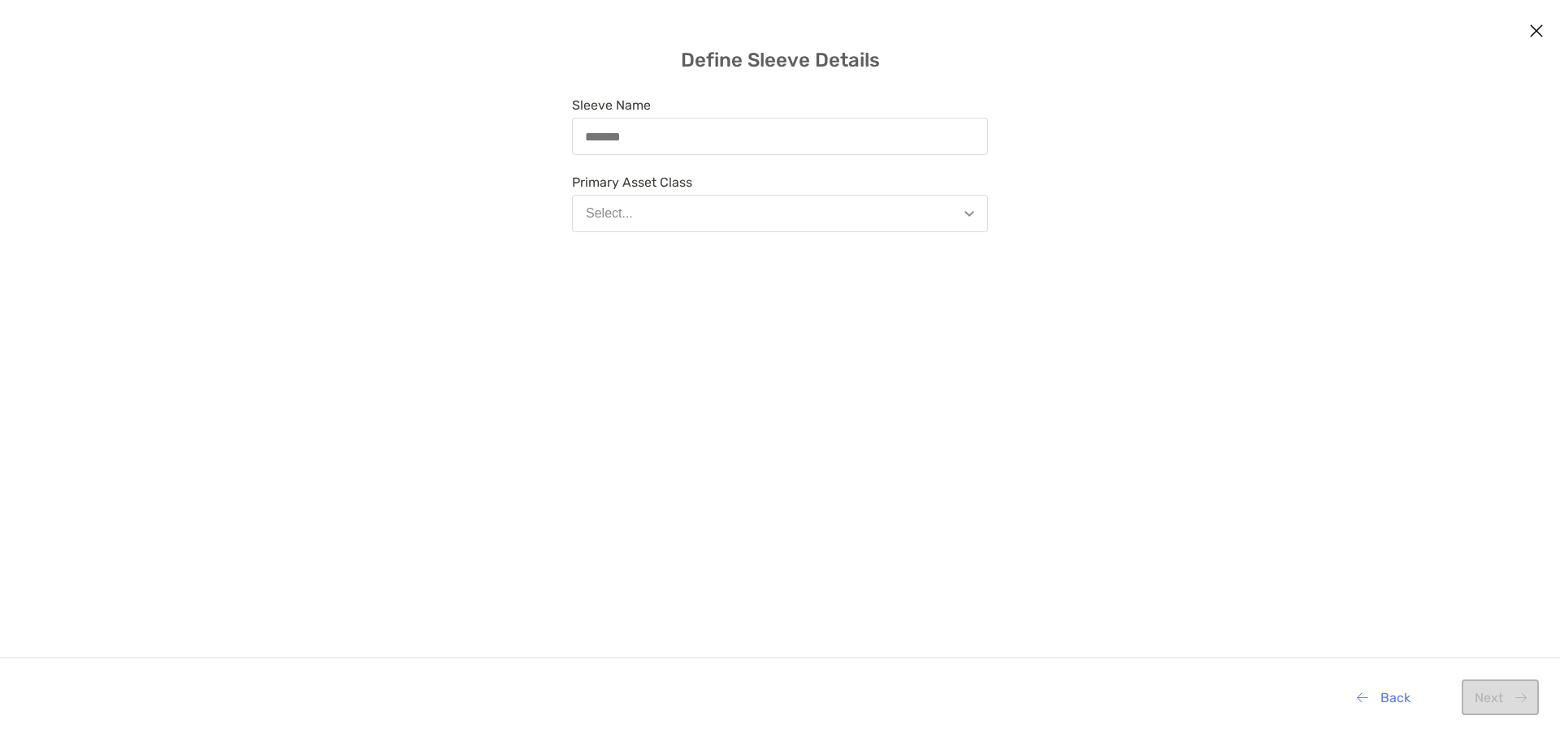
click at [657, 203] on button "Select..." at bounding box center [780, 213] width 416 height 37
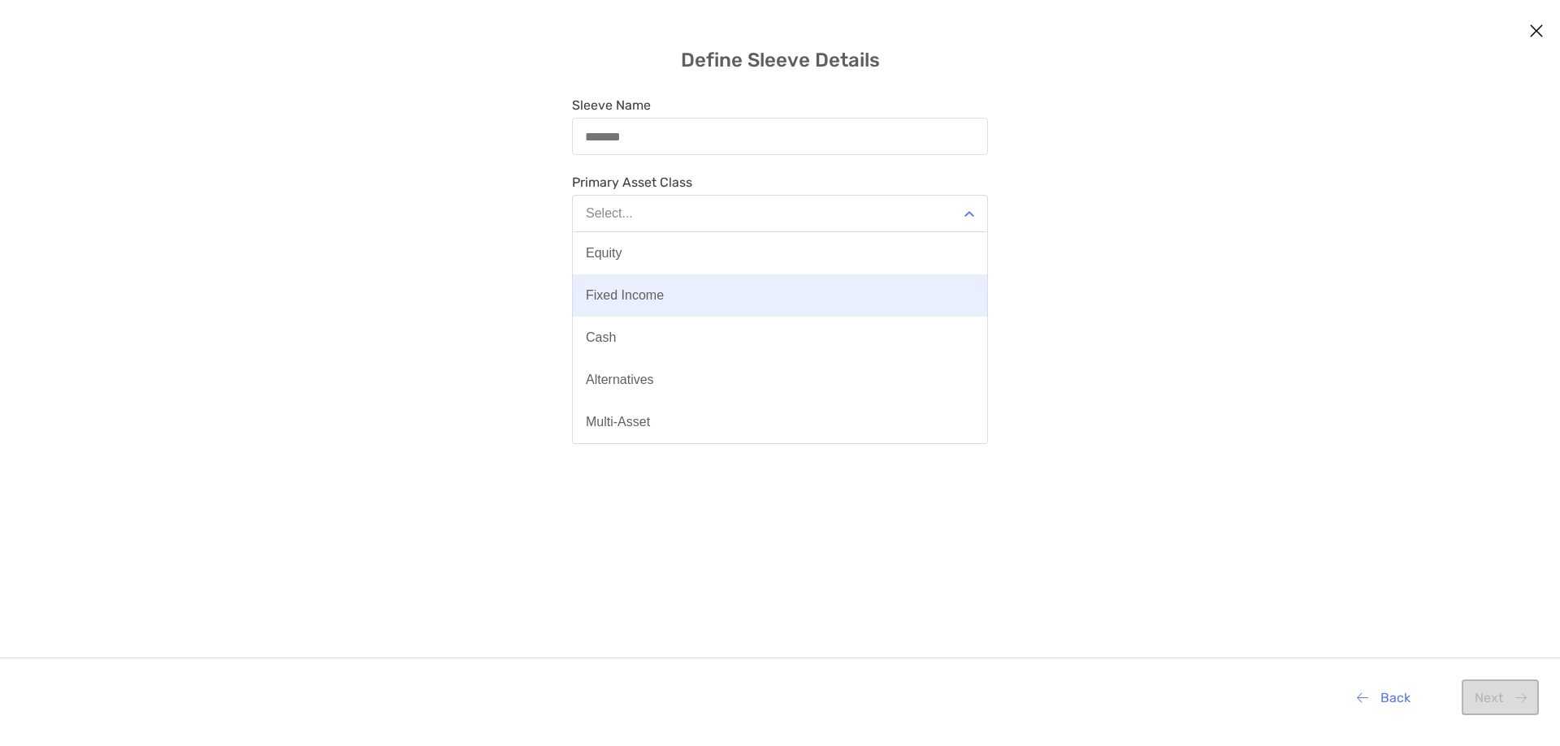
click at [629, 293] on div "Fixed Income" at bounding box center [625, 295] width 78 height 15
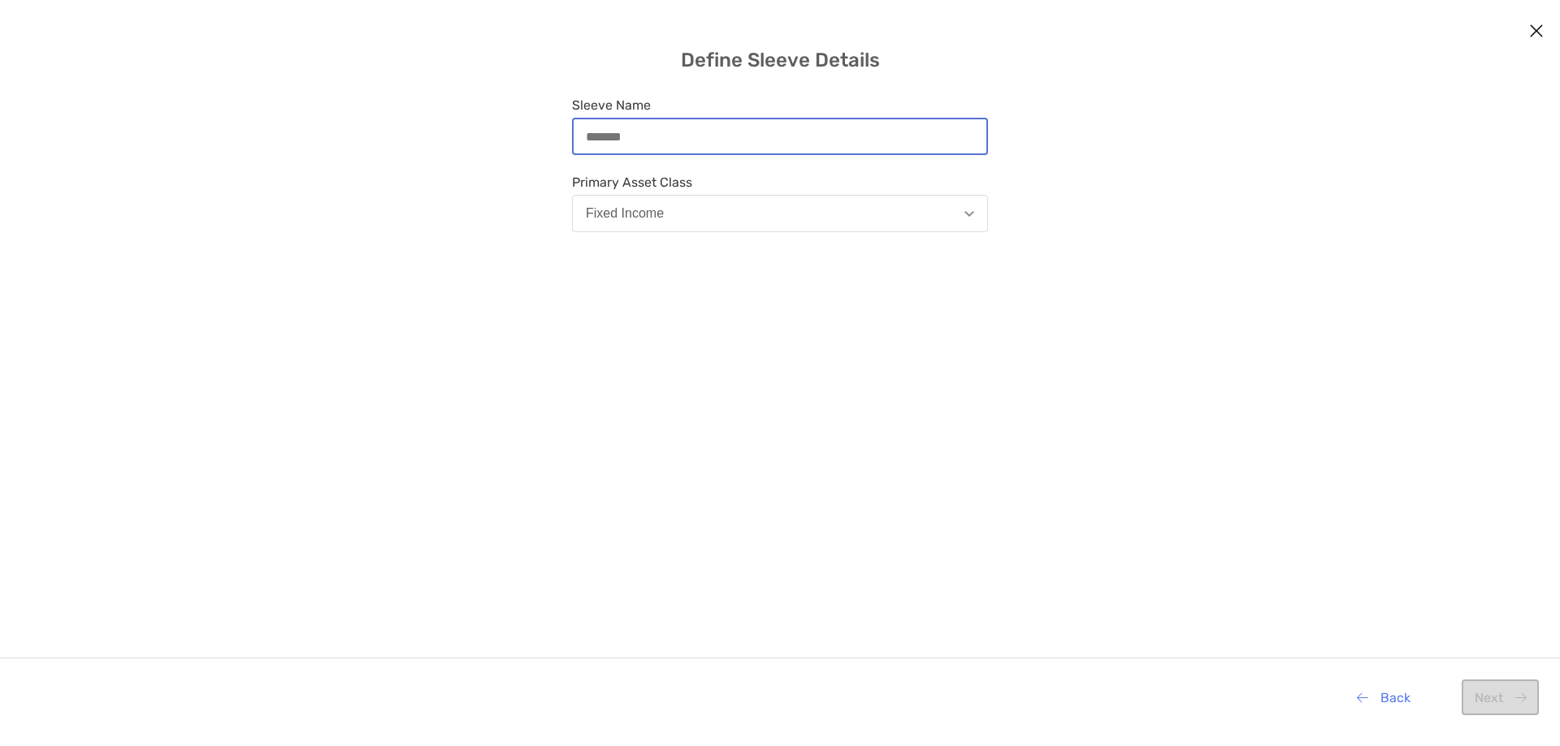
click at [671, 130] on input "Sleeve Name" at bounding box center [779, 137] width 413 height 14
type input "**"
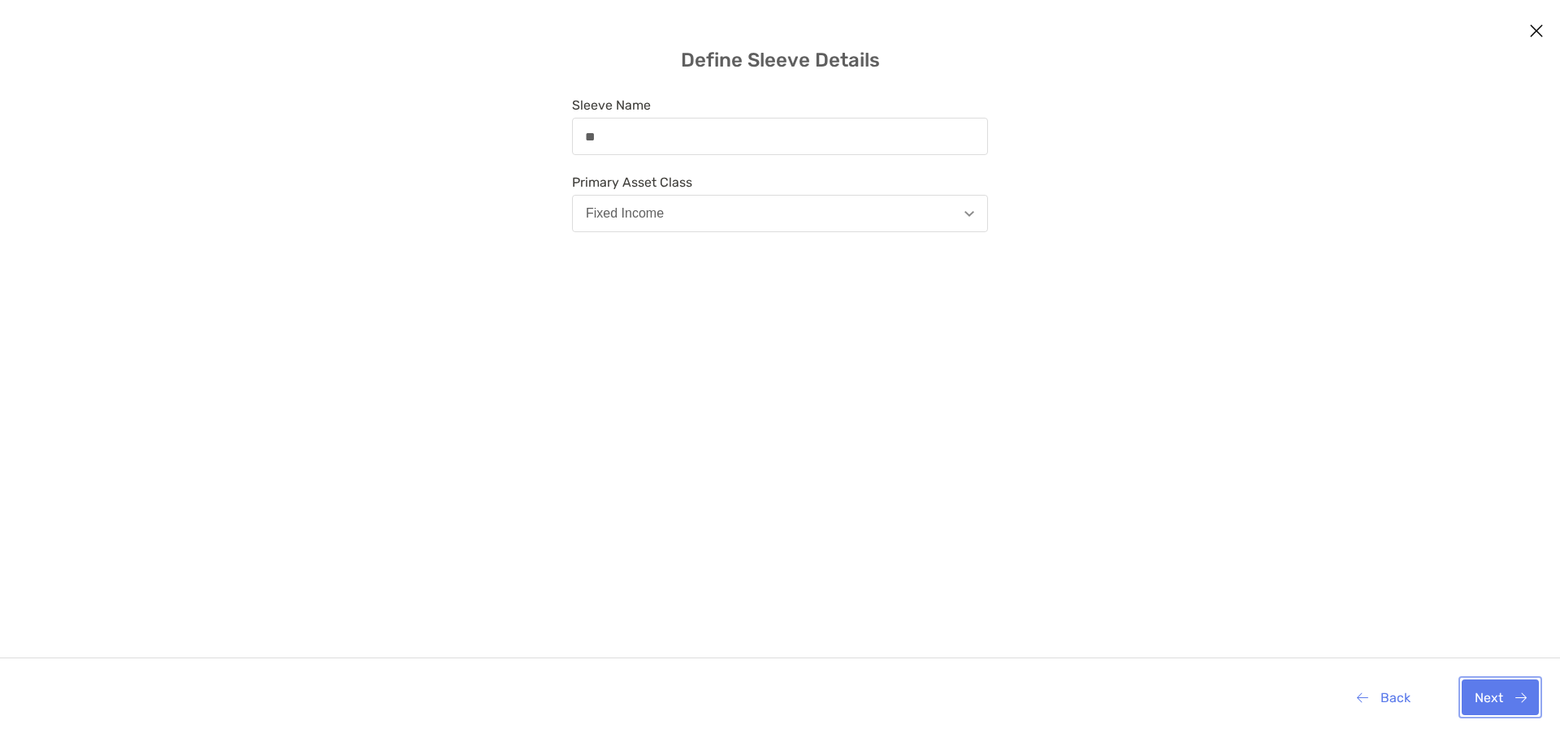
click at [1491, 703] on button "Next" at bounding box center [1499, 698] width 77 height 36
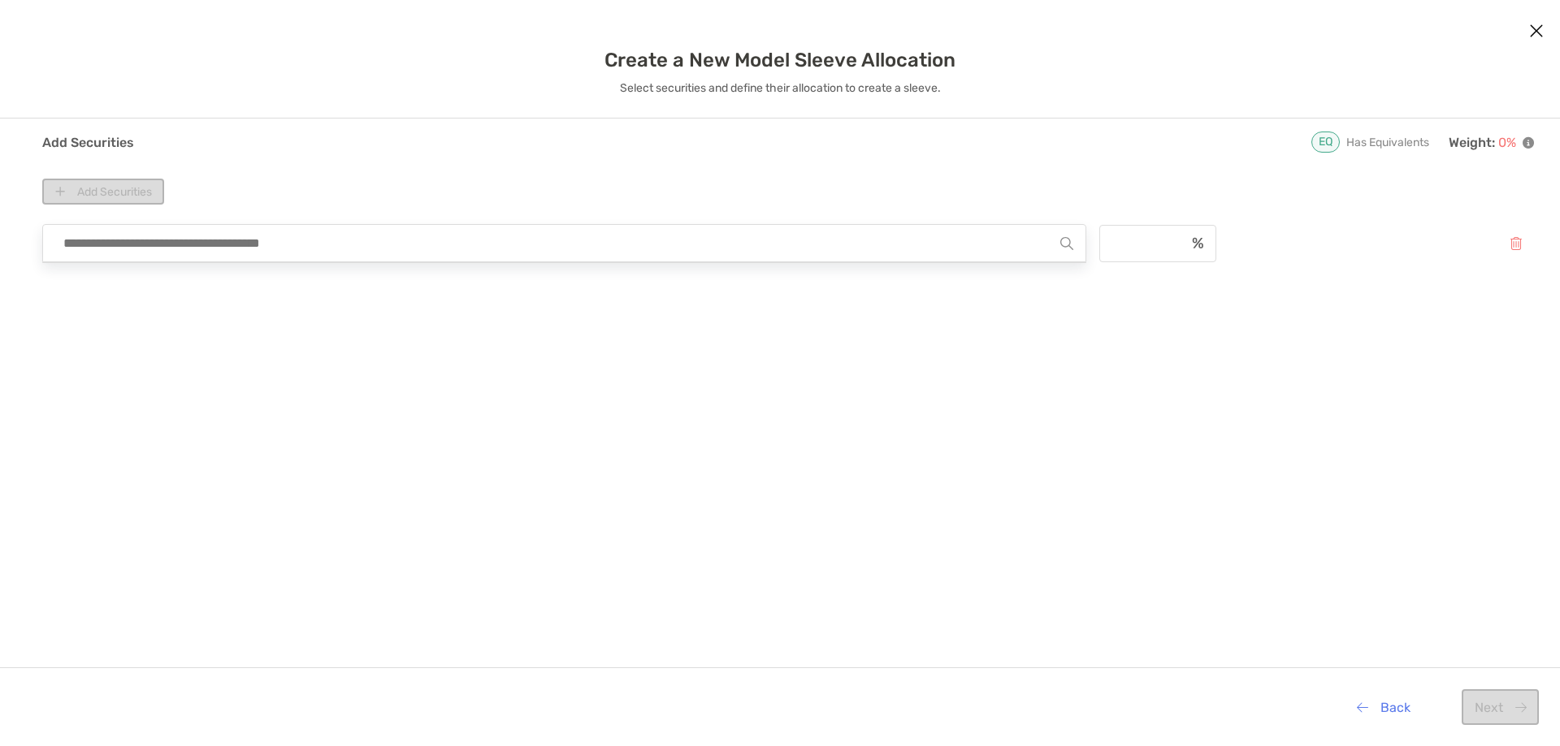
click at [422, 253] on input "modal" at bounding box center [557, 243] width 1005 height 37
type input "*********"
drag, startPoint x: 378, startPoint y: 250, endPoint x: 0, endPoint y: 235, distance: 378.0
click at [0, 235] on div "Add Securities EQ Has Equivalents Weight: 0 % Add Securities ********* No secur…" at bounding box center [780, 438] width 1560 height 638
click at [134, 195] on div "Add Securities" at bounding box center [787, 192] width 1491 height 26
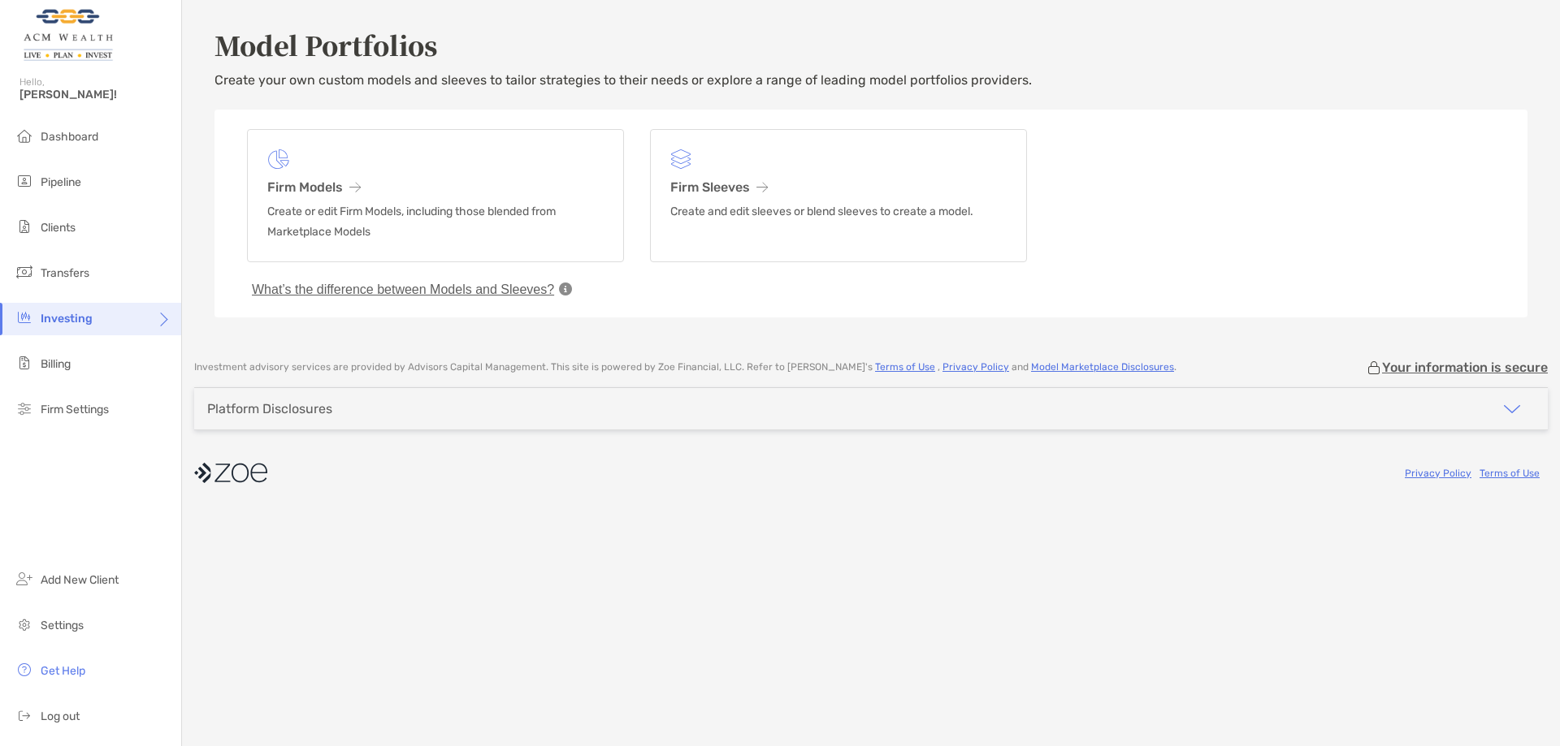
click at [565, 289] on icon at bounding box center [565, 289] width 13 height 13
click at [530, 291] on button "What’s the difference between Models and Sleeves?" at bounding box center [403, 290] width 312 height 16
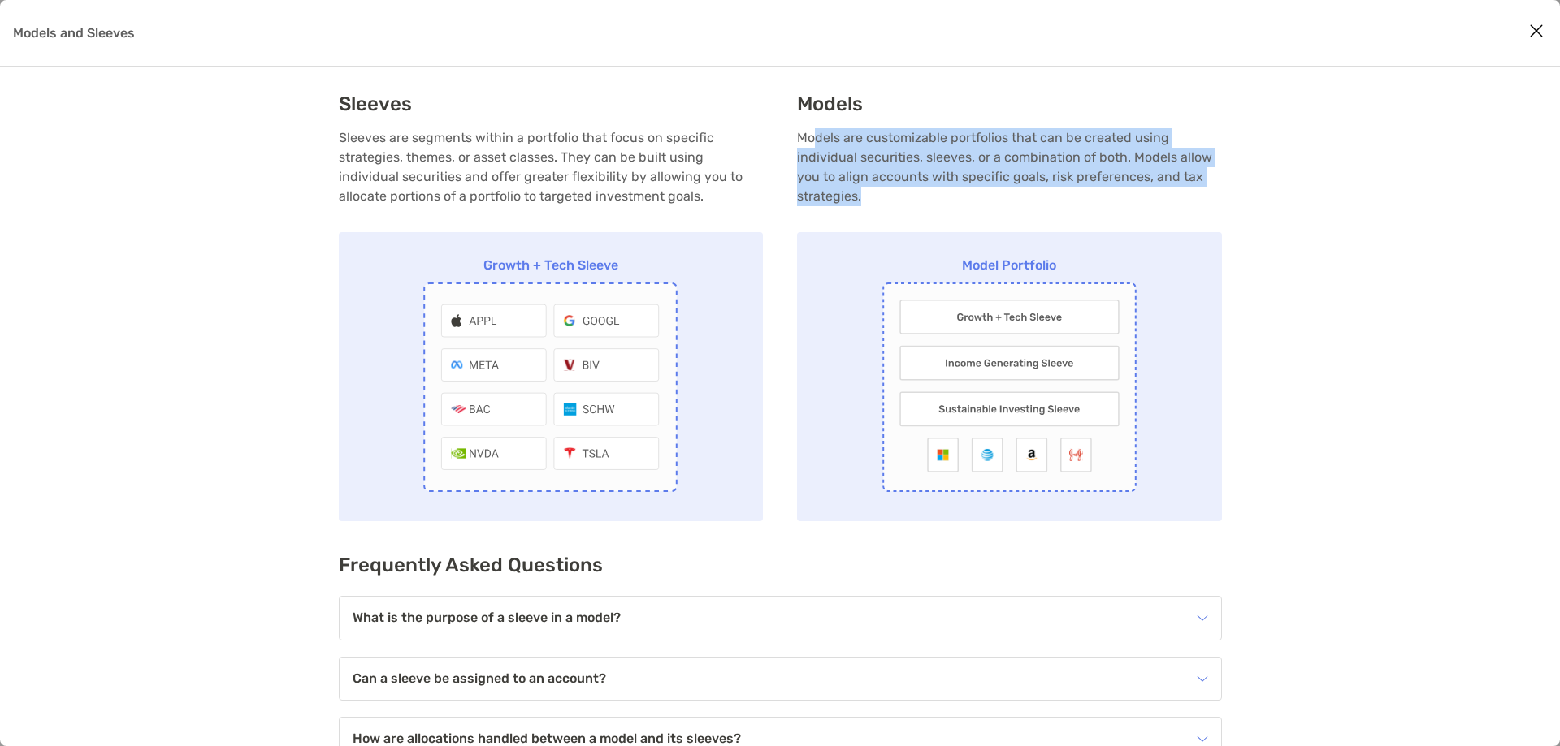
drag, startPoint x: 811, startPoint y: 141, endPoint x: 1136, endPoint y: 191, distance: 328.8
click at [1136, 191] on p "Models are customizable portfolios that can be created using individual securit…" at bounding box center [1009, 167] width 425 height 78
click at [864, 158] on p "Models are customizable portfolios that can be created using individual securit…" at bounding box center [1009, 167] width 425 height 78
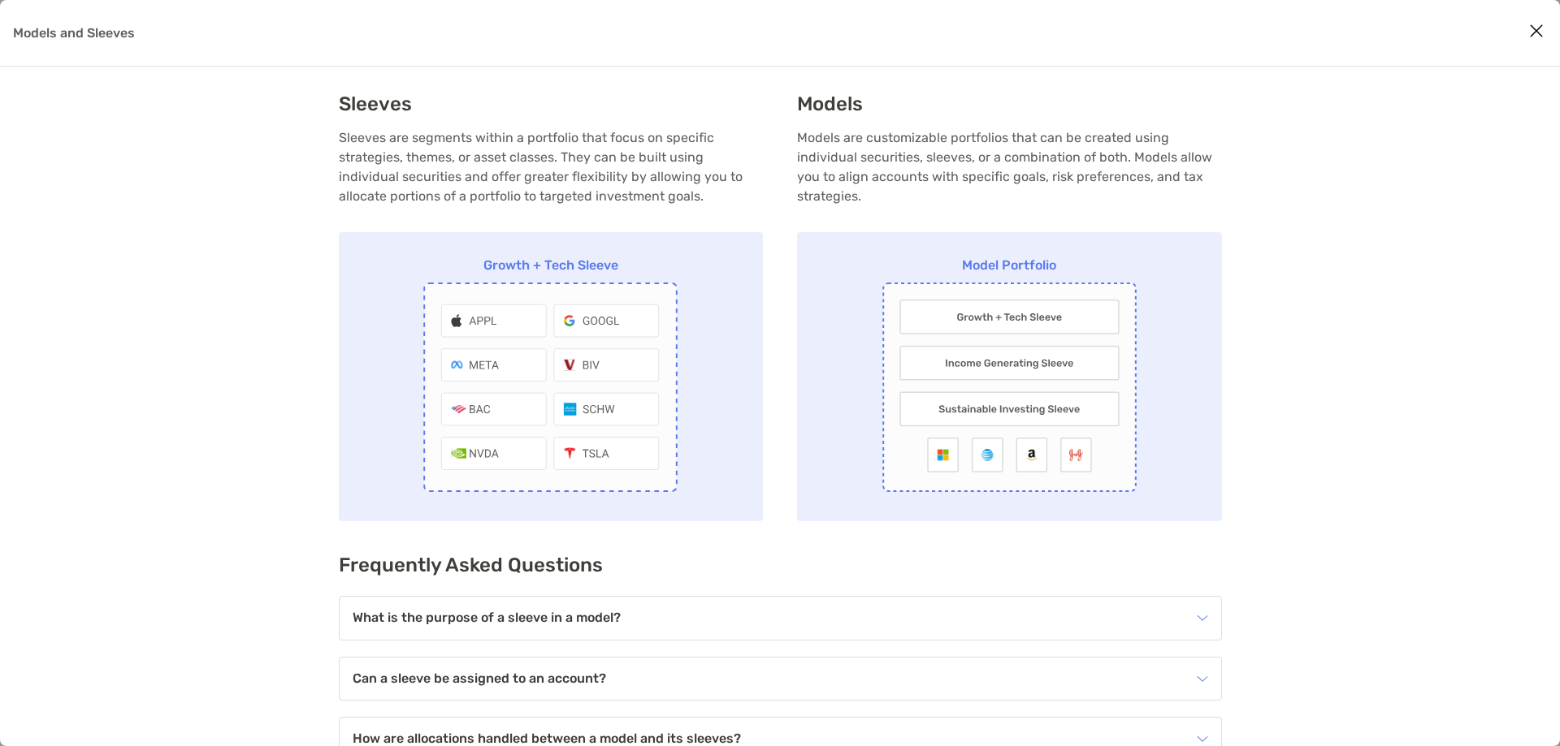
click at [939, 159] on p "Models are customizable portfolios that can be created using individual securit…" at bounding box center [1009, 167] width 425 height 78
click at [1079, 157] on p "Models are customizable portfolios that can be created using individual securit…" at bounding box center [1009, 167] width 425 height 78
click at [555, 154] on p "Sleeves are segments within a portfolio that focus on specific strategies, them…" at bounding box center [551, 167] width 425 height 78
click at [459, 151] on p "Sleeves are segments within a portfolio that focus on specific strategies, them…" at bounding box center [551, 167] width 425 height 78
click at [821, 161] on p "Models are customizable portfolios that can be created using individual securit…" at bounding box center [1009, 167] width 425 height 78
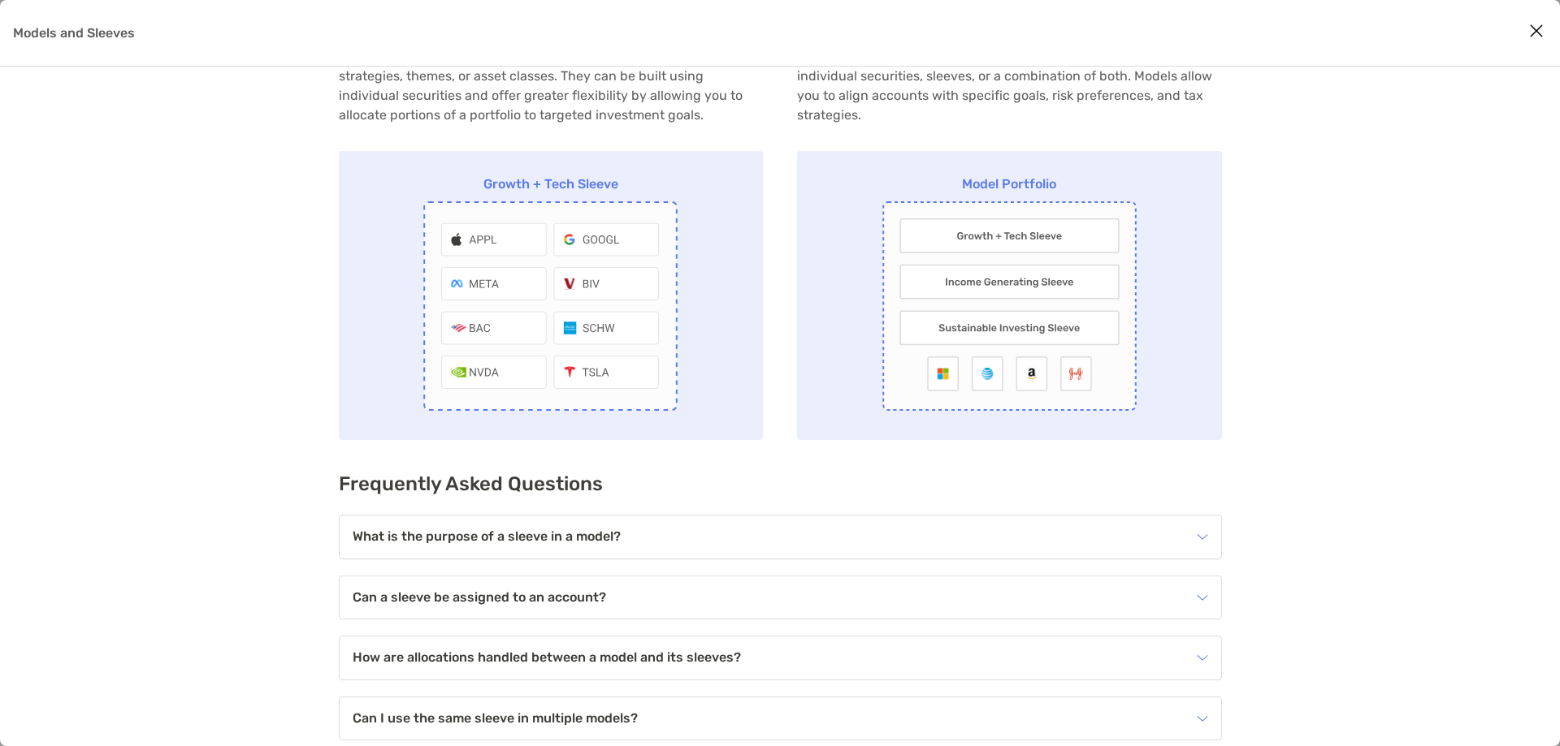
scroll to position [162, 0]
